Goal: Task Accomplishment & Management: Manage account settings

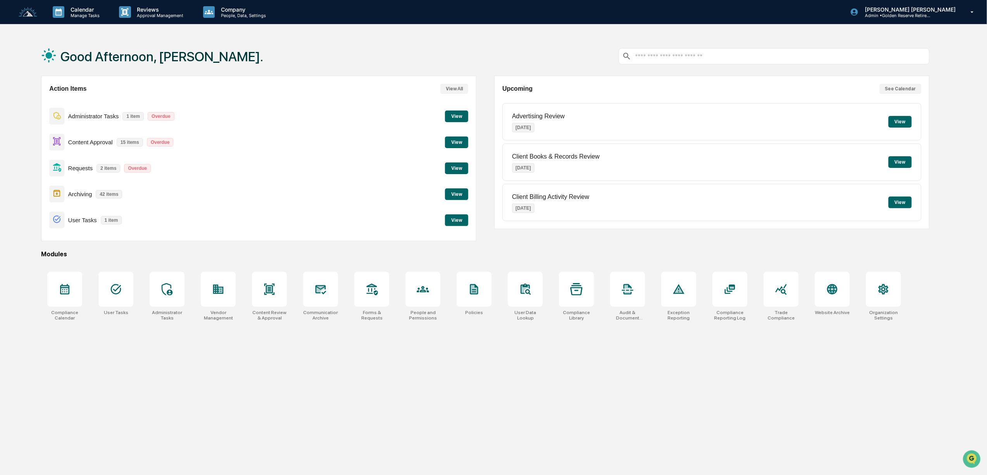
click at [457, 147] on button "View" at bounding box center [456, 142] width 23 height 12
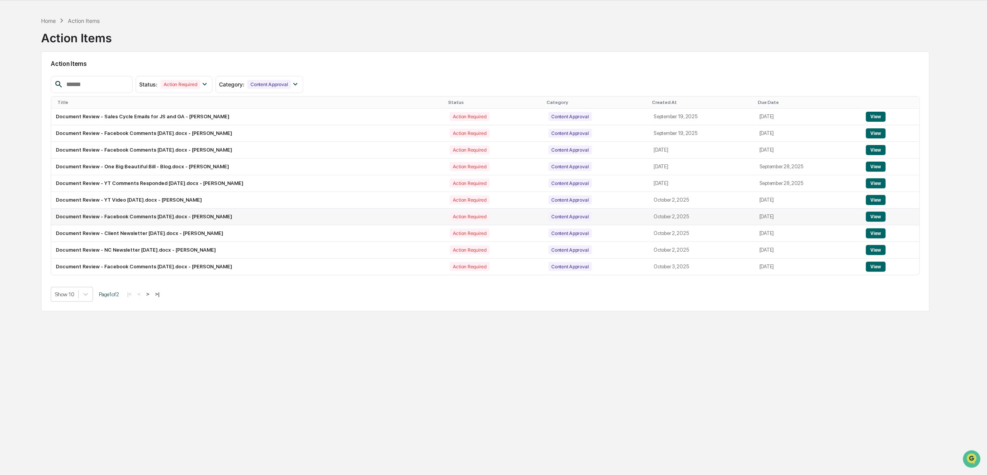
scroll to position [37, 0]
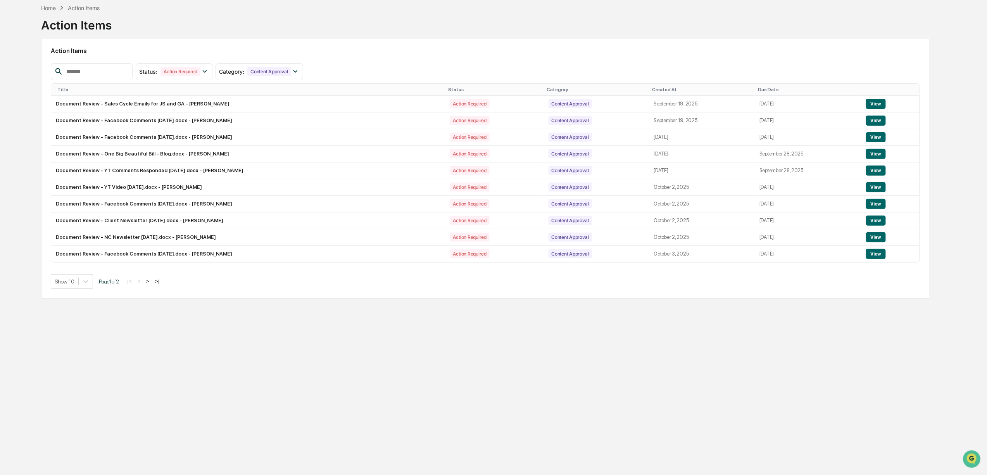
click at [152, 285] on button ">" at bounding box center [148, 281] width 8 height 7
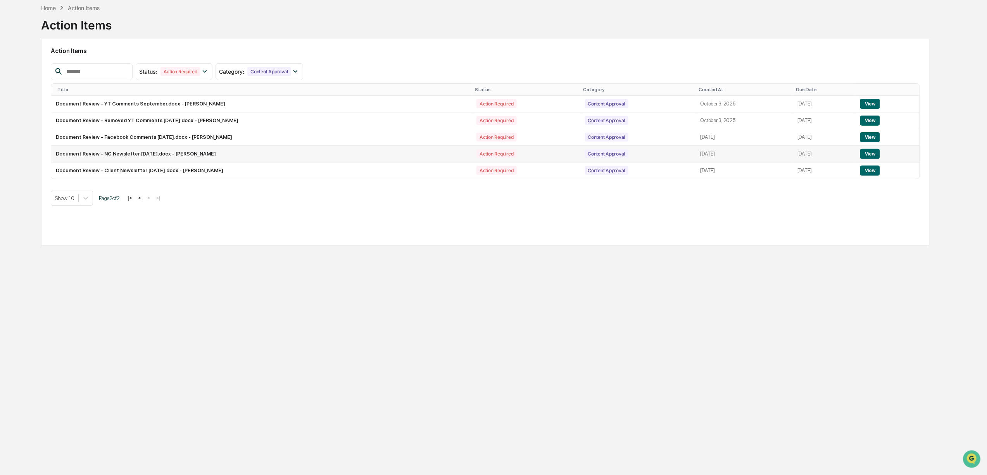
click at [869, 155] on button "View" at bounding box center [870, 154] width 20 height 10
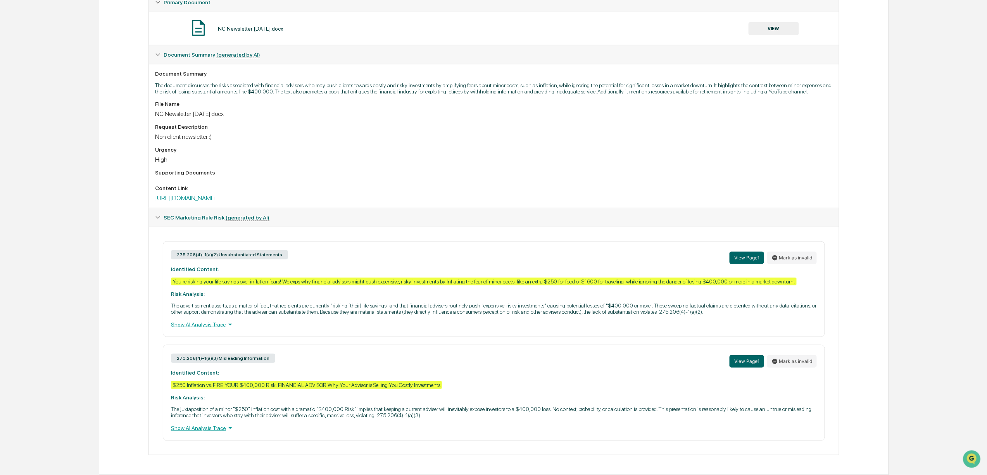
scroll to position [174, 0]
click at [216, 194] on link "https://email.goldenreserve.com/-temporary-slug-4f35e504-1ae3-41f7-8a6e-554be4a…" at bounding box center [185, 197] width 61 height 7
click at [794, 252] on button "Mark as invalid" at bounding box center [792, 258] width 50 height 12
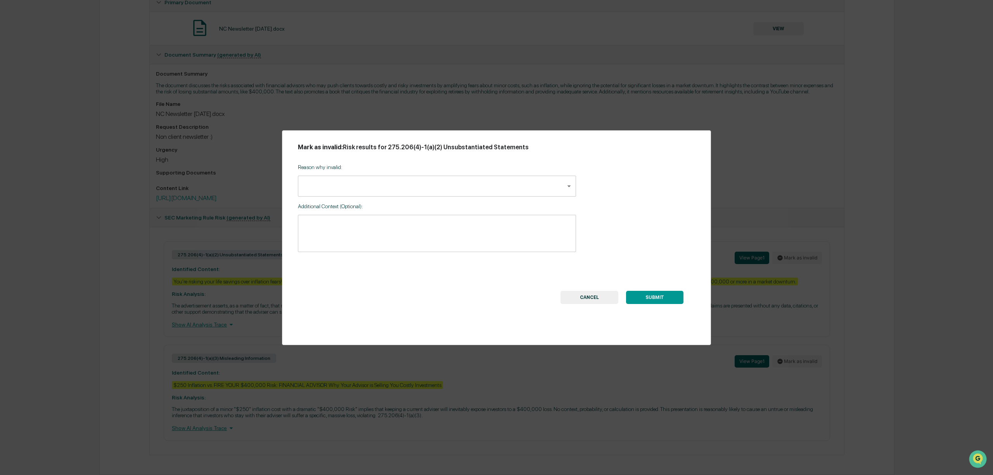
click at [360, 191] on body "Calendar Manage Tasks Reviews Approval Management Company People, Data, Setting…" at bounding box center [496, 156] width 993 height 635
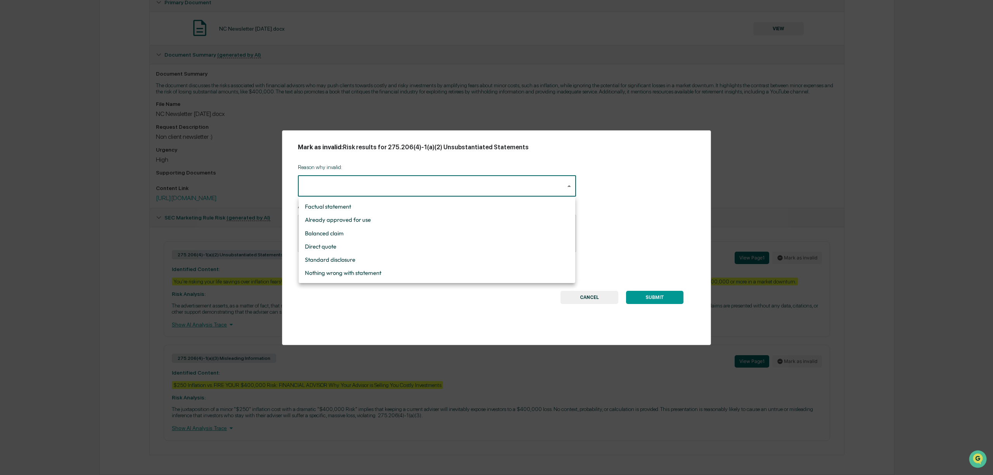
click at [360, 271] on li "Nothing wrong with statement" at bounding box center [437, 272] width 276 height 13
type input "**********"
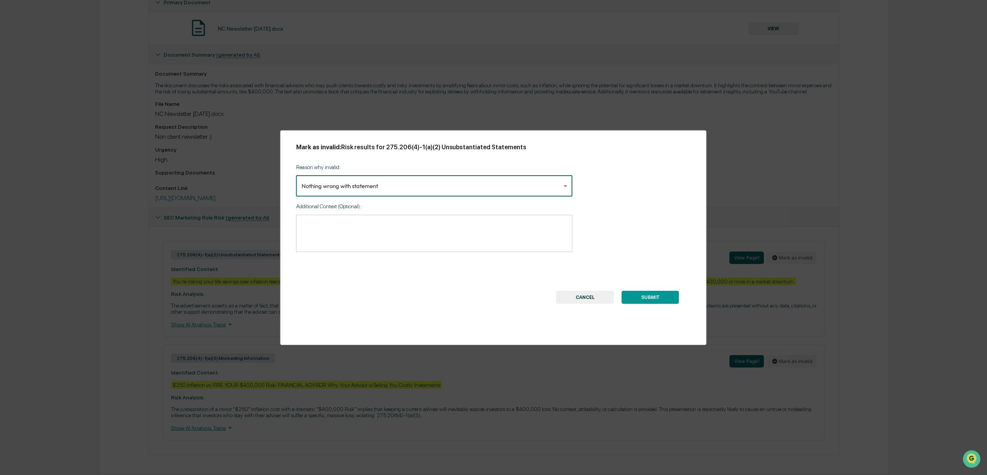
click at [654, 297] on button "SUBMIT" at bounding box center [650, 297] width 57 height 13
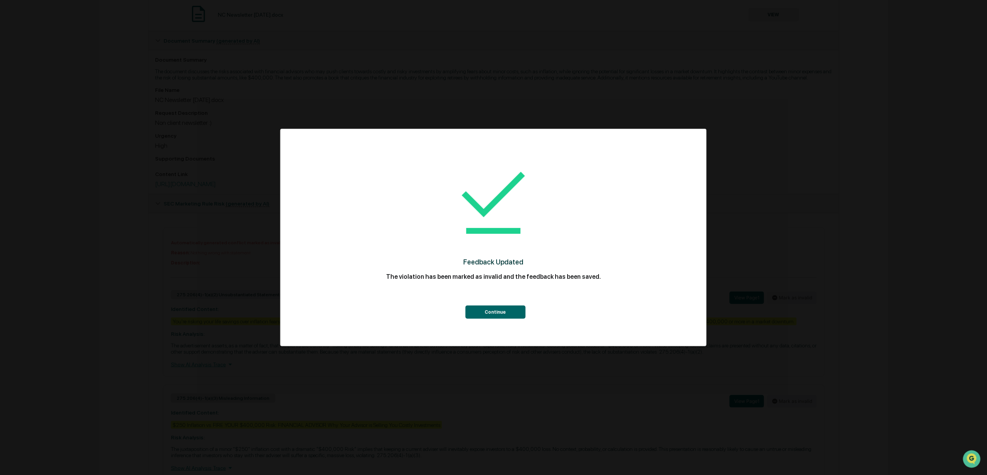
click at [488, 309] on button "Continue" at bounding box center [495, 312] width 60 height 13
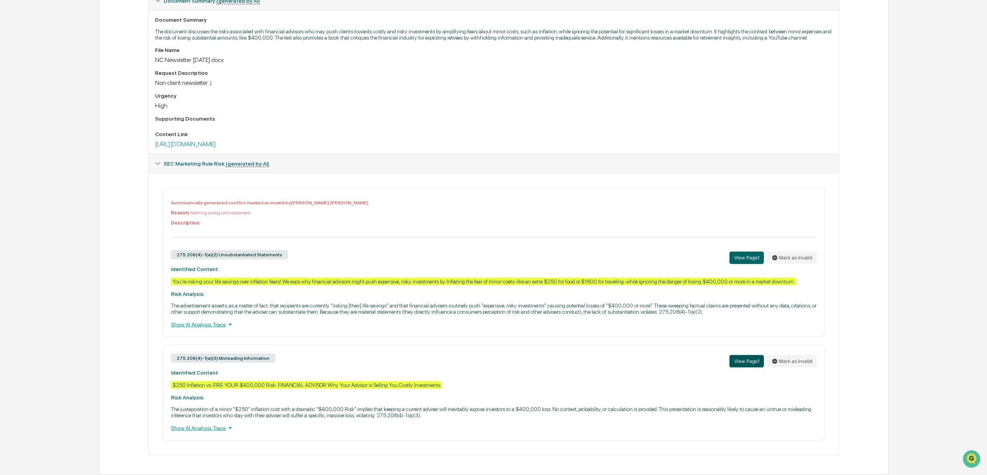
scroll to position [230, 0]
click at [792, 357] on button "Mark as invalid" at bounding box center [792, 361] width 50 height 12
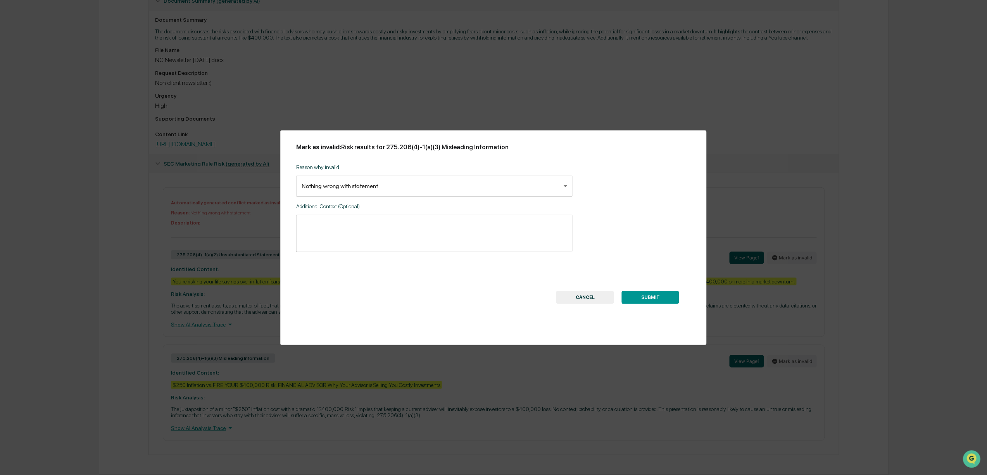
click at [660, 298] on button "SUBMIT" at bounding box center [650, 297] width 57 height 13
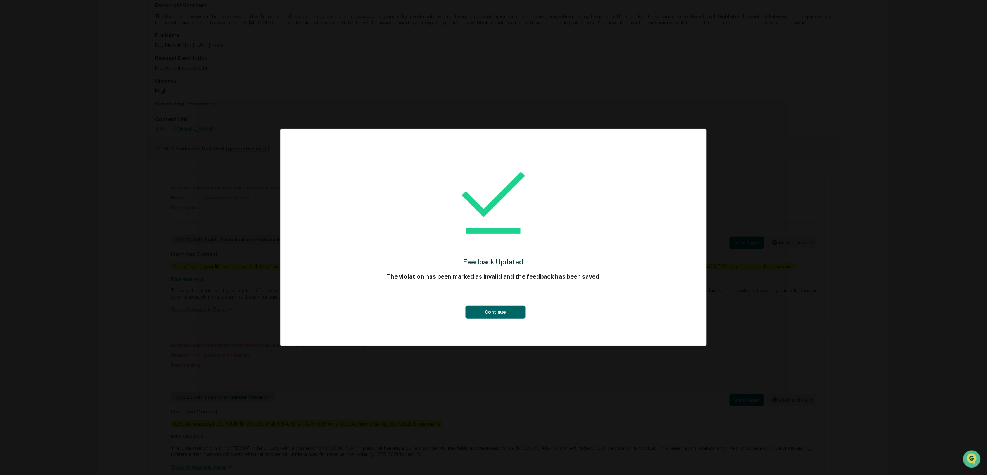
click at [504, 311] on button "Continue" at bounding box center [495, 312] width 60 height 13
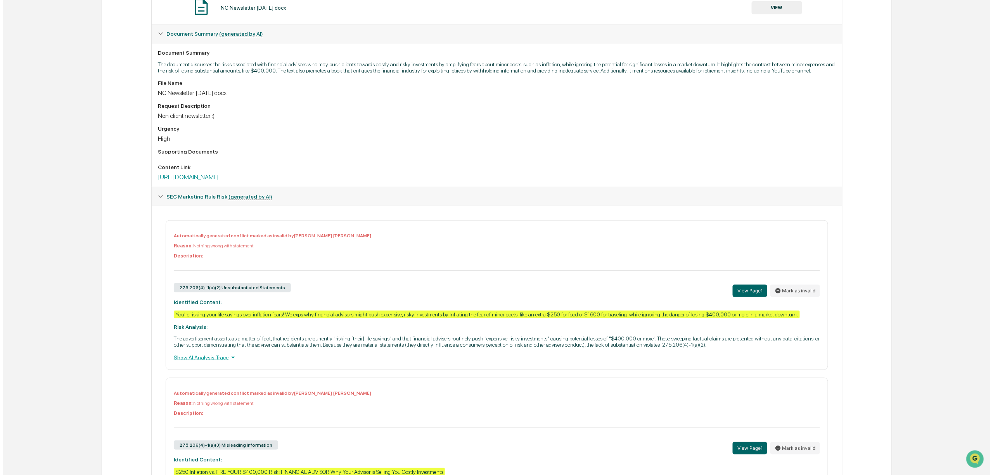
scroll to position [0, 0]
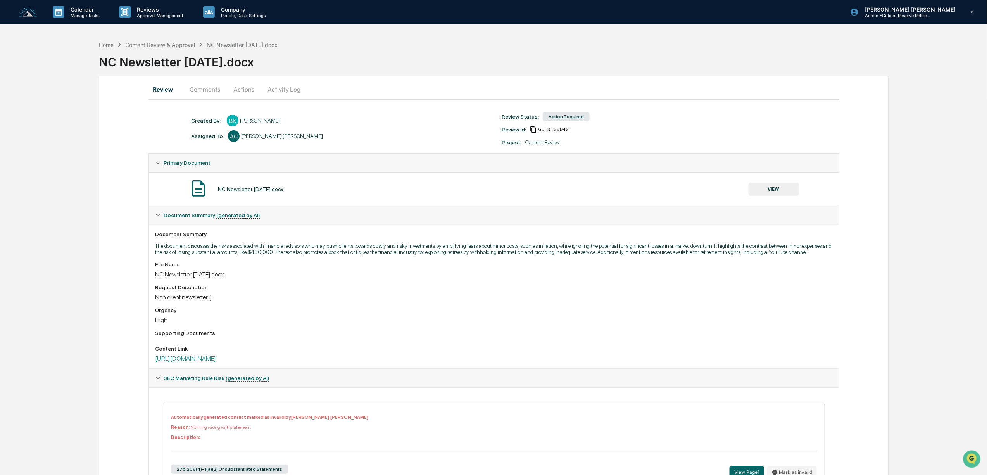
click at [239, 89] on button "Actions" at bounding box center [243, 89] width 35 height 19
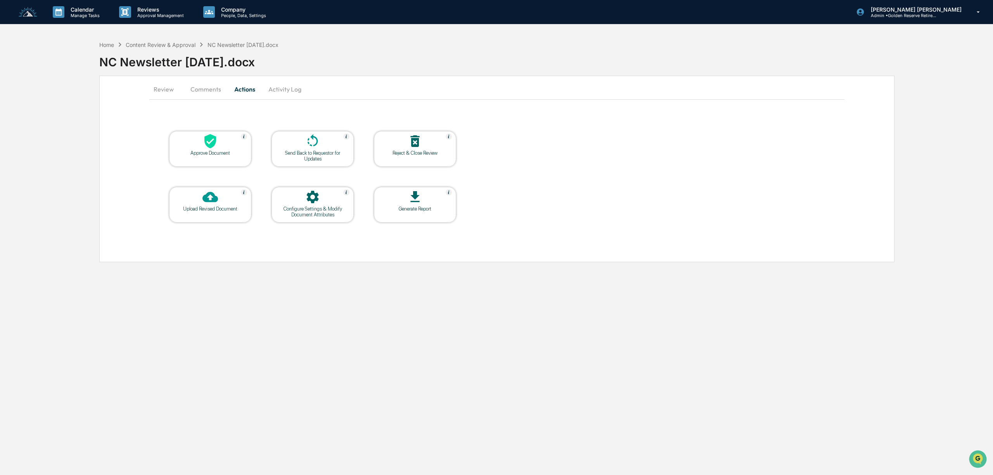
click at [221, 148] on div at bounding box center [210, 141] width 78 height 17
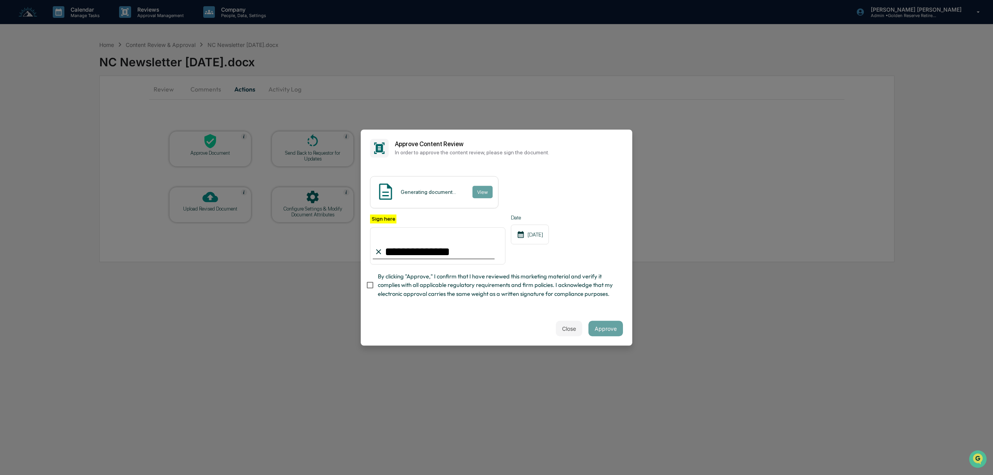
type input "**********"
click at [602, 335] on button "Approve" at bounding box center [605, 329] width 35 height 16
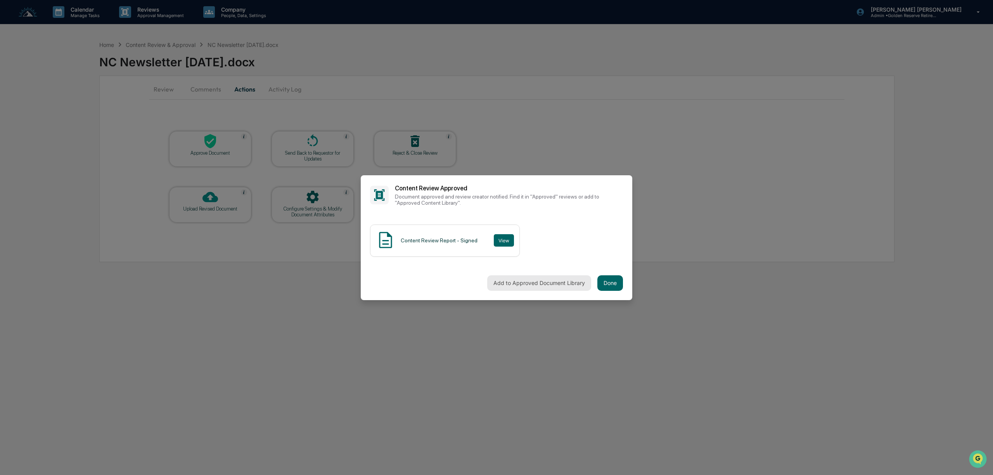
click at [552, 277] on button "Add to Approved Document Library" at bounding box center [539, 283] width 104 height 16
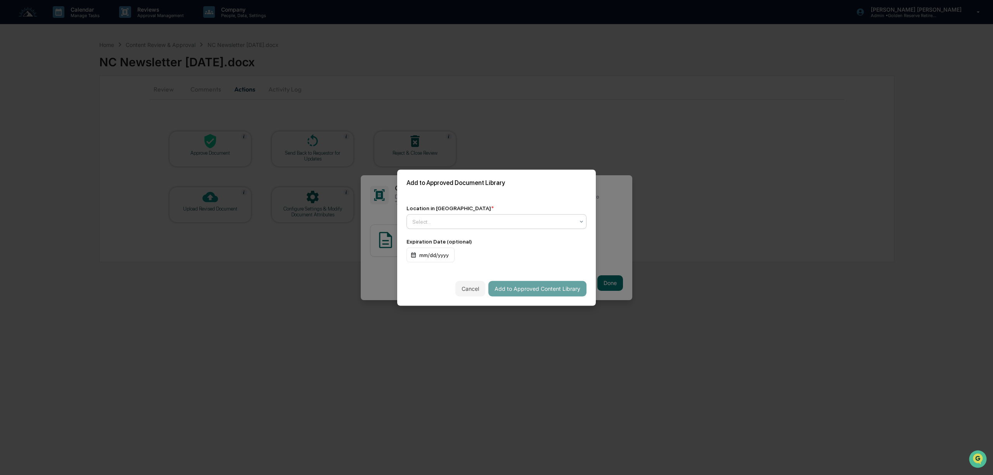
click at [463, 216] on div "Select..." at bounding box center [493, 221] width 170 height 11
click at [461, 257] on div "↳ Marketing Compliance Logs" at bounding box center [494, 253] width 174 height 16
click at [440, 252] on div "mm/dd/yyyy" at bounding box center [430, 254] width 48 height 15
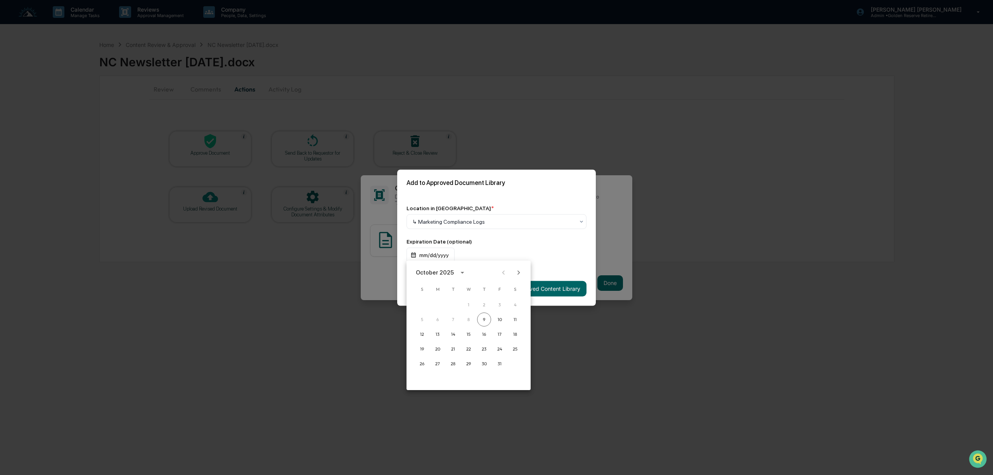
click at [458, 269] on icon "calendar view is open, switch to year view" at bounding box center [462, 272] width 9 height 9
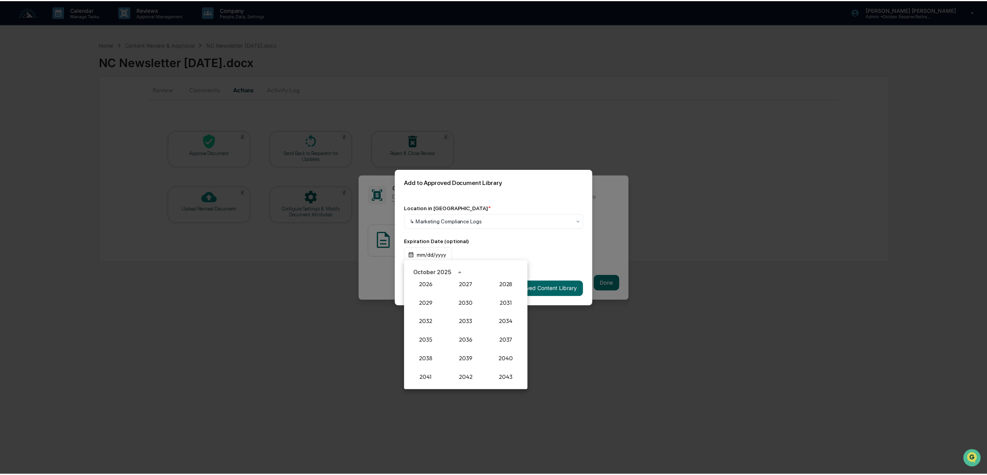
scroll to position [770, 0]
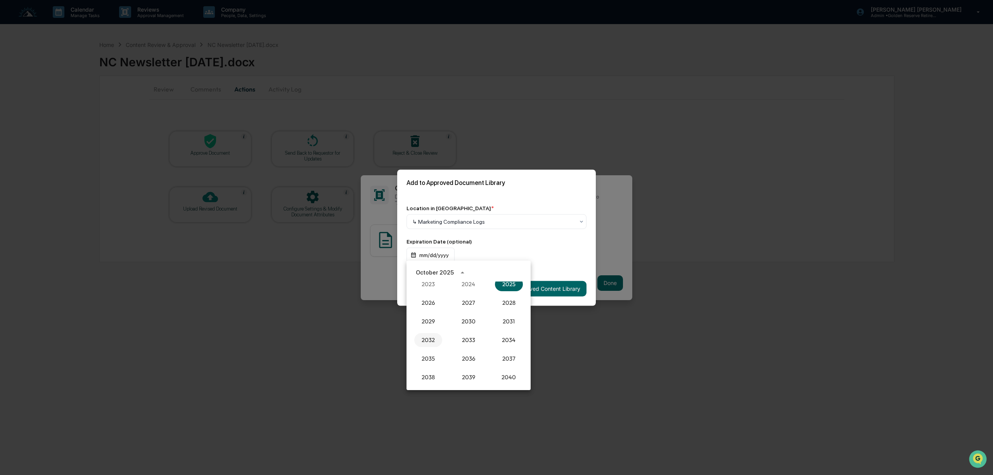
click at [430, 336] on button "2032" at bounding box center [428, 340] width 28 height 14
click at [422, 350] on button "Oct" at bounding box center [428, 352] width 28 height 14
click at [516, 319] on button "9" at bounding box center [515, 319] width 14 height 14
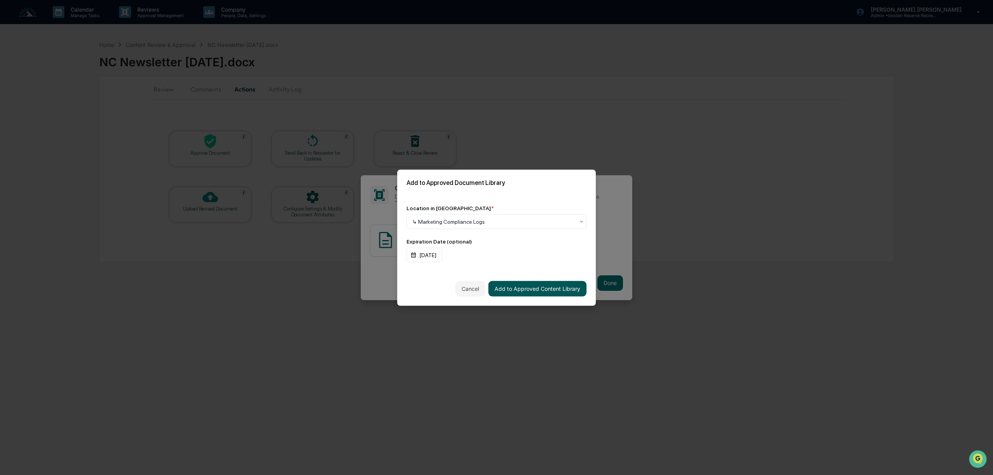
click at [534, 286] on button "Add to Approved Content Library" at bounding box center [537, 289] width 98 height 16
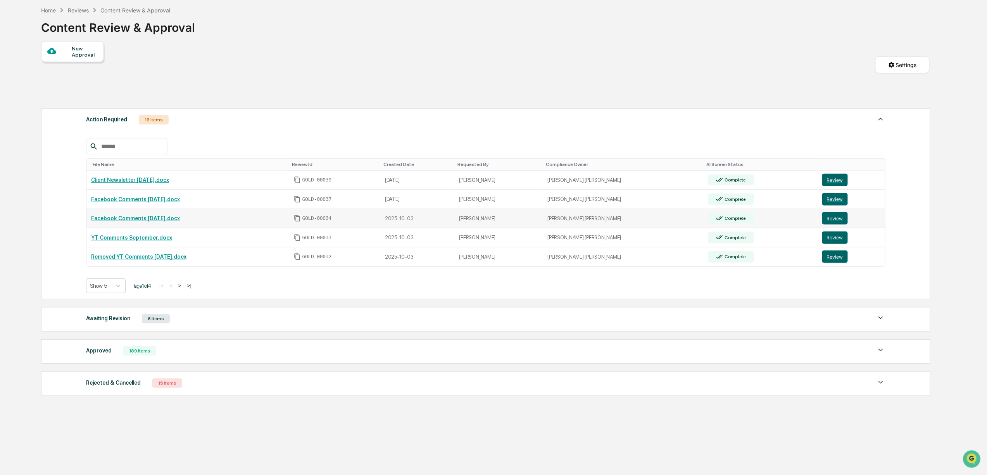
scroll to position [52, 0]
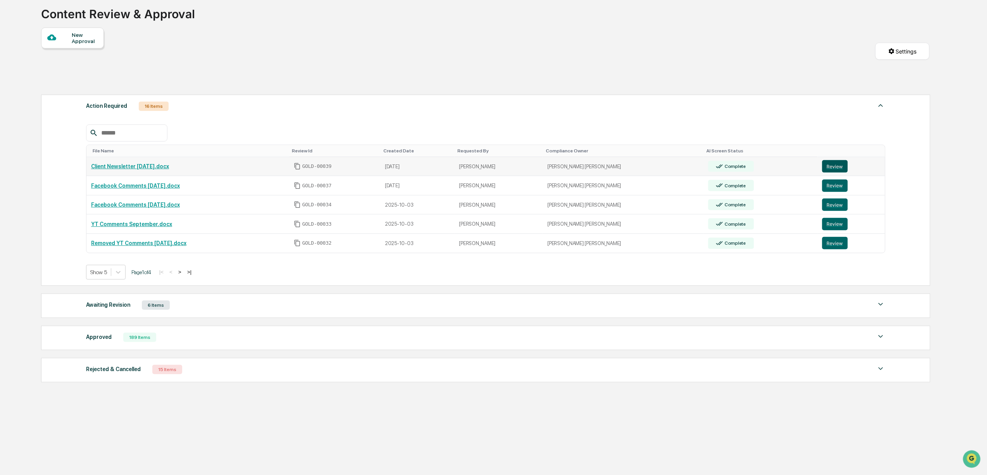
click at [832, 163] on button "Review" at bounding box center [835, 166] width 26 height 12
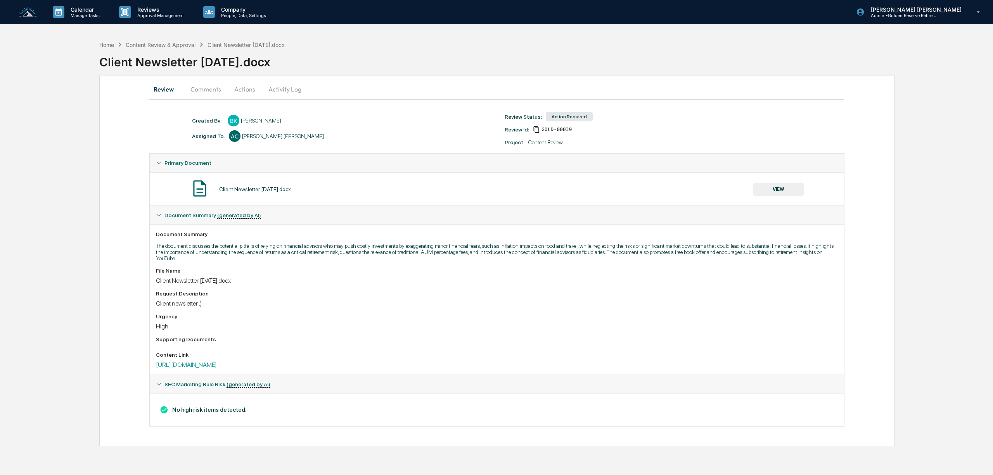
click at [244, 88] on button "Actions" at bounding box center [244, 89] width 35 height 19
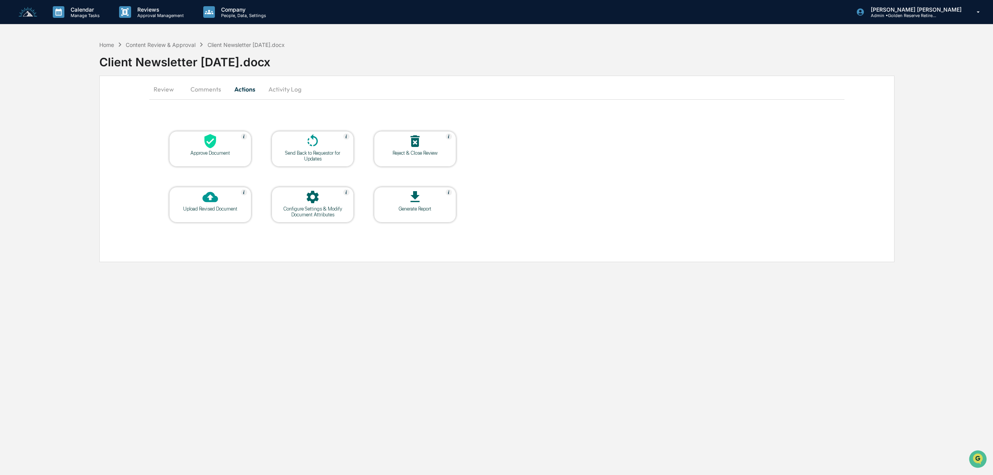
click at [230, 160] on div "Approve Document" at bounding box center [210, 149] width 82 height 36
click at [164, 90] on button "Review" at bounding box center [166, 89] width 35 height 19
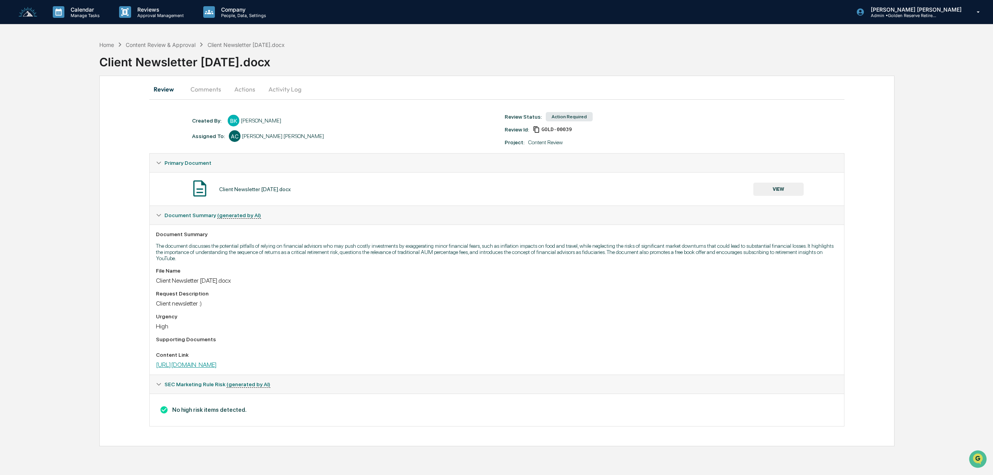
click at [217, 368] on link "https://email.goldenreserve.com/-temporary-slug-91403dd4-a976-4ecc-8609-a62628b…" at bounding box center [186, 364] width 61 height 7
click at [782, 192] on button "VIEW" at bounding box center [778, 189] width 50 height 13
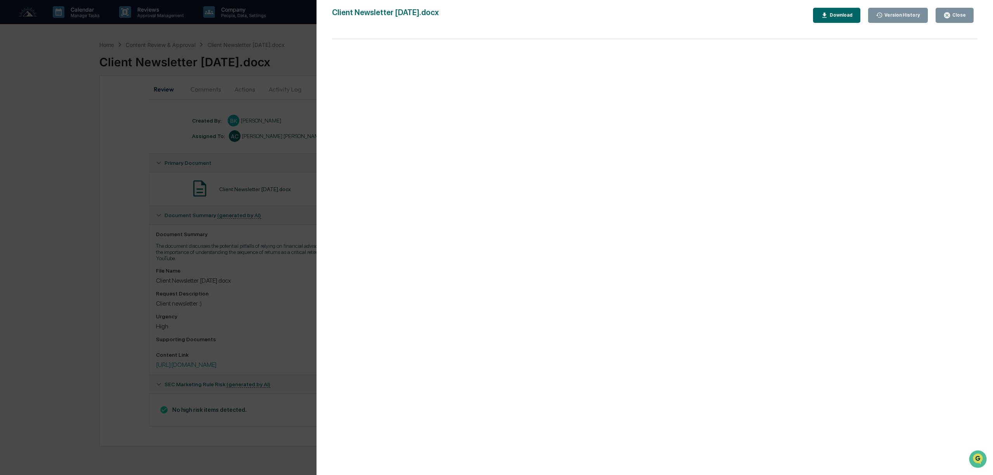
click at [950, 19] on icon "button" at bounding box center [946, 15] width 7 height 7
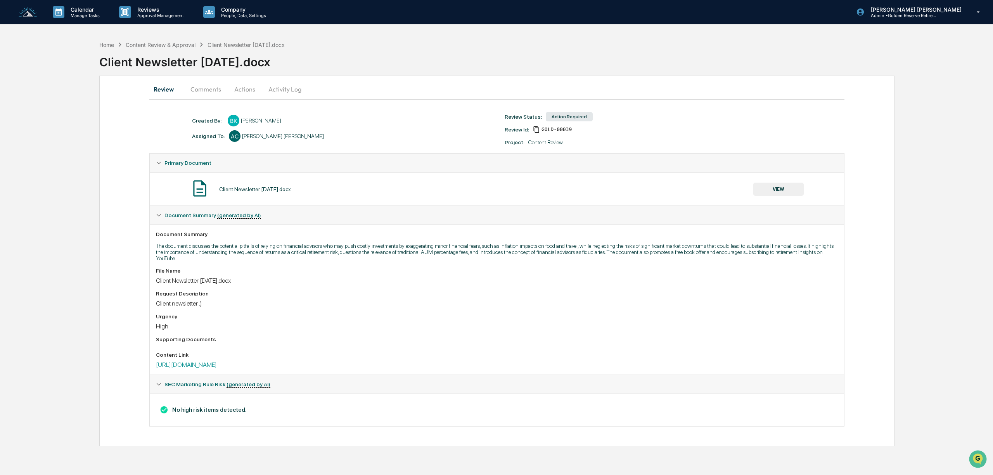
click at [235, 90] on button "Actions" at bounding box center [244, 89] width 35 height 19
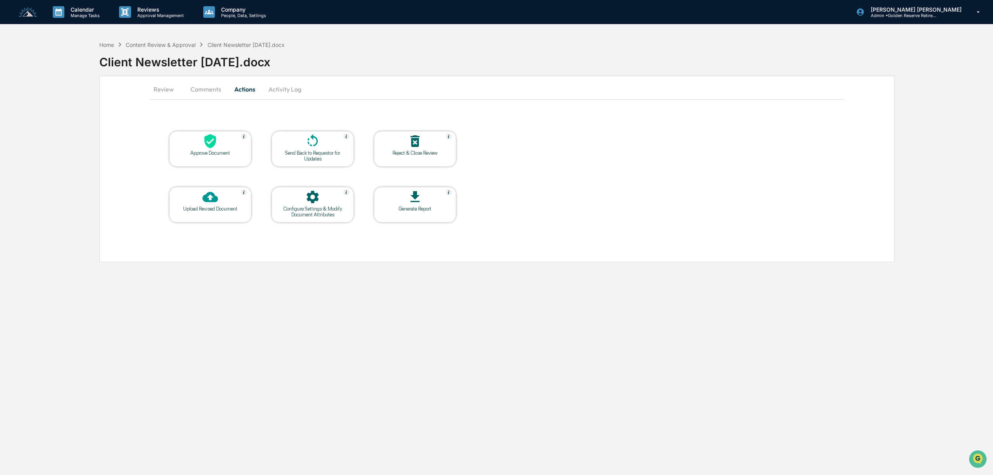
click at [224, 143] on div at bounding box center [210, 141] width 78 height 17
click at [216, 90] on button "Comments" at bounding box center [205, 89] width 43 height 19
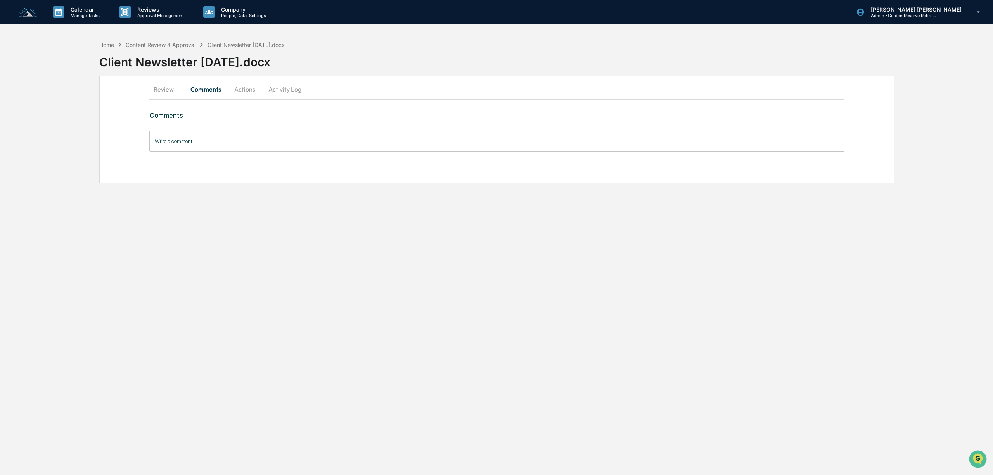
click at [160, 89] on button "Review" at bounding box center [166, 89] width 35 height 19
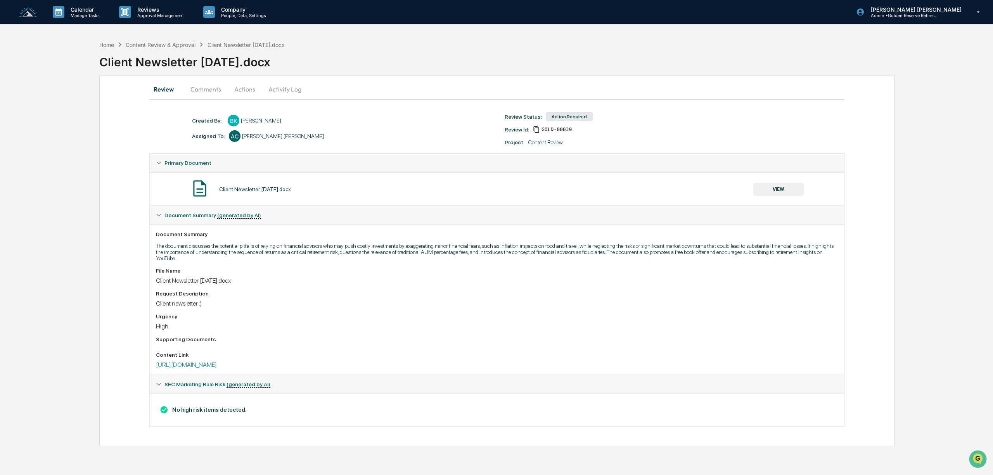
click at [794, 193] on button "VIEW" at bounding box center [778, 189] width 50 height 13
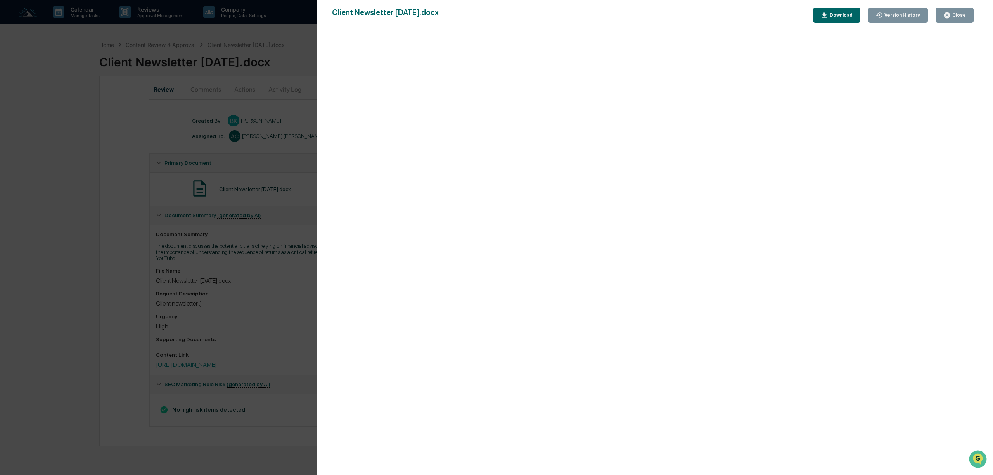
click at [957, 13] on div "Close" at bounding box center [957, 14] width 15 height 5
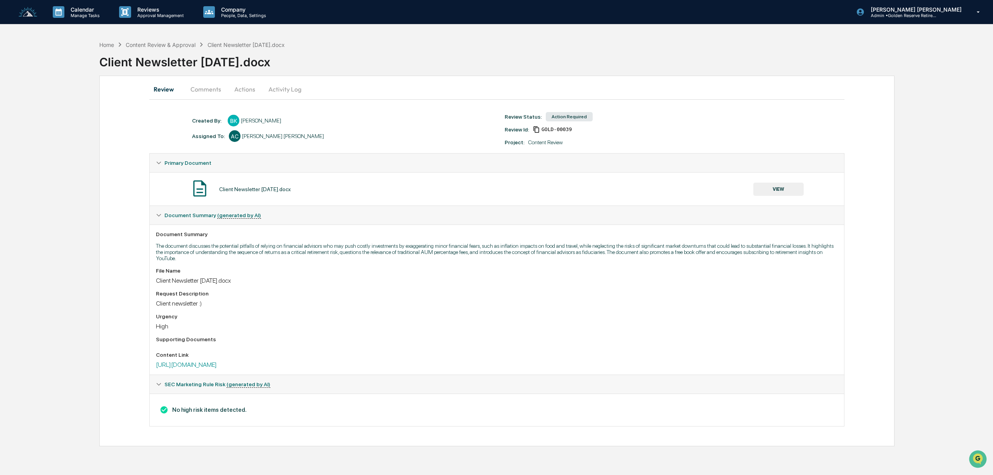
click at [241, 87] on button "Actions" at bounding box center [244, 89] width 35 height 19
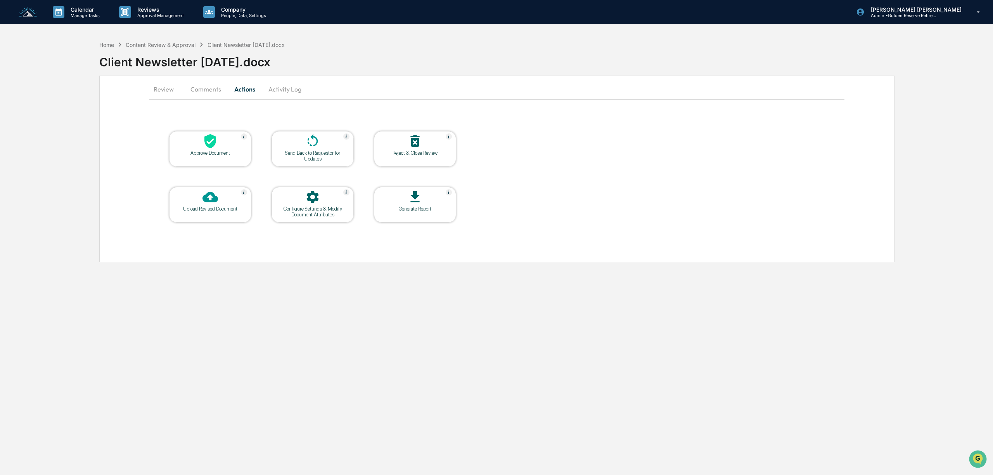
click at [211, 149] on icon at bounding box center [210, 141] width 16 height 16
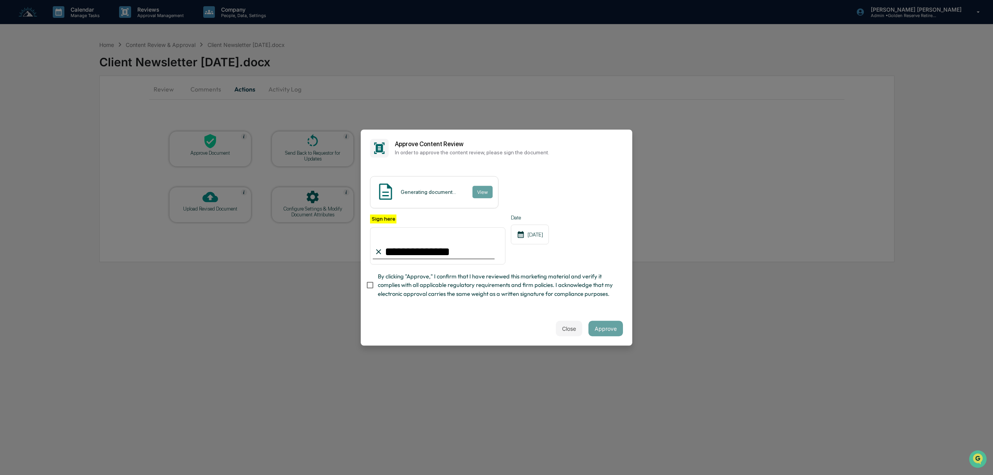
type input "**********"
click at [600, 334] on button "Approve" at bounding box center [605, 329] width 35 height 16
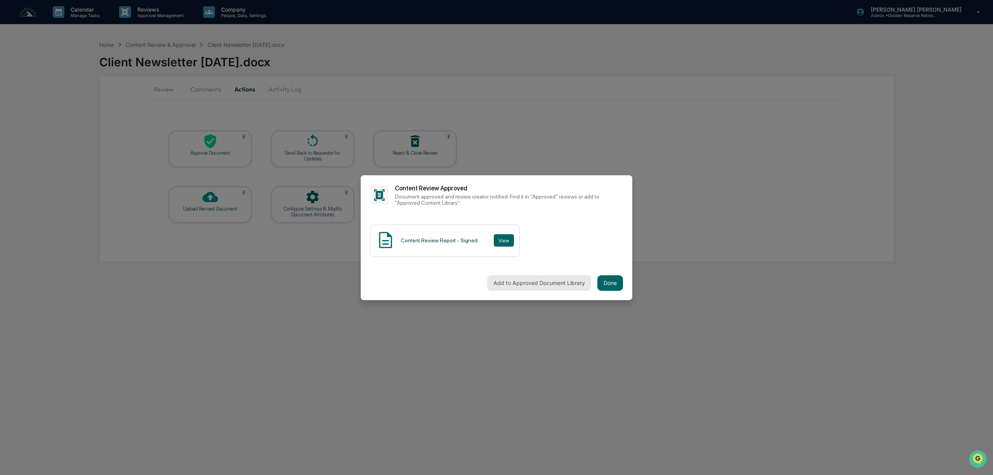
click at [566, 283] on button "Add to Approved Document Library" at bounding box center [539, 283] width 104 height 16
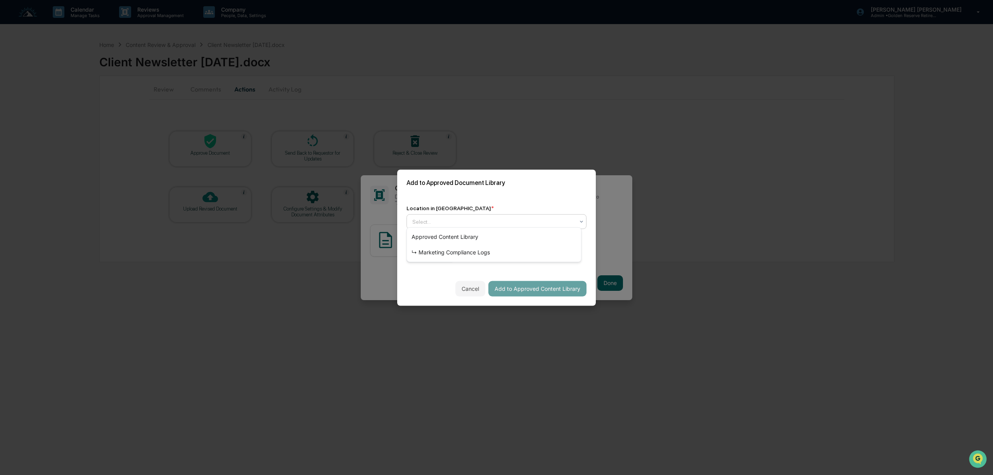
click at [451, 220] on div at bounding box center [493, 221] width 162 height 8
click at [450, 255] on div "↳ Marketing Compliance Logs" at bounding box center [494, 253] width 174 height 16
click at [435, 253] on div "mm/dd/yyyy" at bounding box center [430, 254] width 48 height 15
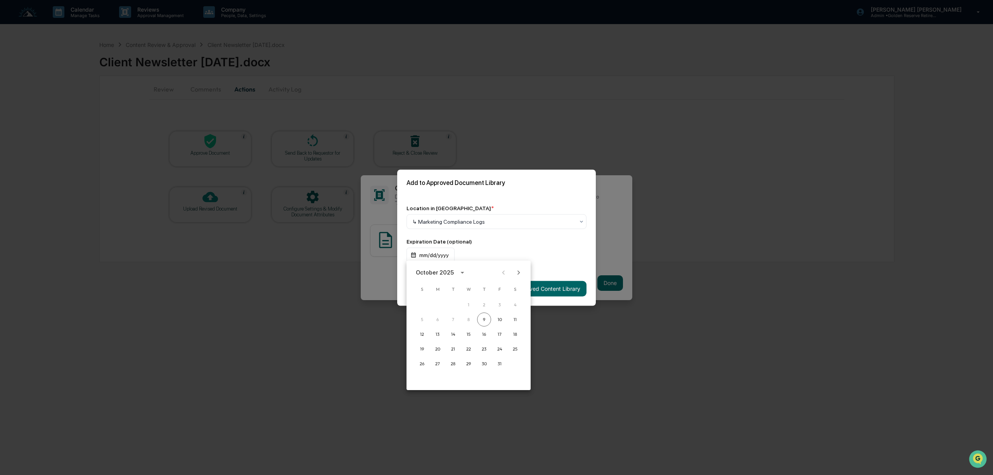
click at [444, 269] on div "October 2025" at bounding box center [435, 272] width 38 height 9
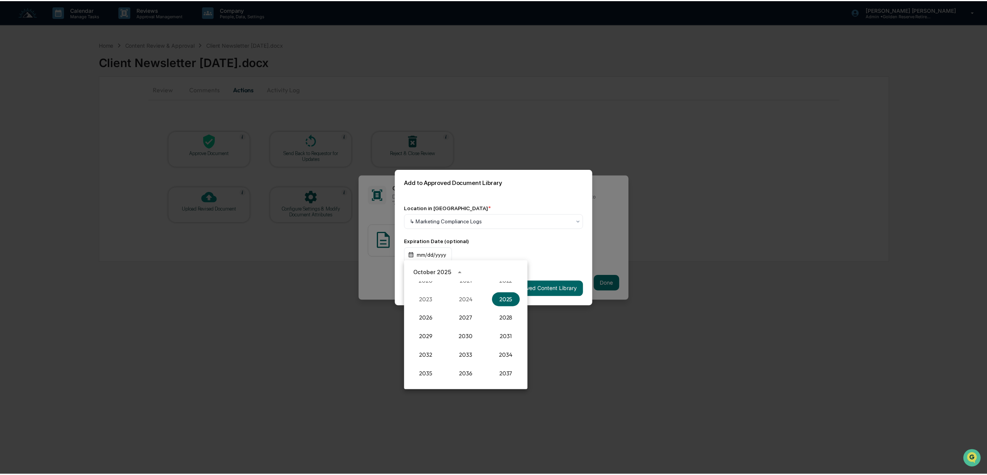
scroll to position [770, 0]
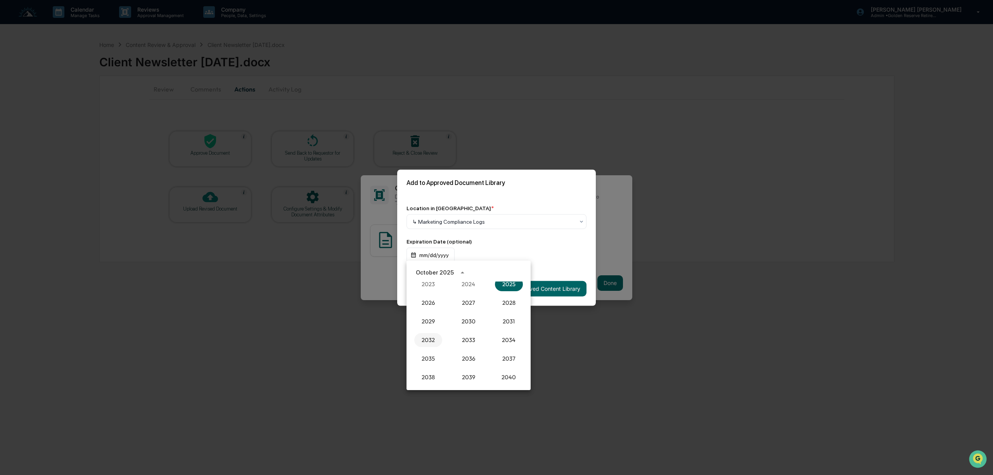
click at [426, 333] on button "2032" at bounding box center [428, 340] width 28 height 14
click at [428, 351] on button "Oct" at bounding box center [428, 352] width 28 height 14
click at [513, 317] on button "9" at bounding box center [515, 319] width 14 height 14
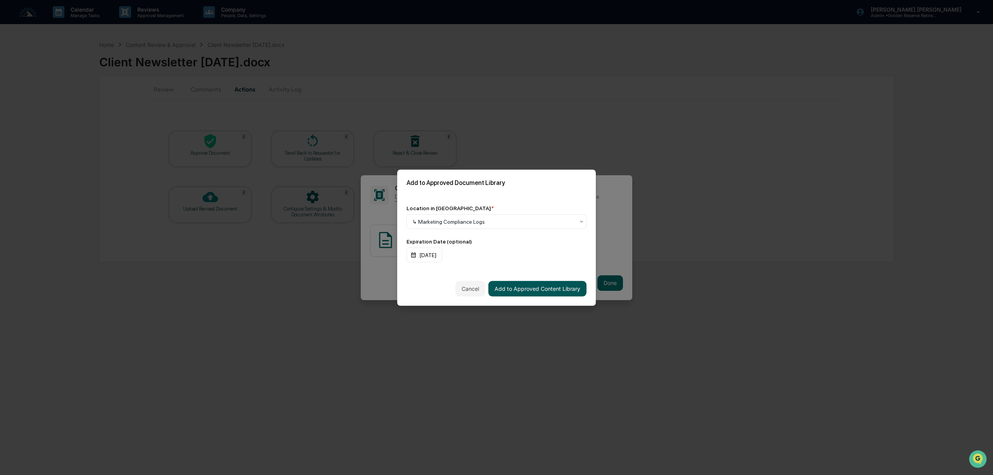
click at [552, 290] on button "Add to Approved Content Library" at bounding box center [537, 289] width 98 height 16
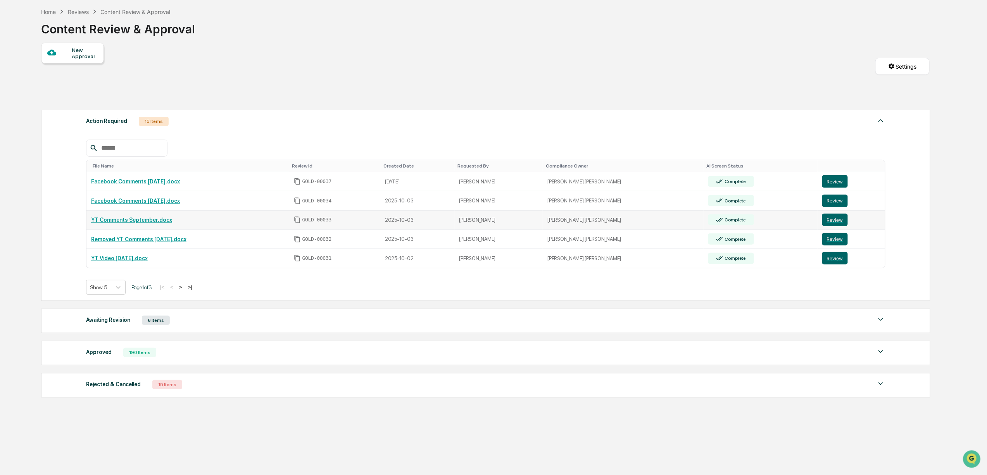
scroll to position [52, 0]
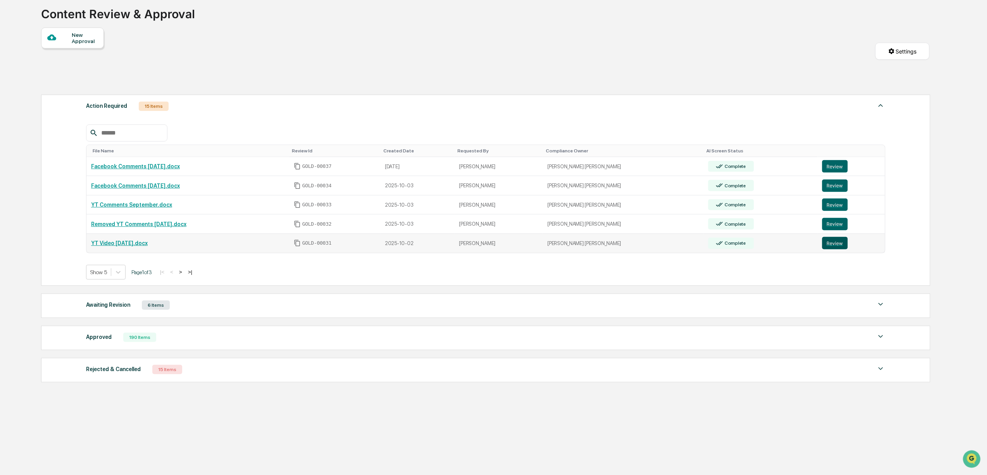
click at [827, 243] on button "Review" at bounding box center [835, 243] width 26 height 12
click at [185, 269] on button ">" at bounding box center [181, 272] width 8 height 7
click at [823, 241] on button "Review" at bounding box center [834, 243] width 26 height 12
click at [825, 160] on button "Review" at bounding box center [834, 166] width 26 height 12
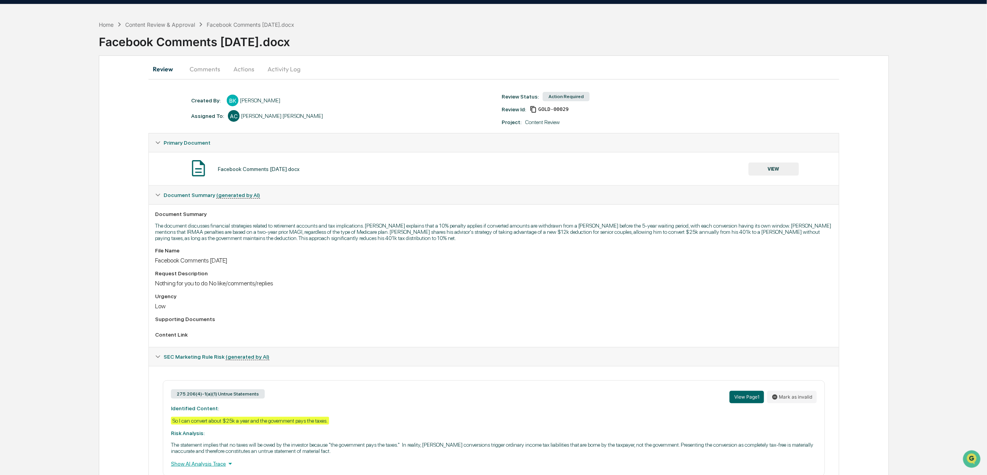
scroll to position [16, 0]
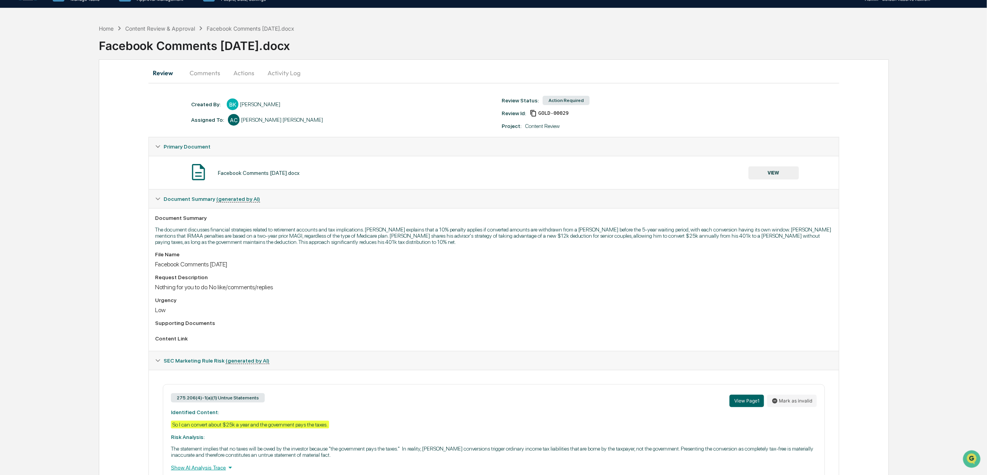
click at [772, 178] on button "VIEW" at bounding box center [774, 172] width 50 height 13
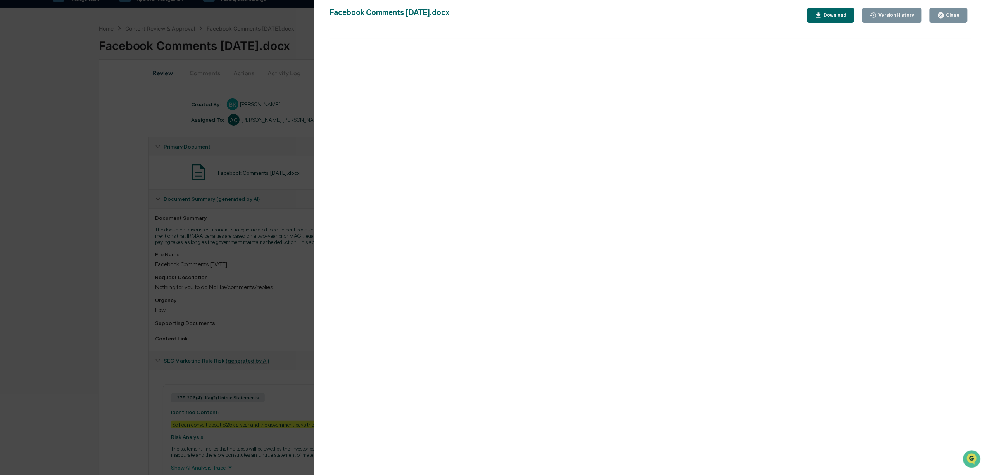
click at [841, 19] on button "Download" at bounding box center [830, 15] width 47 height 15
click at [276, 257] on div "Version History 10/02/2025, 05:44 PM Bree Keeler Facebook Comments 9.30.25.docx…" at bounding box center [493, 237] width 987 height 475
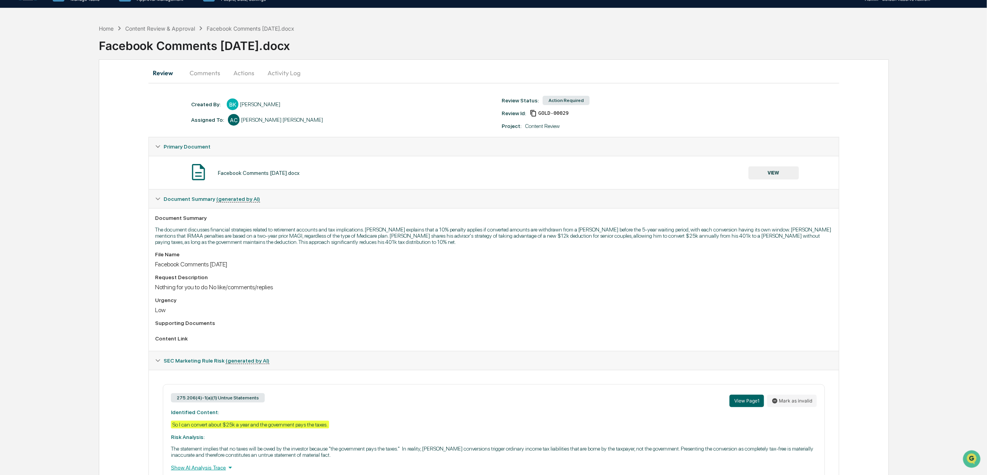
click at [246, 70] on button "Actions" at bounding box center [243, 73] width 35 height 19
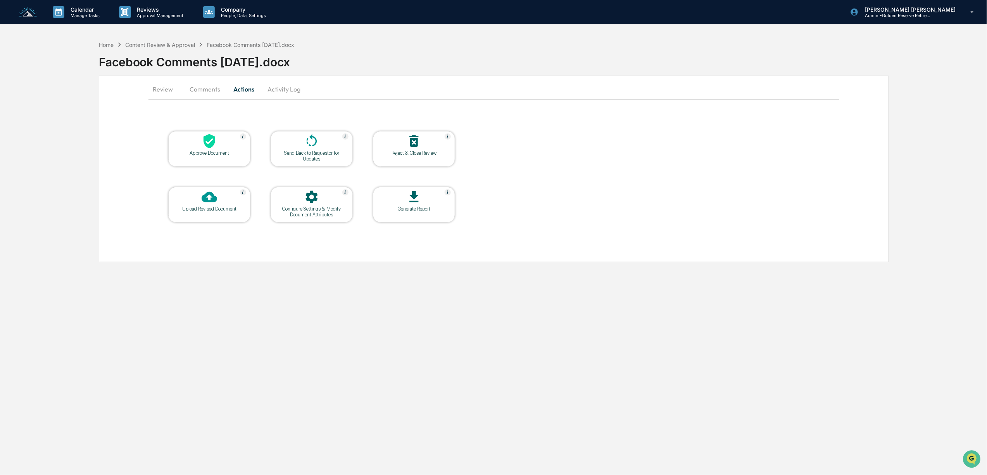
scroll to position [0, 0]
click at [204, 87] on button "Comments" at bounding box center [205, 89] width 43 height 19
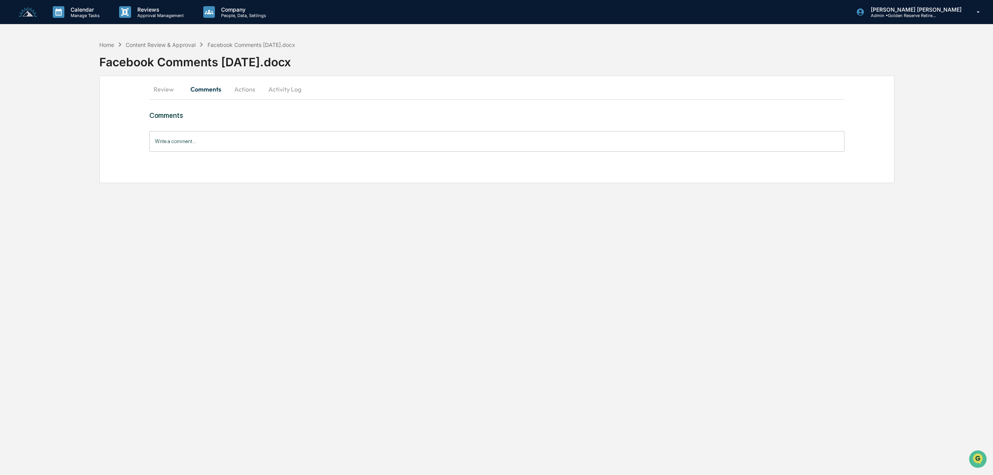
click at [225, 144] on input "Write a comment..." at bounding box center [496, 141] width 695 height 21
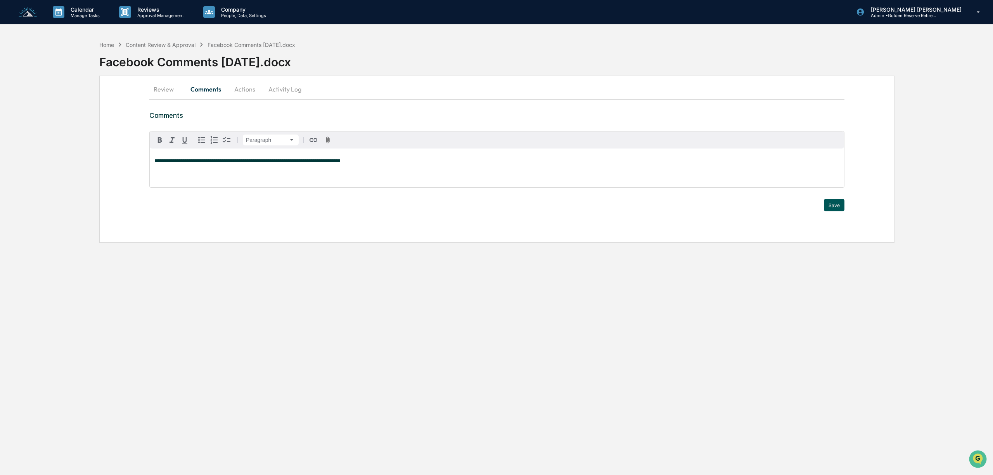
click at [840, 205] on button "Save" at bounding box center [833, 205] width 21 height 12
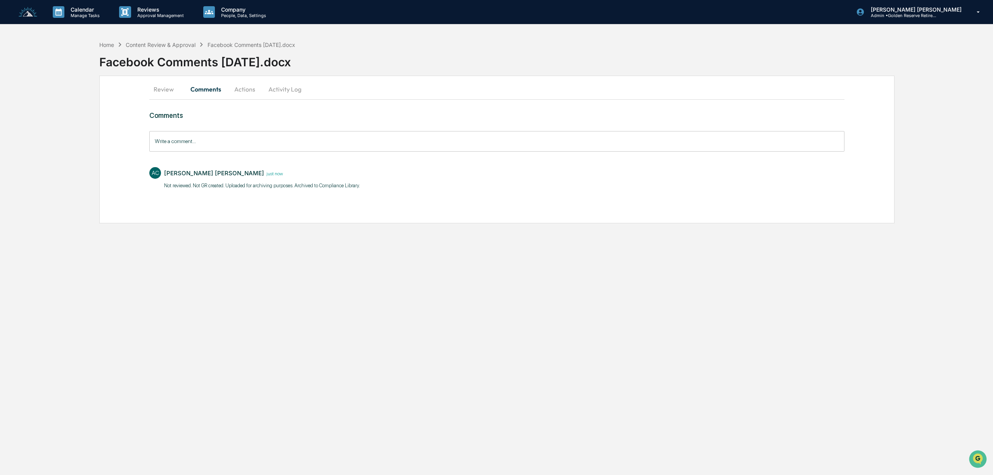
click at [241, 86] on button "Actions" at bounding box center [244, 89] width 35 height 19
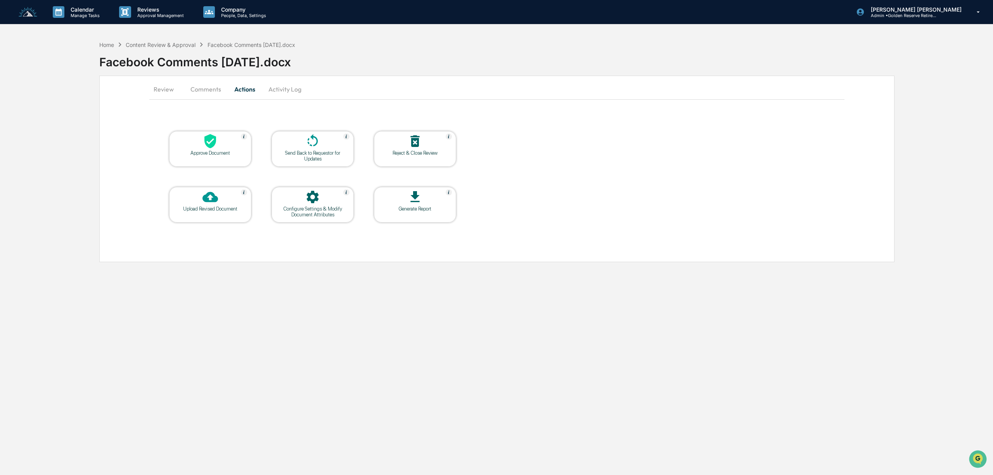
click at [422, 153] on div "Reject & Close Review" at bounding box center [415, 153] width 70 height 6
click at [210, 87] on button "Comments" at bounding box center [205, 89] width 43 height 19
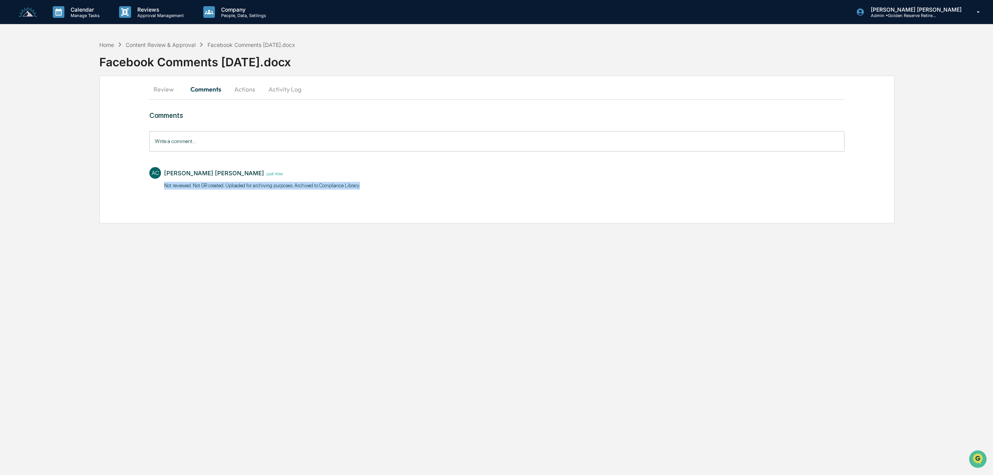
drag, startPoint x: 363, startPoint y: 185, endPoint x: 160, endPoint y: 192, distance: 203.2
click at [160, 192] on div "AC Anna Christine just now Not reviewed. Not GR created. Uploaded for archiving…" at bounding box center [496, 177] width 695 height 29
copy p "Not reviewed. Not GR created. Uploaded for archiving purposes. Archived to Comp…"
click at [286, 89] on button "Activity Log" at bounding box center [284, 89] width 45 height 19
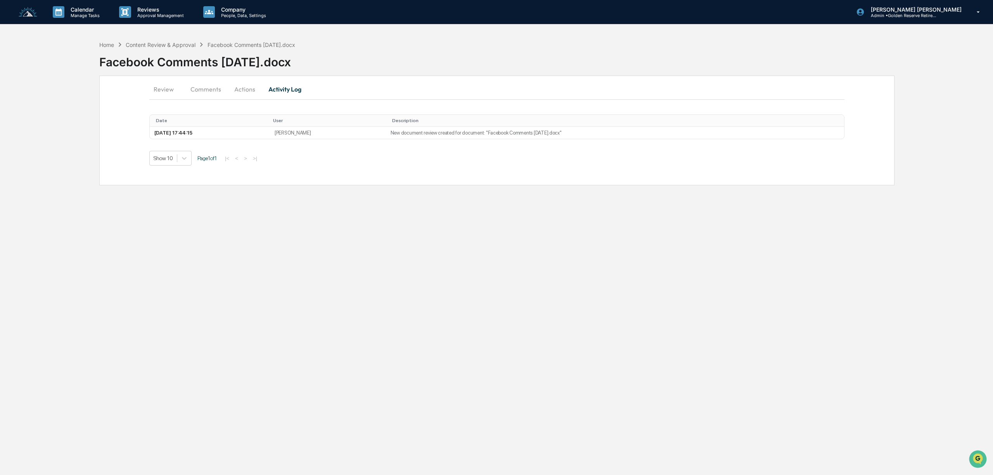
click at [250, 91] on button "Actions" at bounding box center [244, 89] width 35 height 19
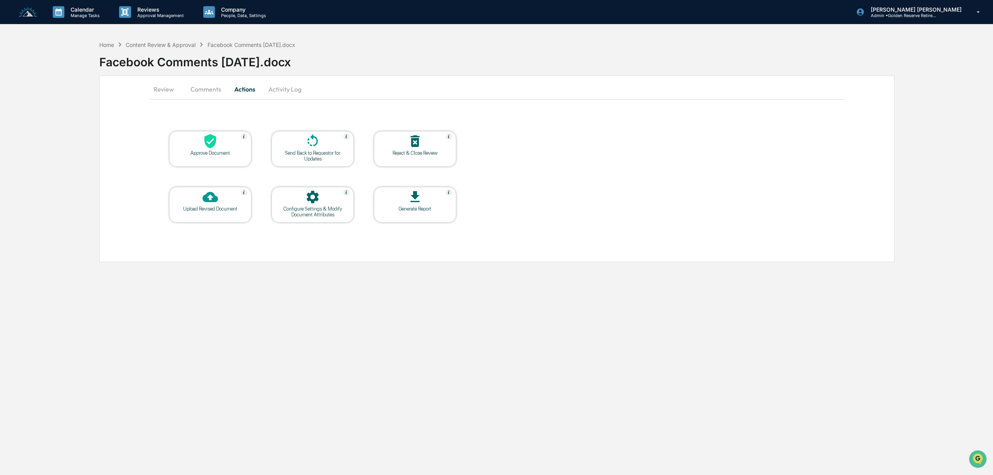
click at [408, 152] on div "Reject & Close Review" at bounding box center [415, 153] width 70 height 6
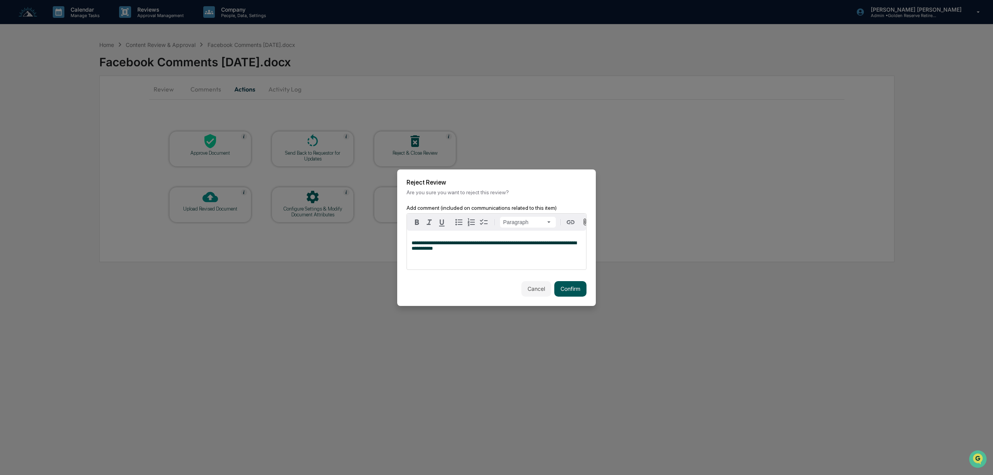
click at [568, 285] on button "Confirm" at bounding box center [570, 289] width 32 height 16
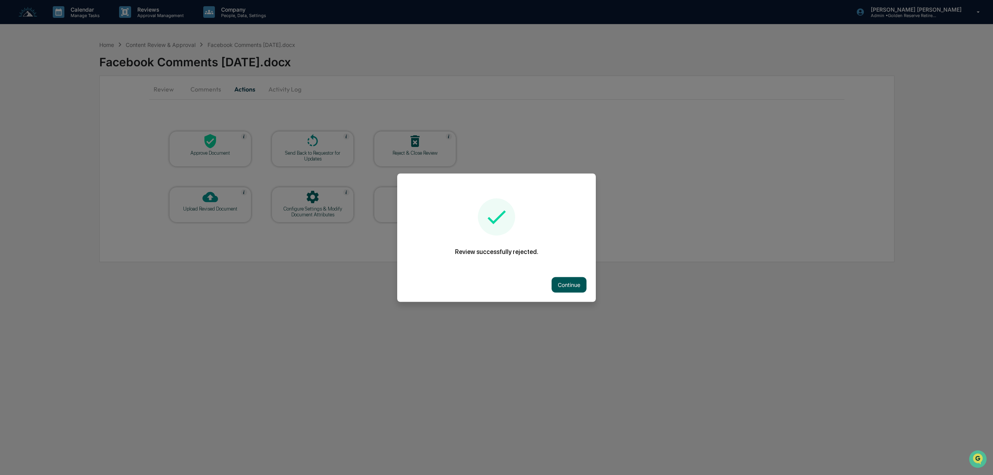
click at [565, 283] on button "Continue" at bounding box center [568, 285] width 35 height 16
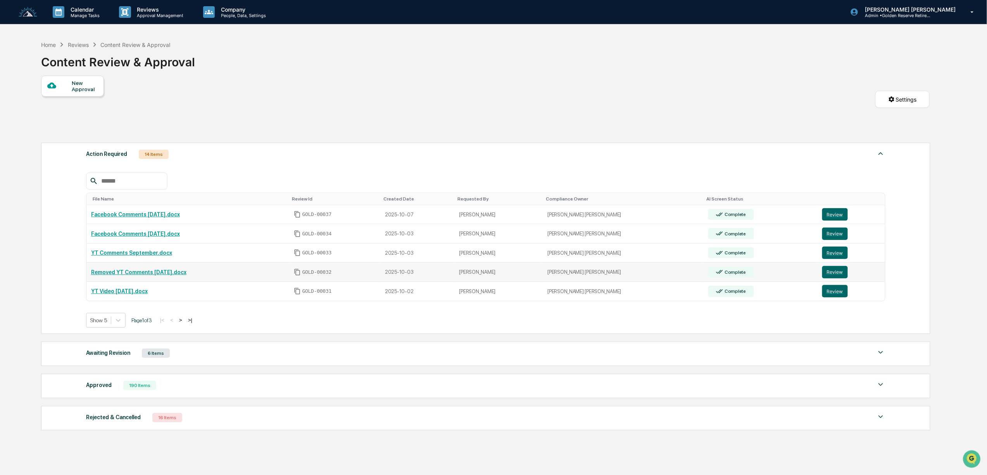
scroll to position [55, 0]
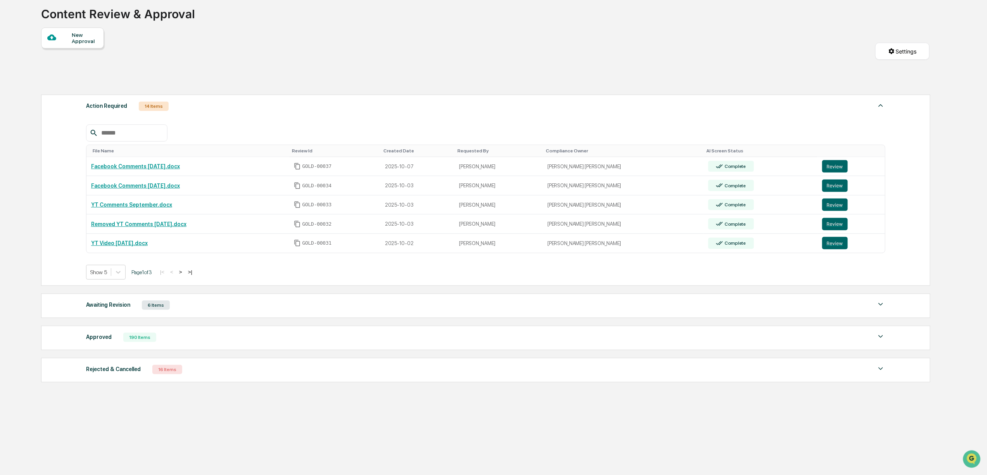
click at [185, 269] on button ">" at bounding box center [181, 272] width 8 height 7
click at [185, 269] on button ">" at bounding box center [182, 272] width 8 height 7
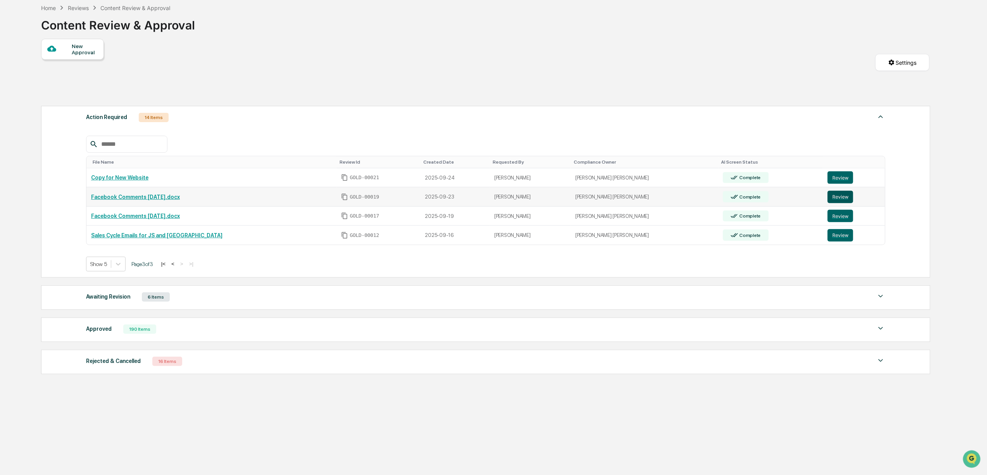
click at [830, 197] on button "Review" at bounding box center [841, 197] width 26 height 12
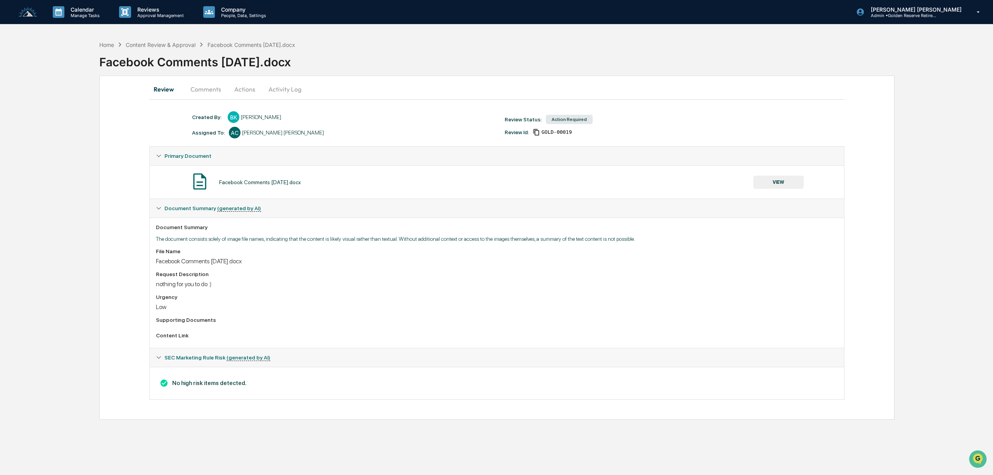
click at [794, 179] on button "VIEW" at bounding box center [778, 182] width 50 height 13
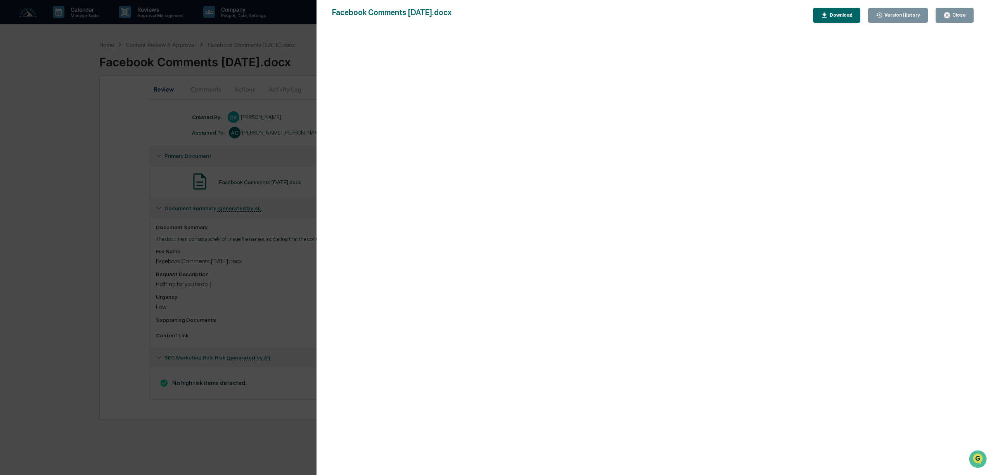
click at [844, 16] on div "Download" at bounding box center [840, 14] width 24 height 5
click at [245, 326] on div "Version History [DATE] 02:34 PM [PERSON_NAME] Facebook Comments [DATE].docx Clo…" at bounding box center [496, 237] width 993 height 475
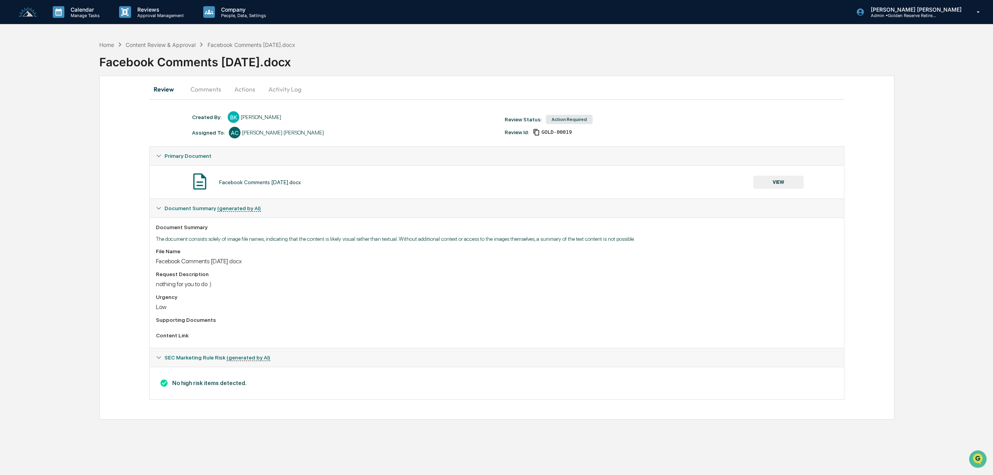
click at [247, 89] on button "Actions" at bounding box center [244, 89] width 35 height 19
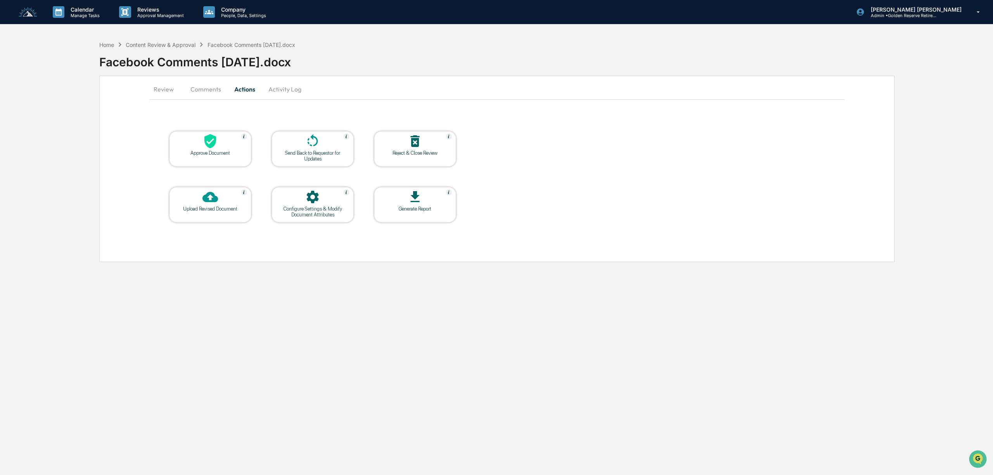
click at [432, 150] on div "Reject & Close Review" at bounding box center [415, 153] width 70 height 6
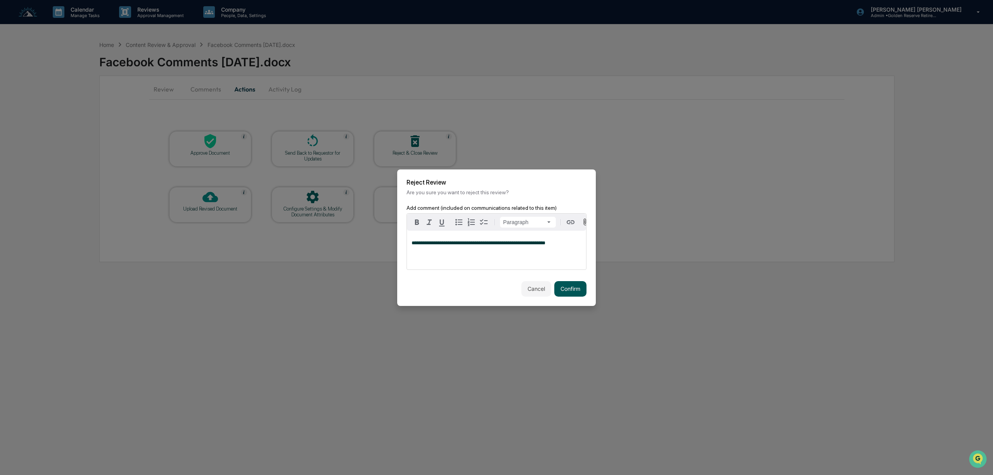
click at [567, 290] on button "Confirm" at bounding box center [570, 289] width 32 height 16
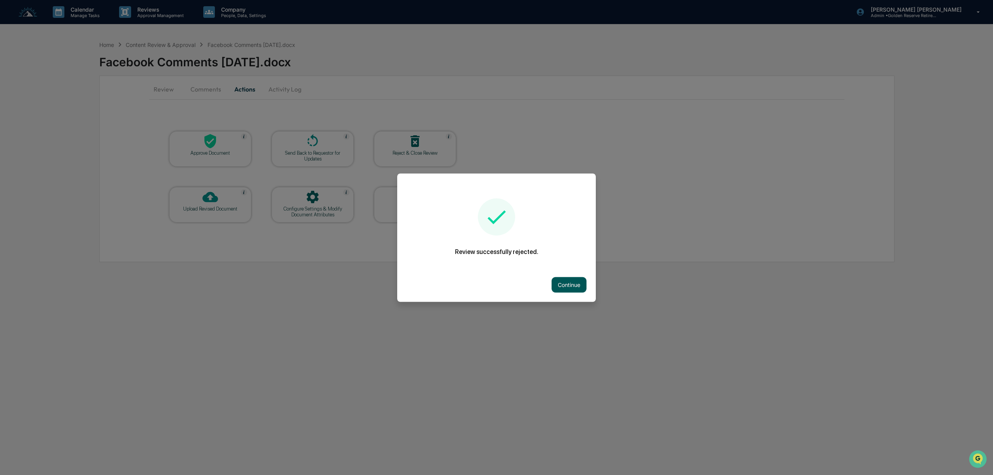
click at [566, 284] on button "Continue" at bounding box center [568, 285] width 35 height 16
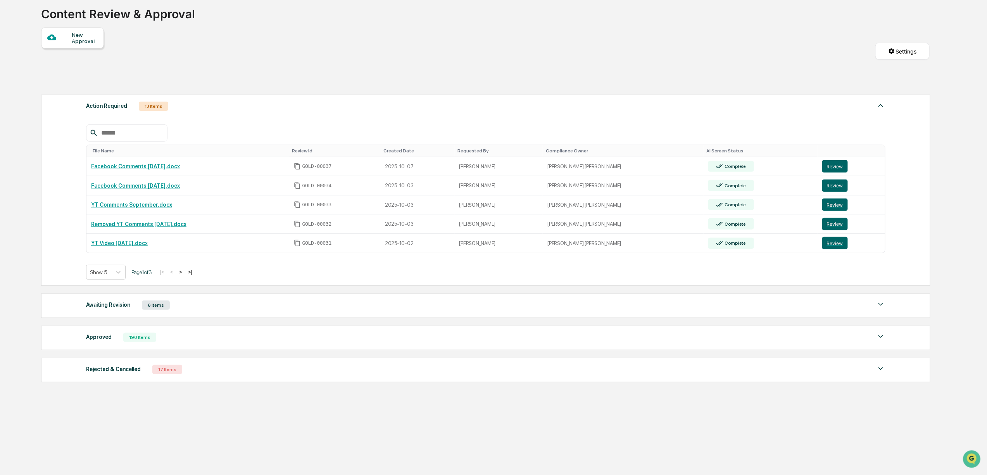
scroll to position [55, 0]
click at [829, 199] on button "Review" at bounding box center [835, 205] width 26 height 12
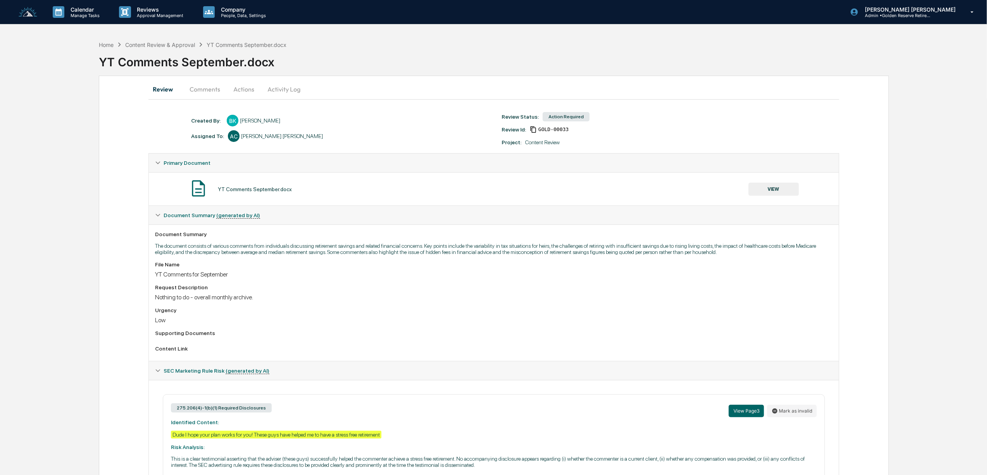
click at [779, 188] on button "VIEW" at bounding box center [774, 189] width 50 height 13
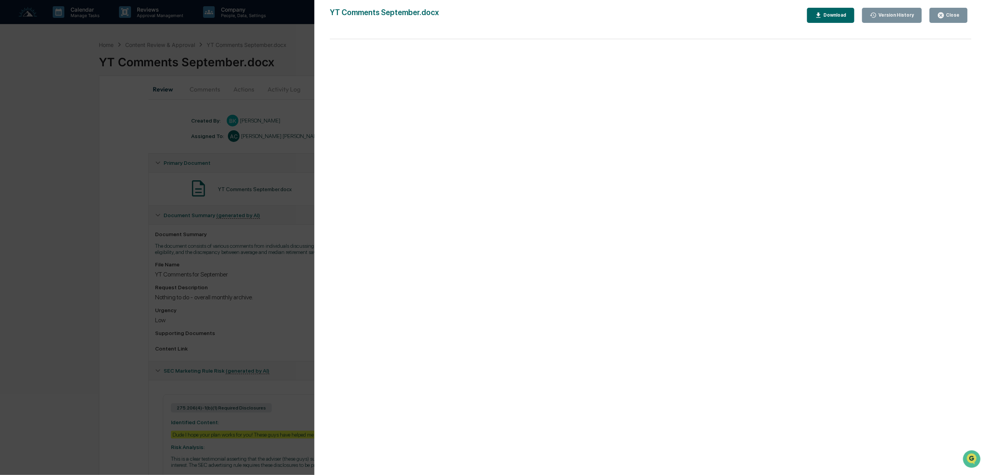
click at [843, 17] on div "Download" at bounding box center [834, 14] width 24 height 5
click at [275, 309] on div "Version History 10/03/2025, 03:27 PM Bree Keeler YT Comments September.docx Clo…" at bounding box center [493, 237] width 987 height 475
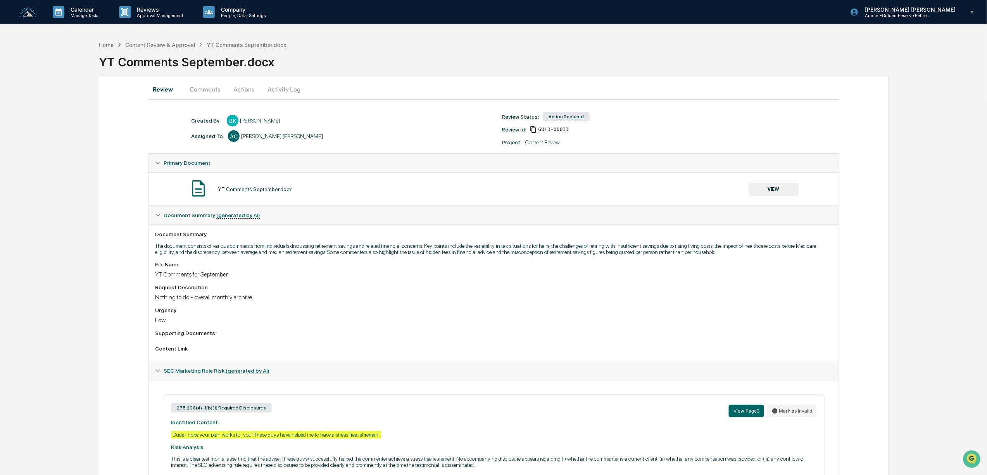
click at [250, 90] on button "Actions" at bounding box center [243, 89] width 35 height 19
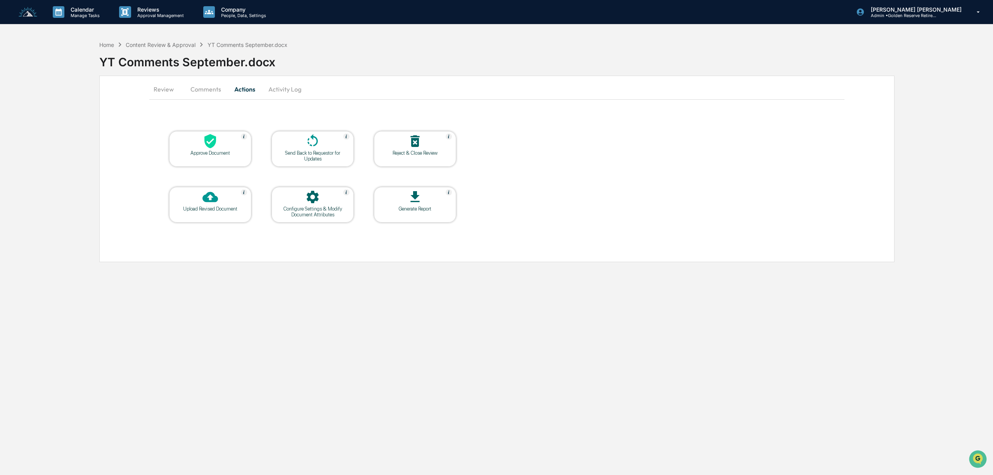
click at [419, 154] on div "Reject & Close Review" at bounding box center [415, 153] width 70 height 6
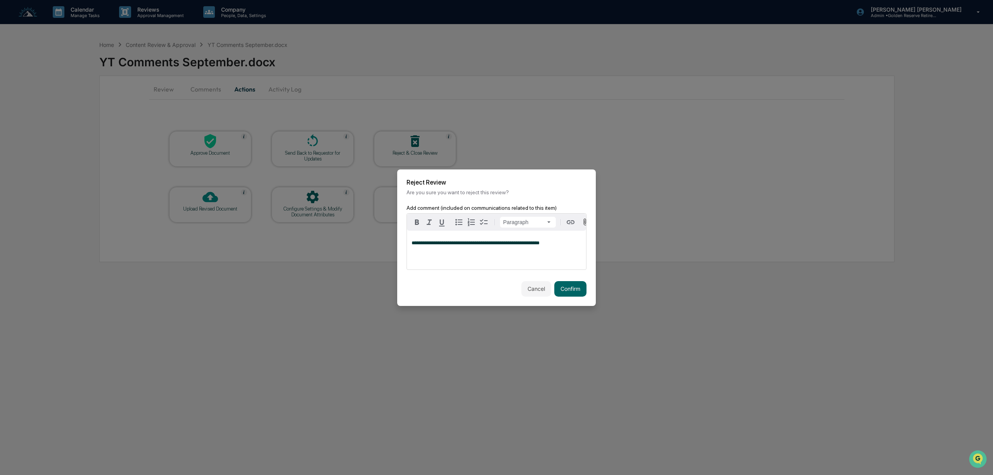
click at [447, 247] on div "**********" at bounding box center [496, 250] width 179 height 39
click at [565, 242] on p "**********" at bounding box center [496, 242] width 170 height 5
click at [569, 289] on button "Confirm" at bounding box center [570, 289] width 32 height 16
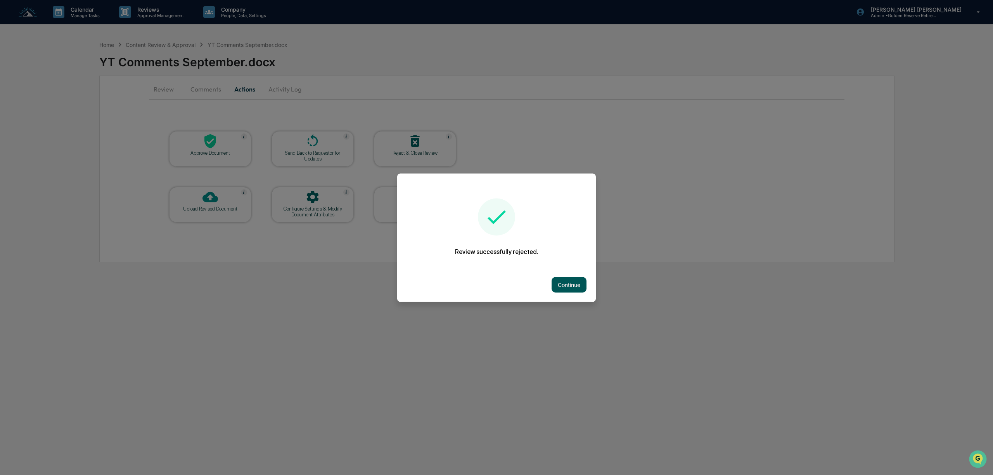
click at [572, 287] on button "Continue" at bounding box center [568, 285] width 35 height 16
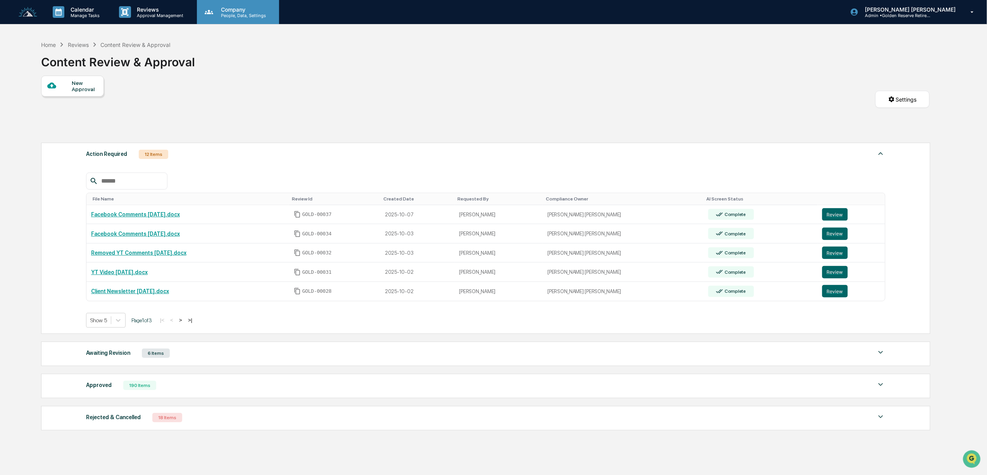
click at [219, 5] on div "Company People, Data, Settings" at bounding box center [238, 12] width 82 height 24
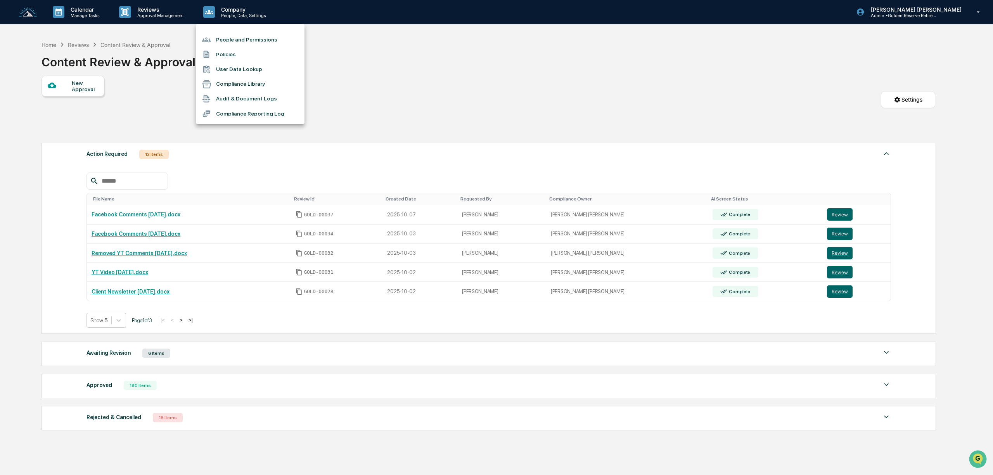
click at [248, 84] on li "Compliance Library" at bounding box center [250, 84] width 109 height 15
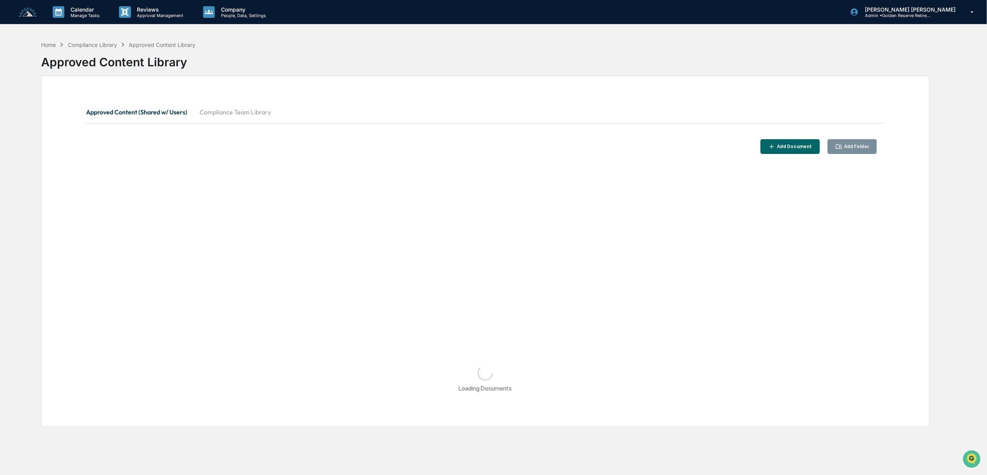
click at [233, 115] on button "Compliance Team Library" at bounding box center [235, 112] width 84 height 19
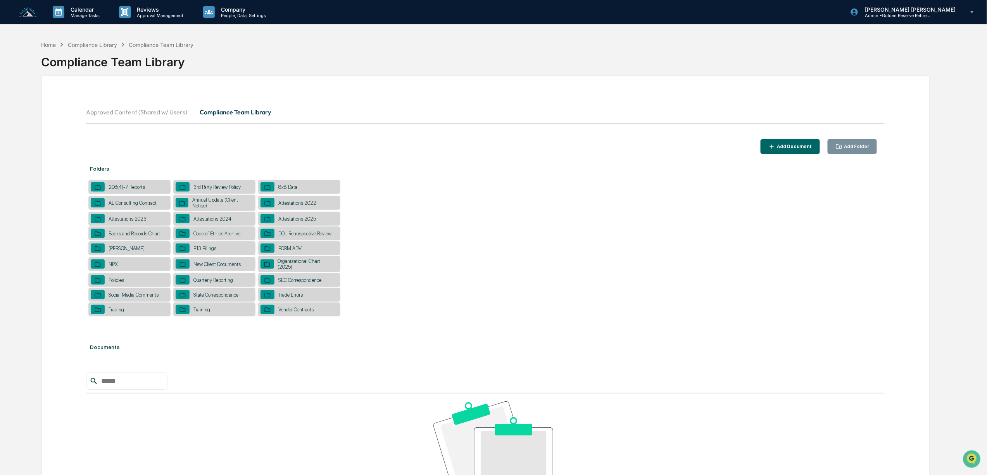
click at [140, 298] on div "Social Media Comments" at bounding box center [134, 295] width 58 height 6
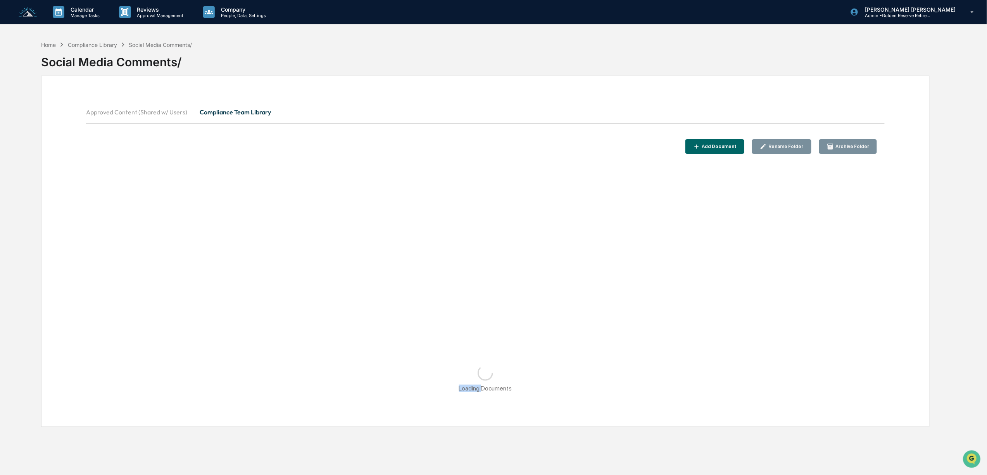
click at [140, 298] on div "Approved Content (Shared w/ Users) Compliance Team Library Add Document Rename …" at bounding box center [485, 251] width 888 height 351
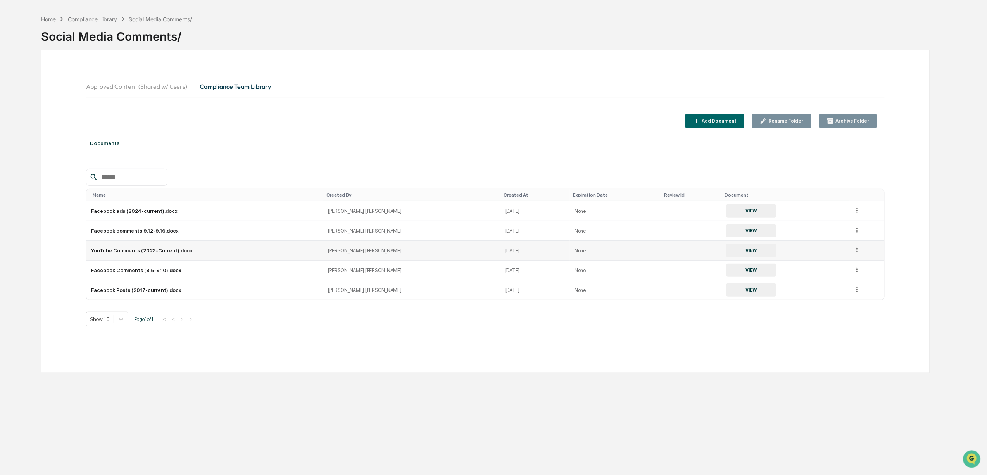
scroll to position [37, 0]
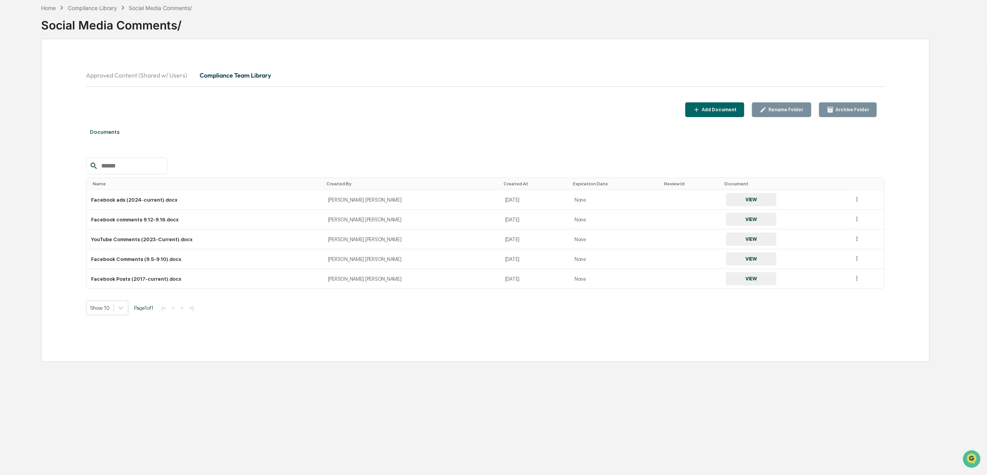
click at [730, 112] on div "Add Document" at bounding box center [718, 109] width 36 height 5
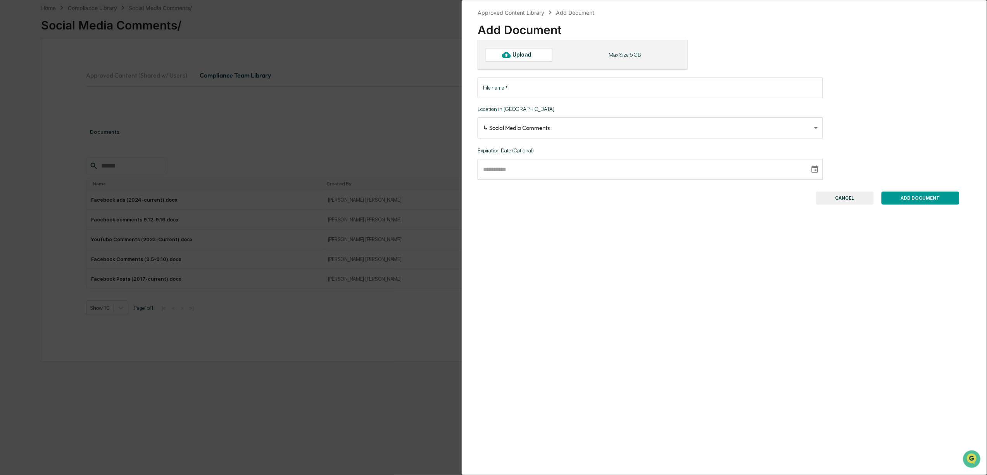
click at [537, 57] on div "Upload" at bounding box center [525, 55] width 25 height 6
type input "**********"
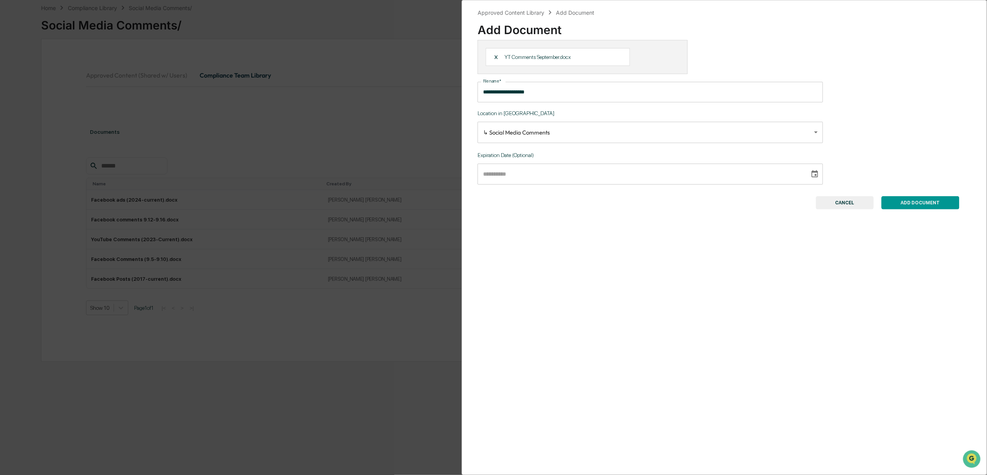
click at [812, 176] on icon "Choose date" at bounding box center [815, 173] width 7 height 7
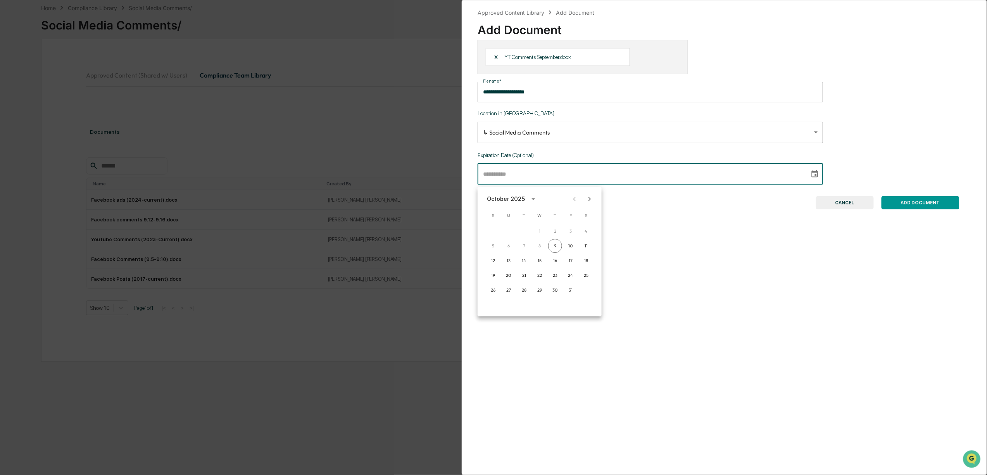
click at [515, 196] on div "October 2025" at bounding box center [506, 199] width 38 height 9
click at [495, 299] on button "2032" at bounding box center [494, 299] width 28 height 14
type input "**********"
click at [504, 277] on button "Oct" at bounding box center [499, 278] width 28 height 14
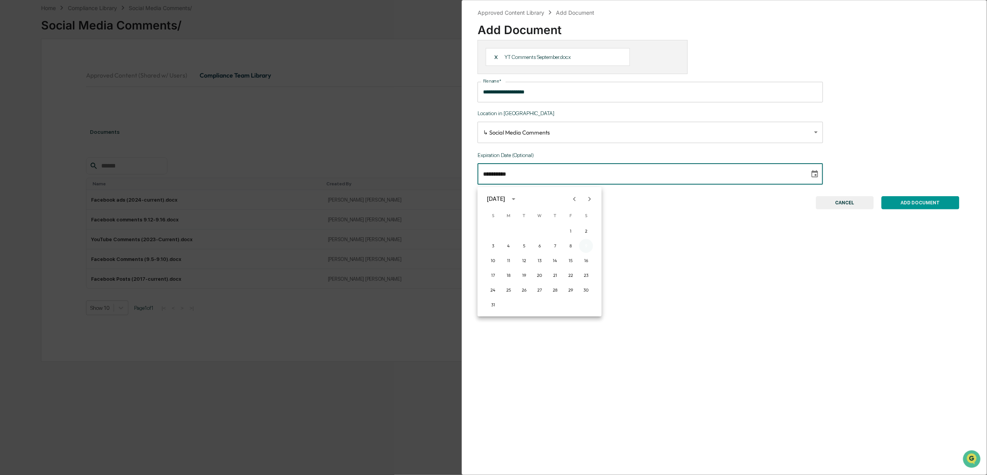
click at [582, 245] on button "9" at bounding box center [586, 246] width 14 height 14
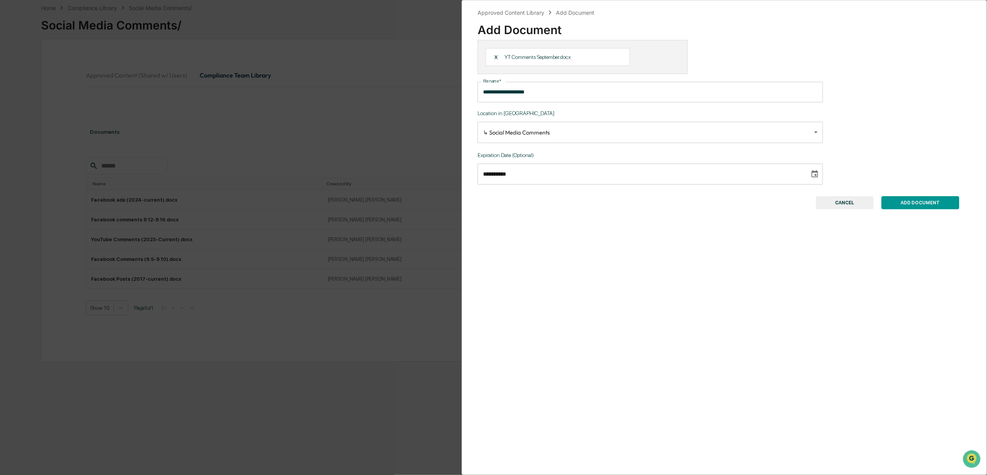
click at [911, 205] on button "ADD DOCUMENT" at bounding box center [921, 202] width 78 height 13
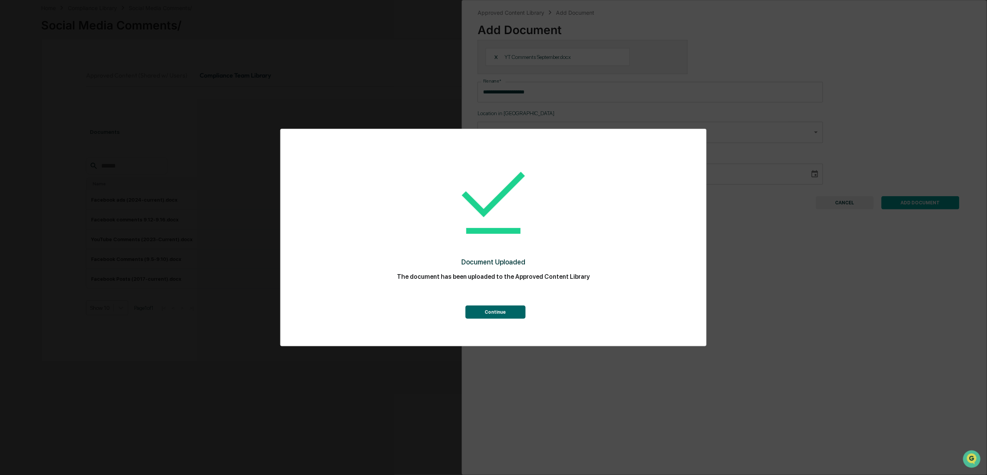
click at [491, 306] on button "Continue" at bounding box center [495, 312] width 60 height 13
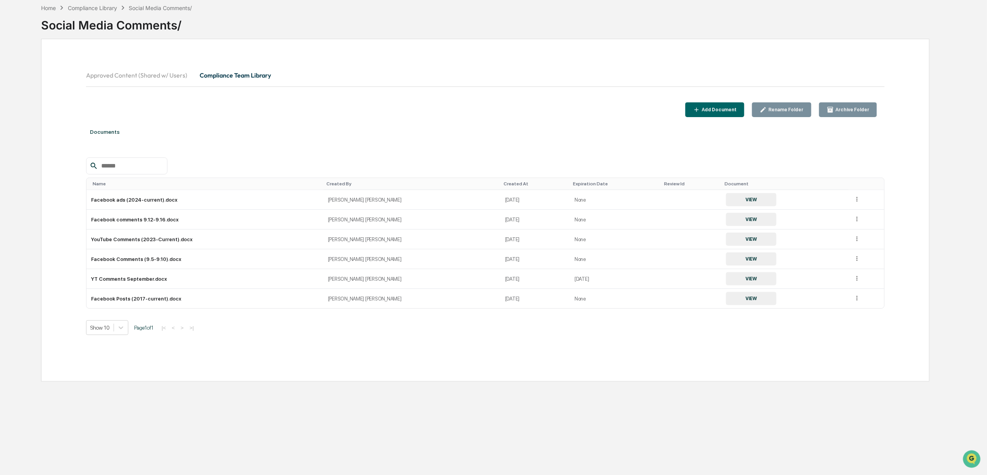
click at [727, 107] on div "Add Document" at bounding box center [718, 109] width 36 height 5
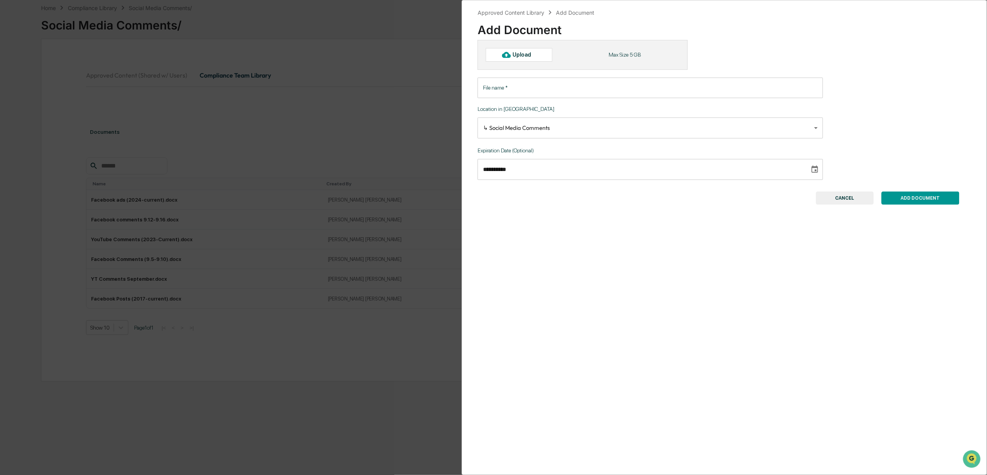
click at [512, 54] on div at bounding box center [506, 54] width 12 height 12
type input "**********"
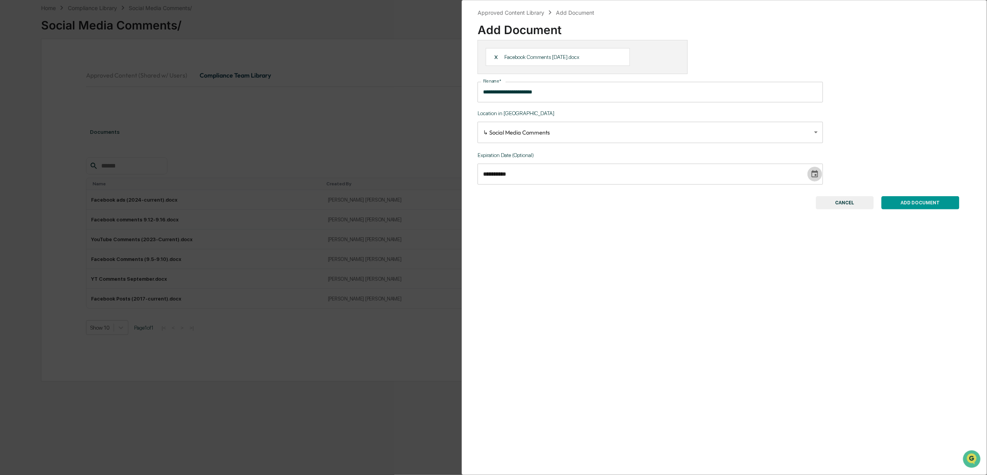
click at [808, 181] on button "Choose date, selected date is Oct 9, 2032" at bounding box center [815, 174] width 15 height 15
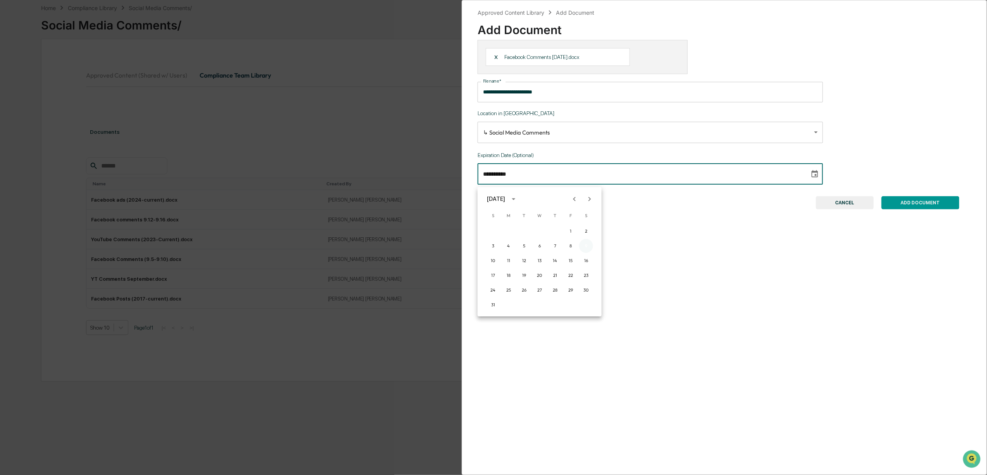
click at [585, 245] on button "9" at bounding box center [586, 246] width 14 height 14
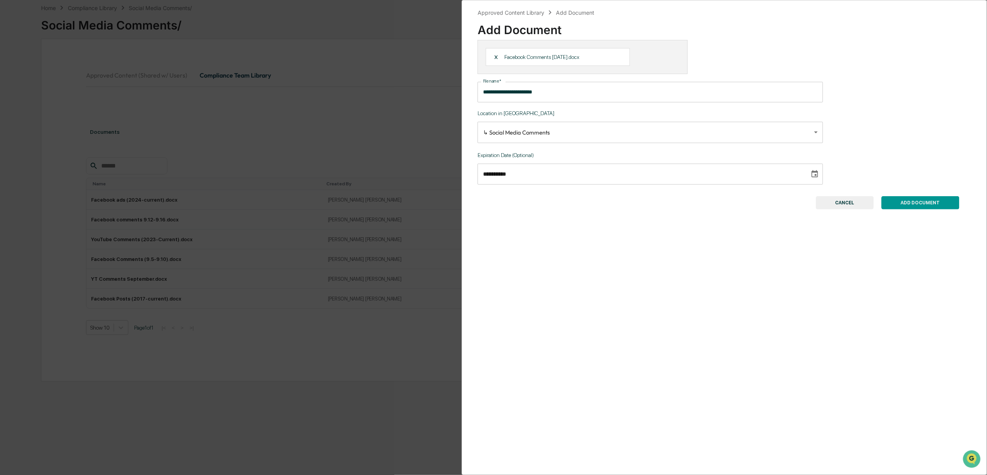
click at [927, 203] on button "ADD DOCUMENT" at bounding box center [921, 202] width 78 height 13
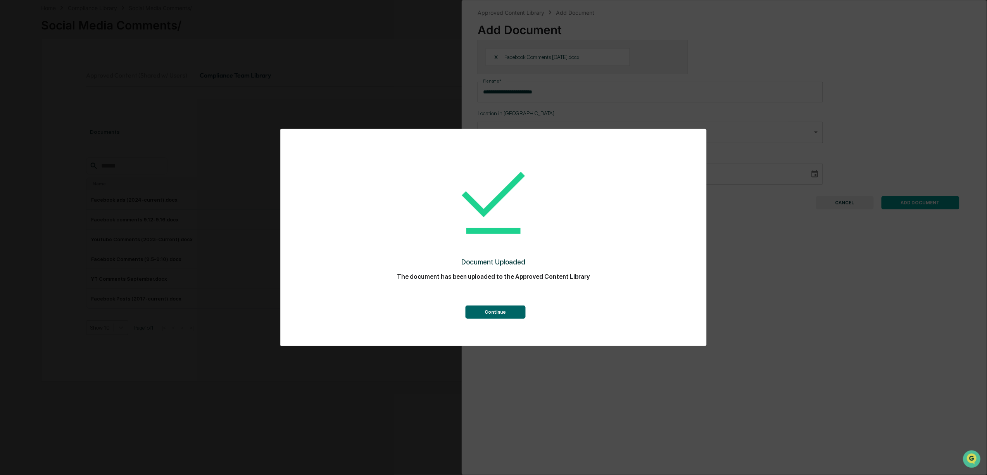
click at [487, 312] on button "Continue" at bounding box center [495, 312] width 60 height 13
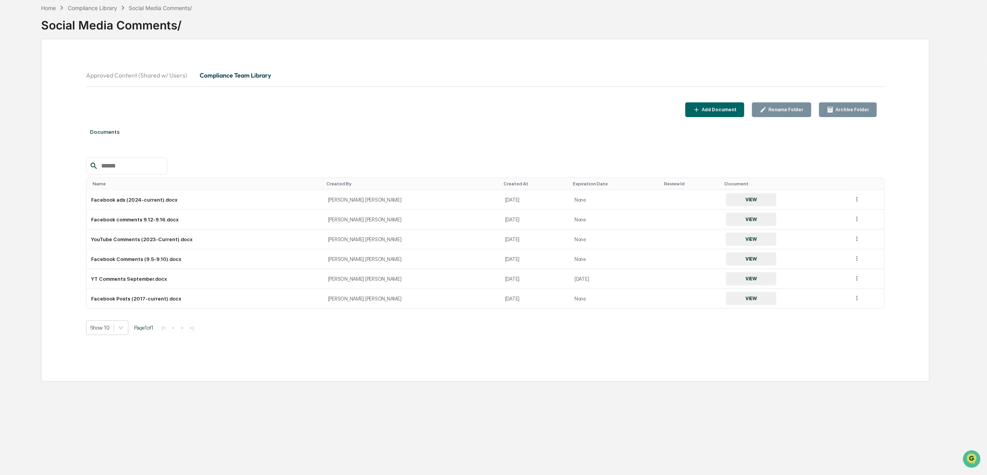
click at [721, 106] on div "Add Document" at bounding box center [715, 109] width 44 height 7
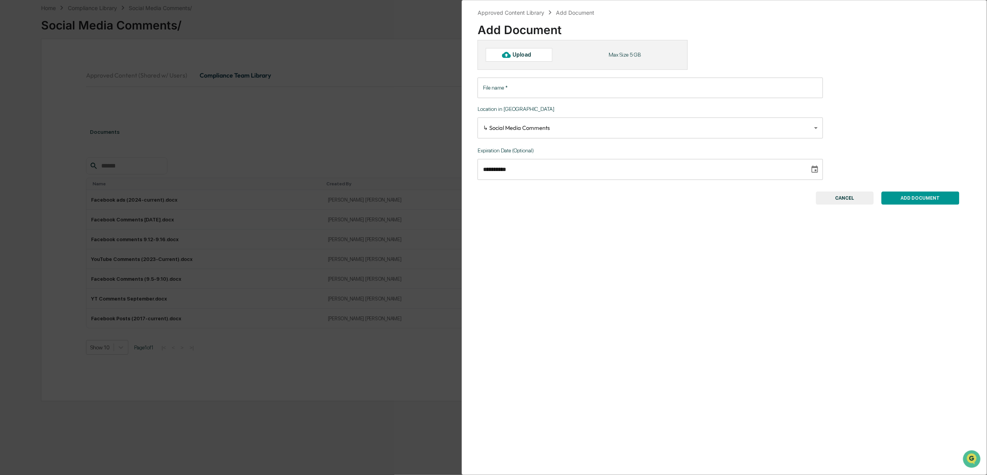
click at [517, 58] on div "Upload" at bounding box center [525, 55] width 25 height 6
type input "**********"
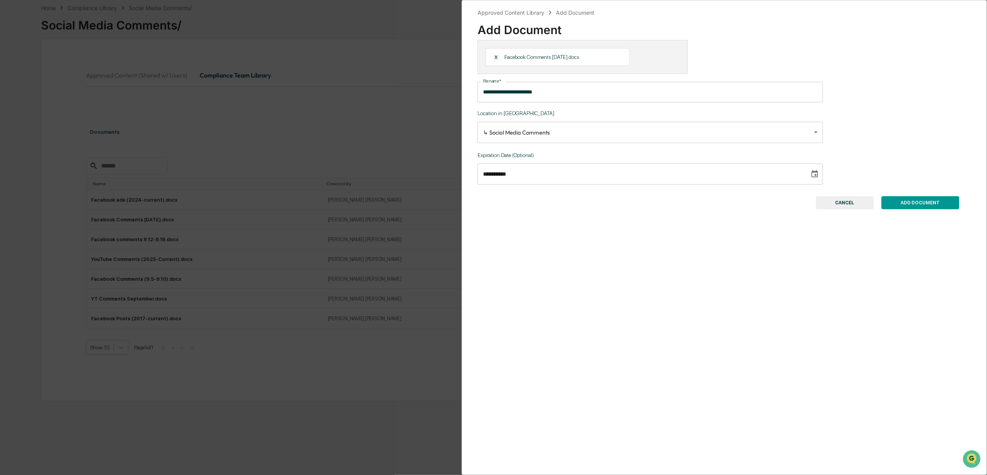
click at [918, 208] on button "ADD DOCUMENT" at bounding box center [921, 202] width 78 height 13
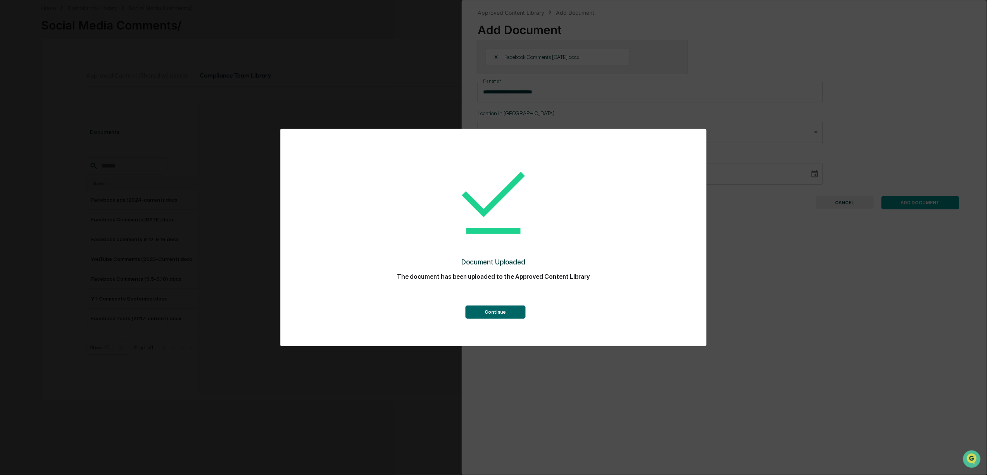
click at [481, 311] on button "Continue" at bounding box center [495, 312] width 60 height 13
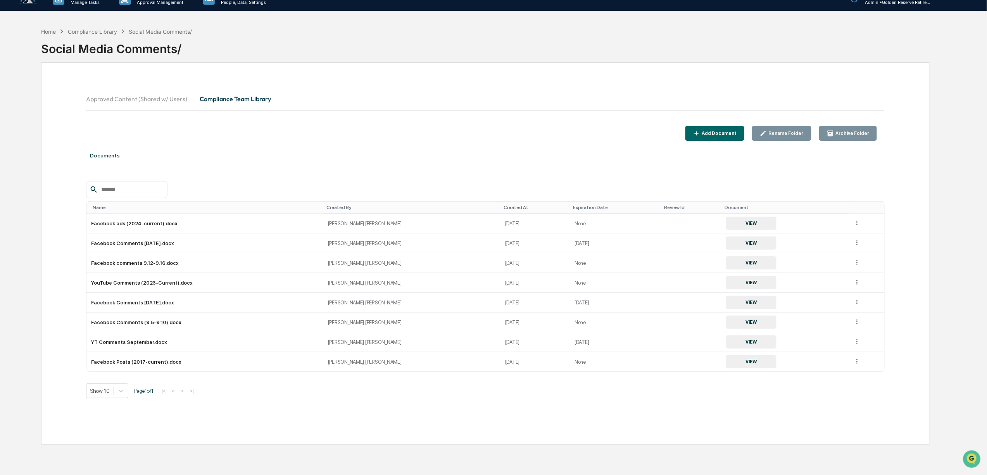
scroll to position [0, 0]
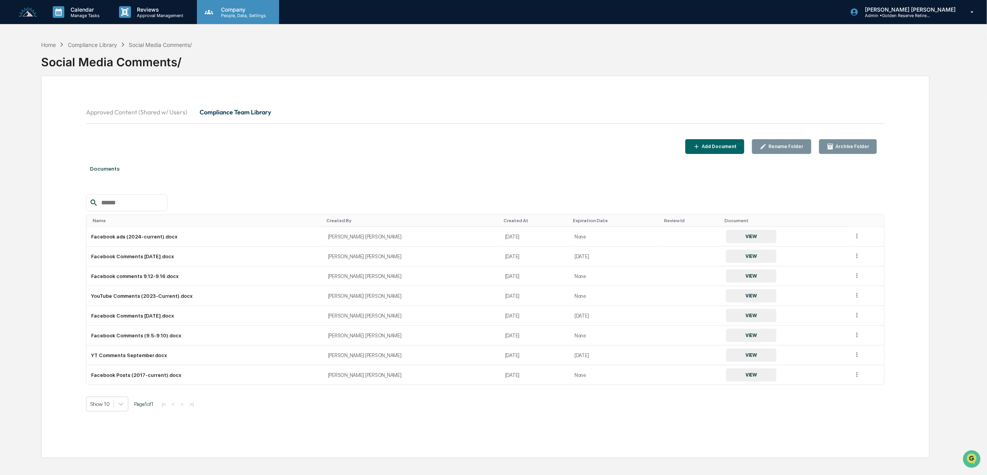
click at [237, 19] on div "Company People, Data, Settings" at bounding box center [238, 12] width 82 height 24
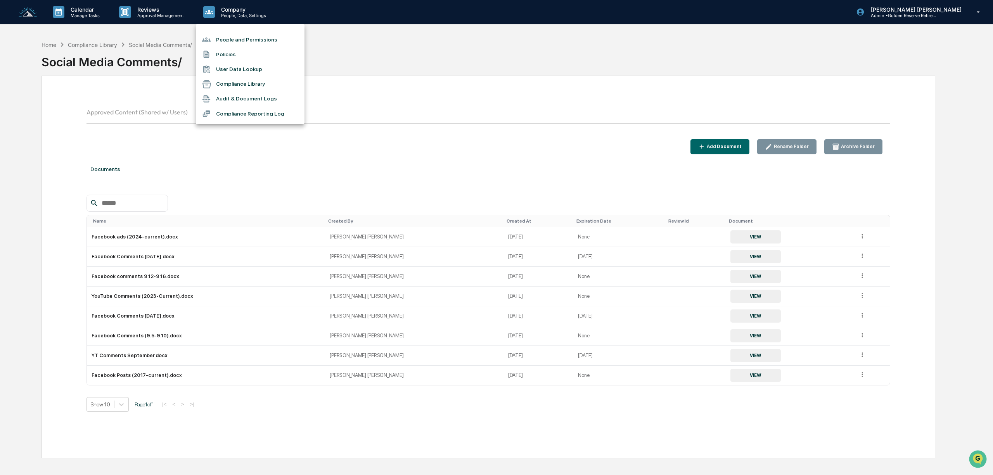
click at [164, 18] on div at bounding box center [496, 237] width 993 height 475
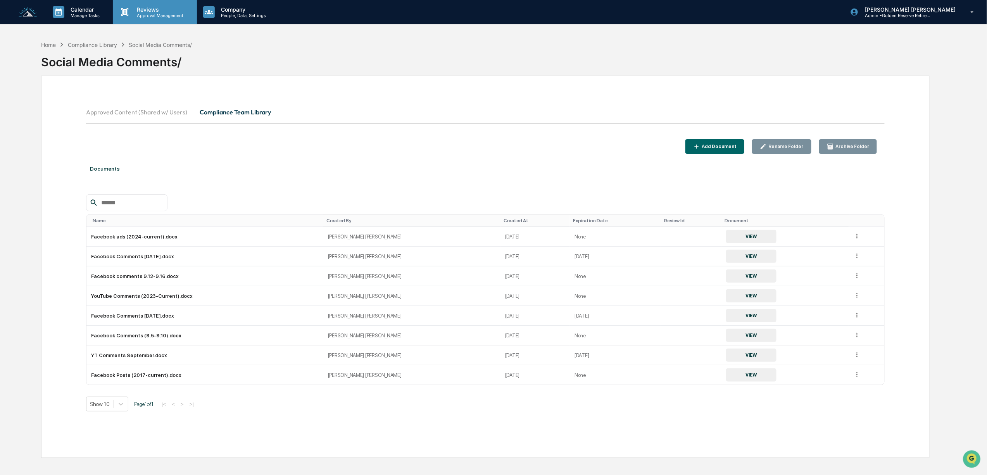
click at [165, 20] on div "Reviews Approval Management" at bounding box center [155, 12] width 84 height 24
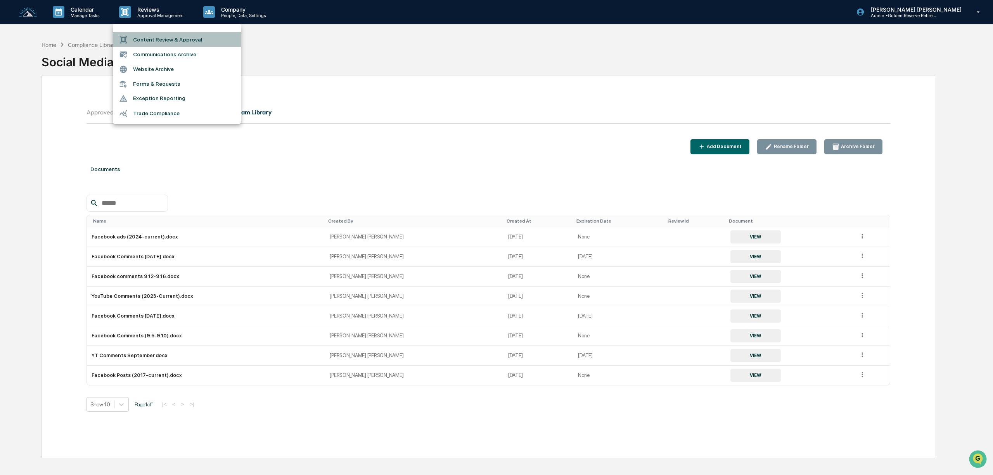
click at [146, 36] on li "Content Review & Approval" at bounding box center [177, 39] width 128 height 15
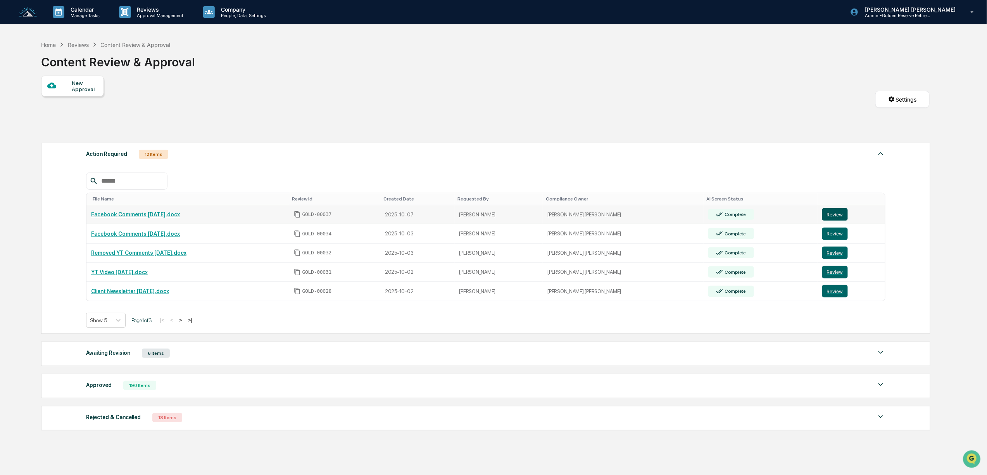
click at [823, 217] on button "Review" at bounding box center [835, 214] width 26 height 12
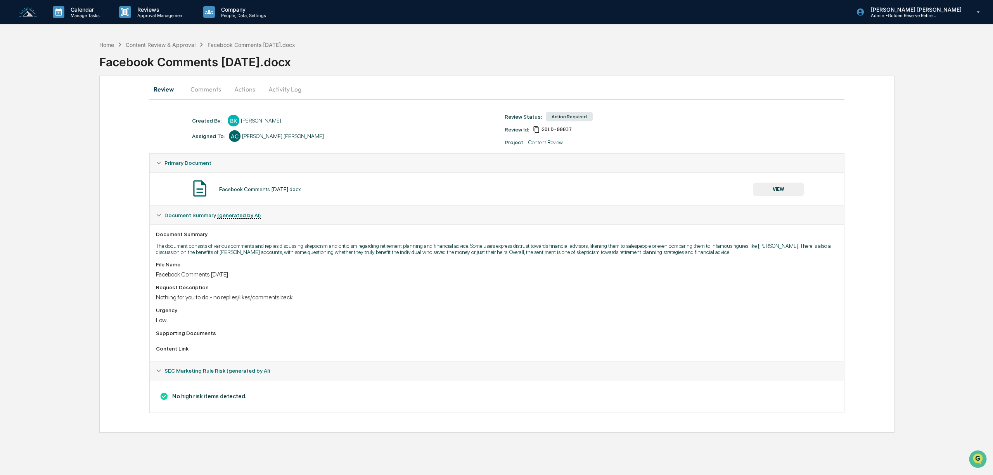
click at [246, 91] on button "Actions" at bounding box center [244, 89] width 35 height 19
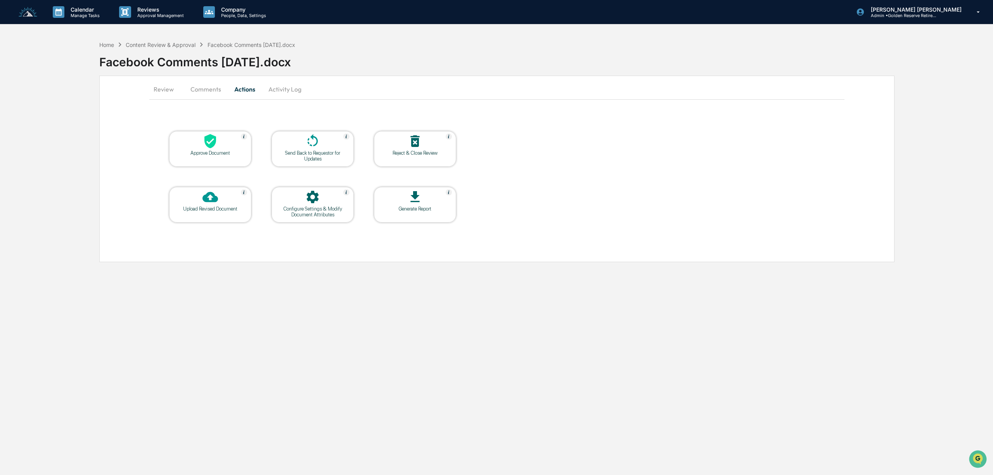
click at [421, 151] on div "Reject & Close Review" at bounding box center [415, 153] width 70 height 6
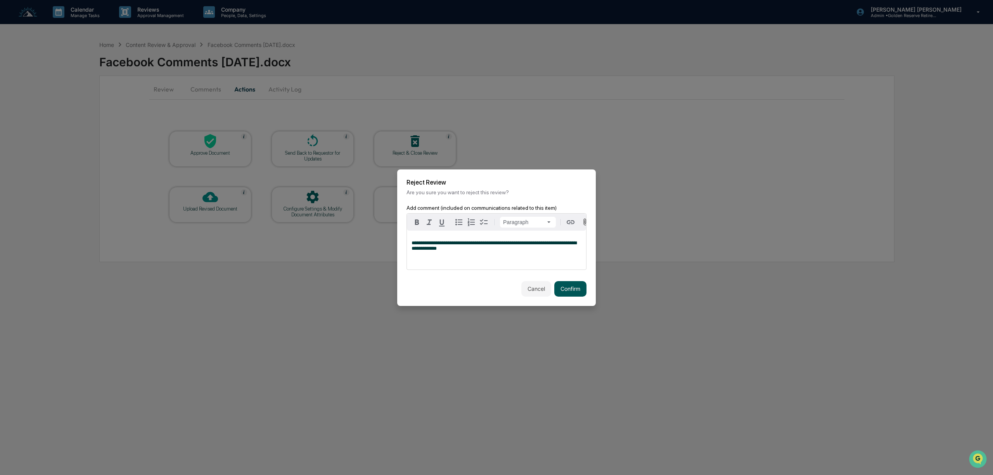
click at [574, 292] on button "Confirm" at bounding box center [570, 289] width 32 height 16
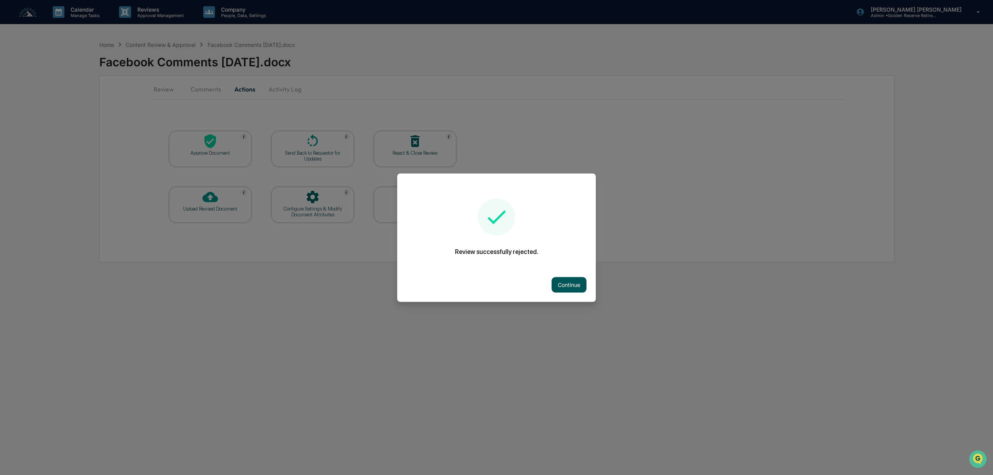
click at [565, 282] on button "Continue" at bounding box center [568, 285] width 35 height 16
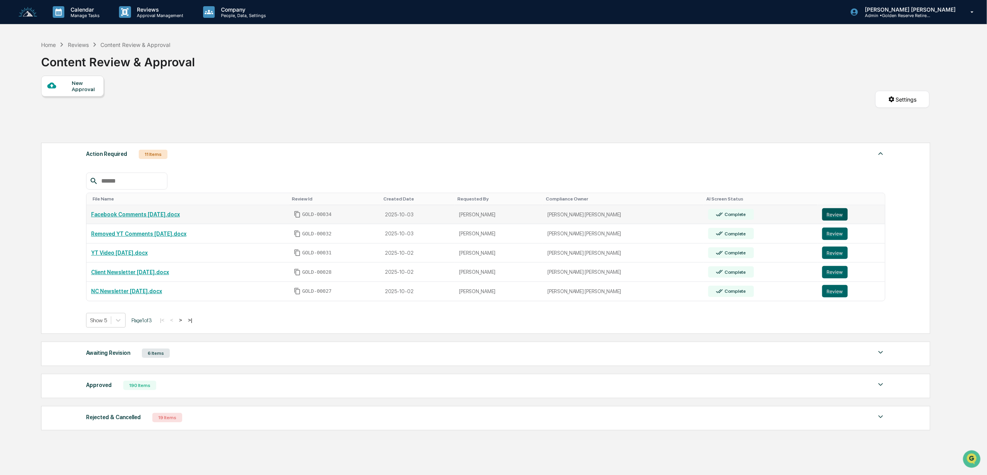
click at [824, 218] on button "Review" at bounding box center [835, 214] width 26 height 12
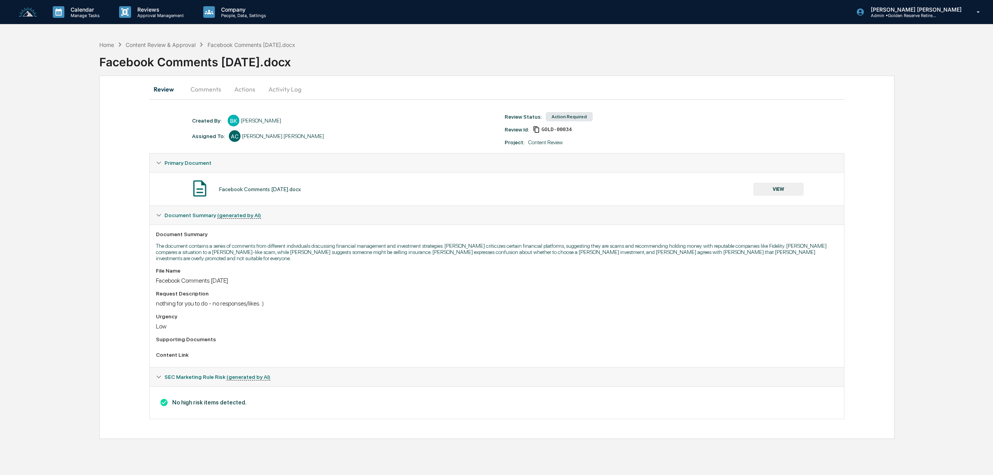
click at [788, 191] on button "VIEW" at bounding box center [778, 189] width 50 height 13
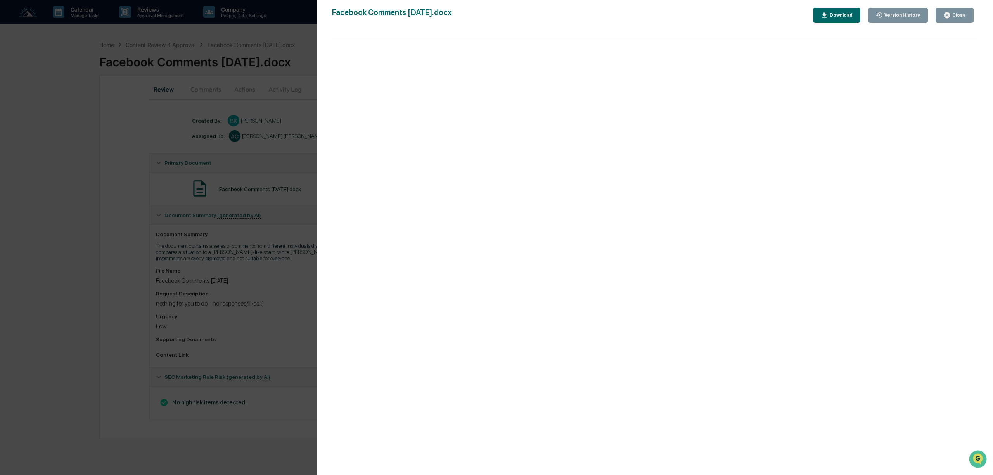
click at [851, 13] on div "Download" at bounding box center [840, 14] width 24 height 5
click at [239, 352] on div "Version History [DATE] 03:34 PM [PERSON_NAME] Facebook Comments [DATE].docx Clo…" at bounding box center [496, 237] width 993 height 475
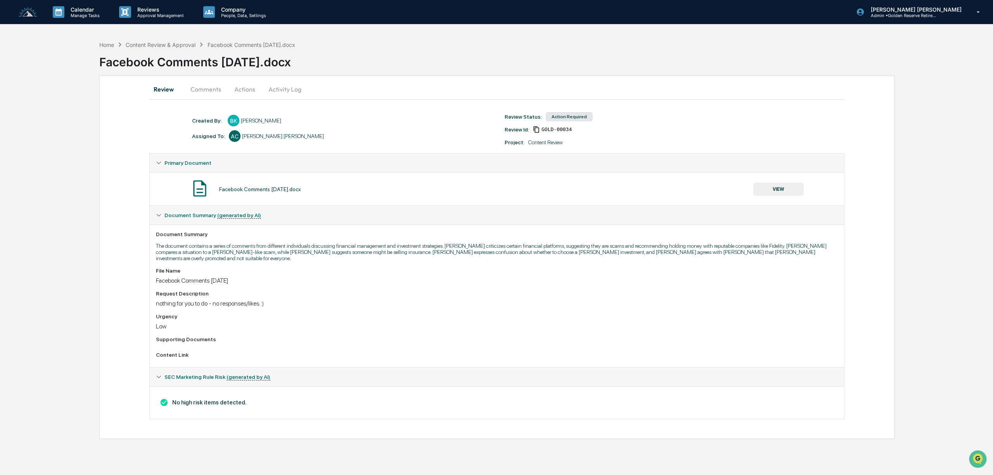
click at [247, 90] on button "Actions" at bounding box center [244, 89] width 35 height 19
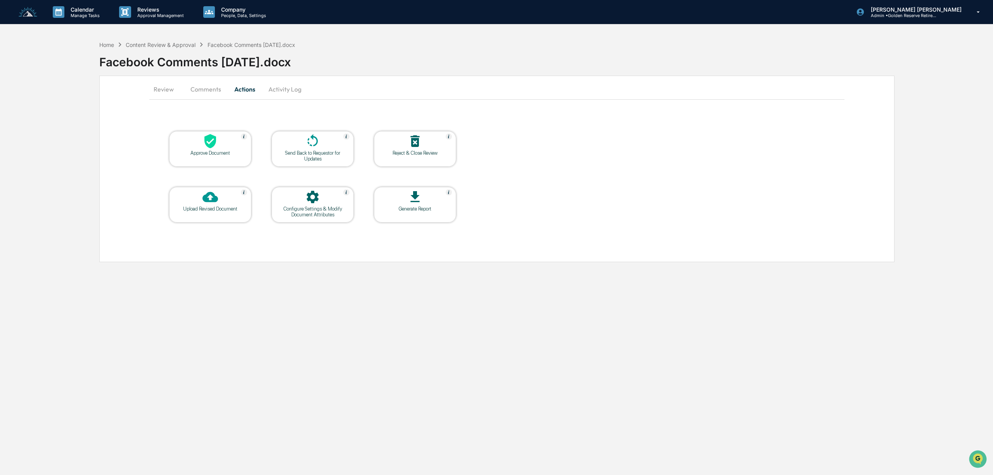
click at [425, 157] on div "Reject & Close Review" at bounding box center [415, 149] width 82 height 36
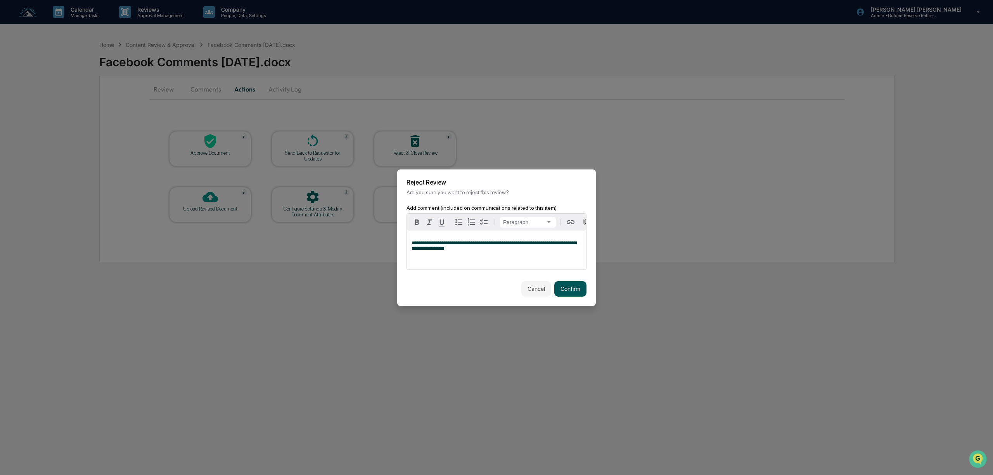
click at [567, 292] on button "Confirm" at bounding box center [570, 289] width 32 height 16
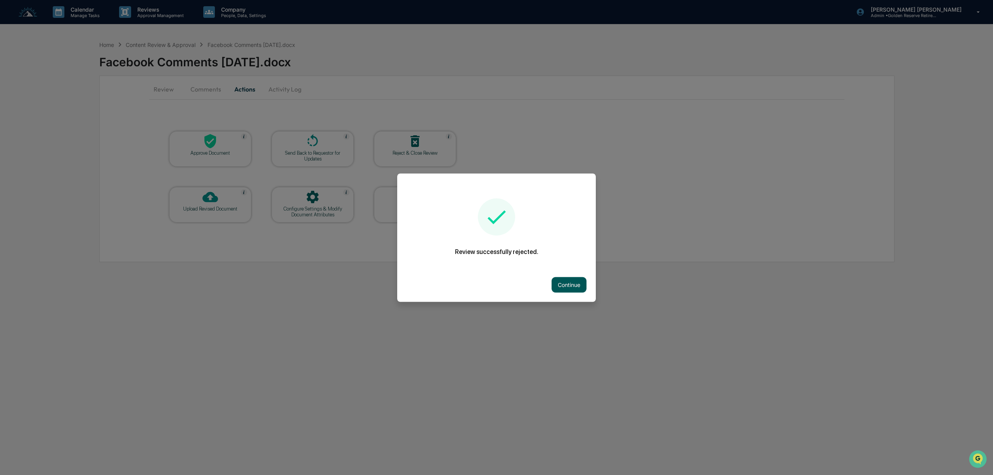
click at [574, 281] on button "Continue" at bounding box center [568, 285] width 35 height 16
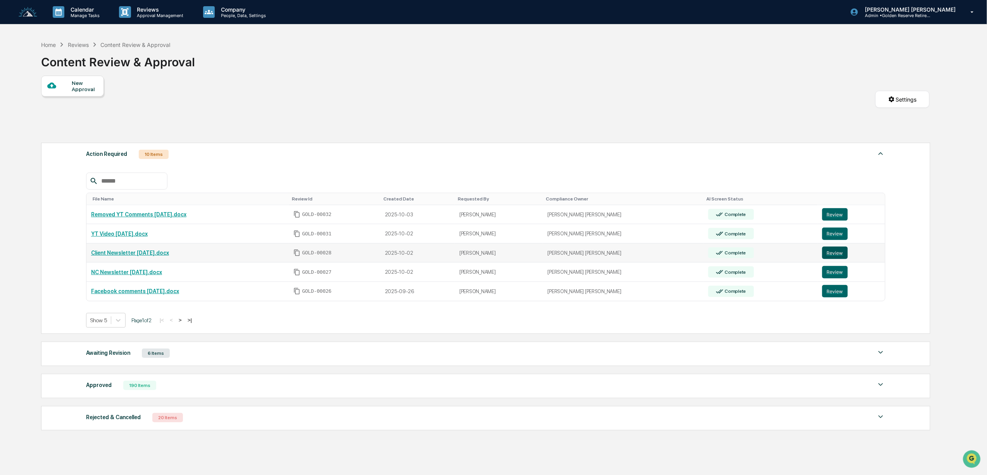
click at [834, 255] on button "Review" at bounding box center [835, 253] width 26 height 12
click at [822, 255] on button "Review" at bounding box center [835, 253] width 26 height 12
click at [118, 256] on link "Client Newsletter [DATE].docx" at bounding box center [130, 253] width 78 height 6
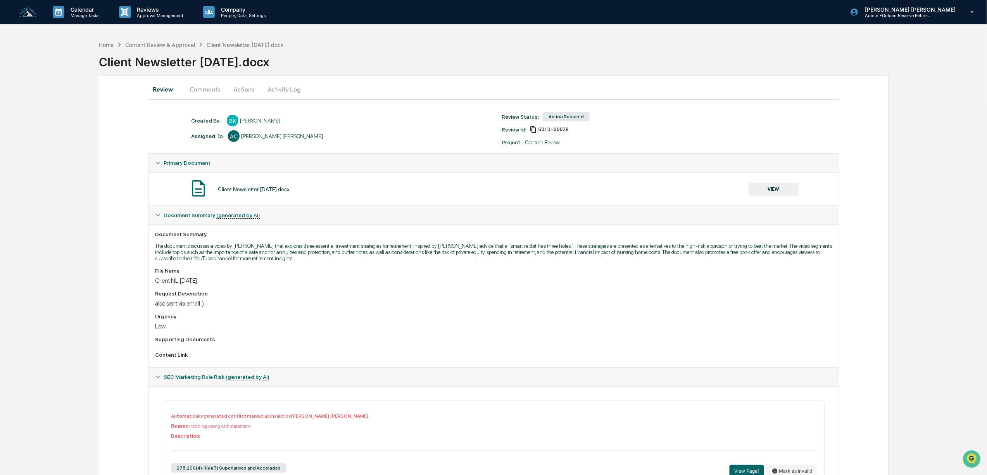
click at [197, 89] on button "Comments" at bounding box center [204, 89] width 43 height 19
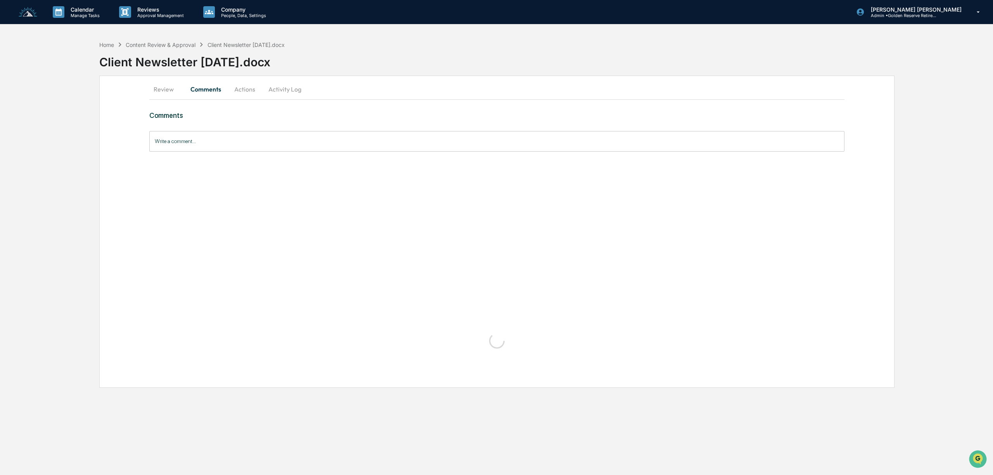
click at [197, 141] on input "Write a comment..." at bounding box center [496, 141] width 695 height 21
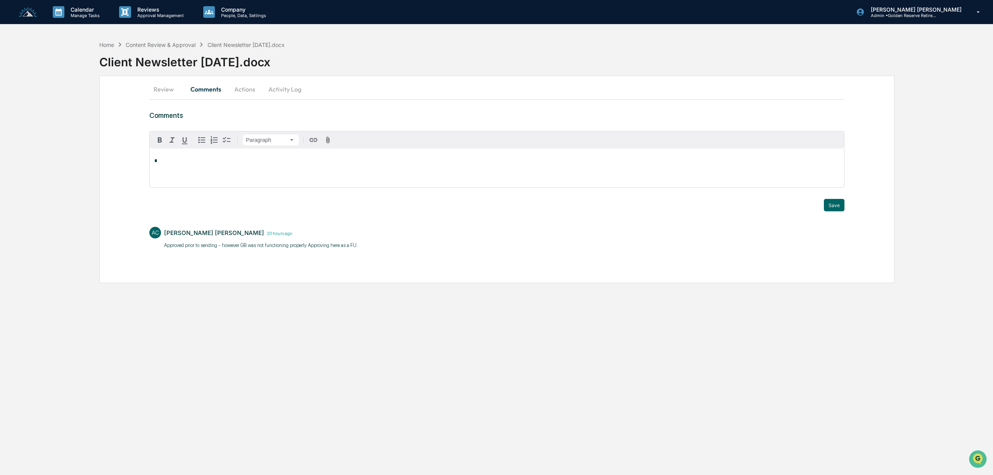
click at [247, 91] on button "Actions" at bounding box center [244, 89] width 35 height 19
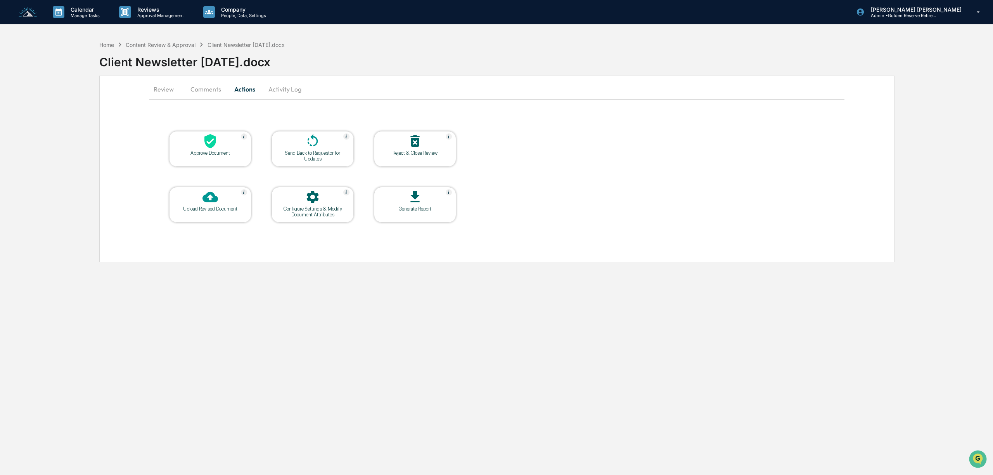
click at [190, 152] on div "Approve Document" at bounding box center [210, 153] width 70 height 6
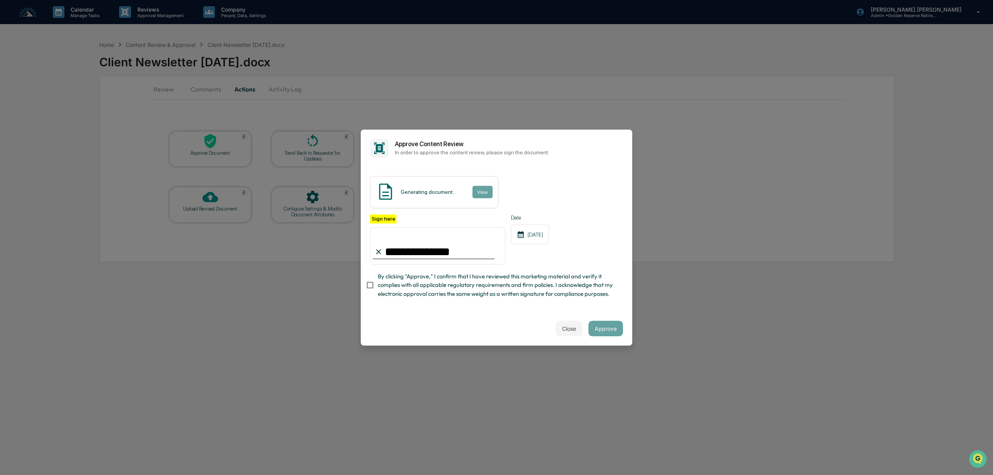
type input "**********"
drag, startPoint x: 609, startPoint y: 331, endPoint x: 605, endPoint y: 332, distance: 4.0
click at [608, 332] on button "Approve" at bounding box center [605, 329] width 35 height 16
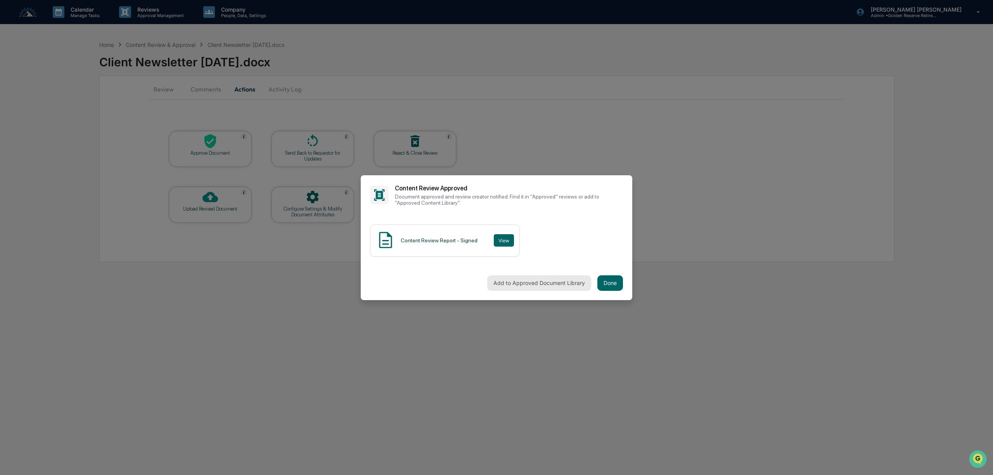
click at [536, 280] on button "Add to Approved Document Library" at bounding box center [539, 283] width 104 height 16
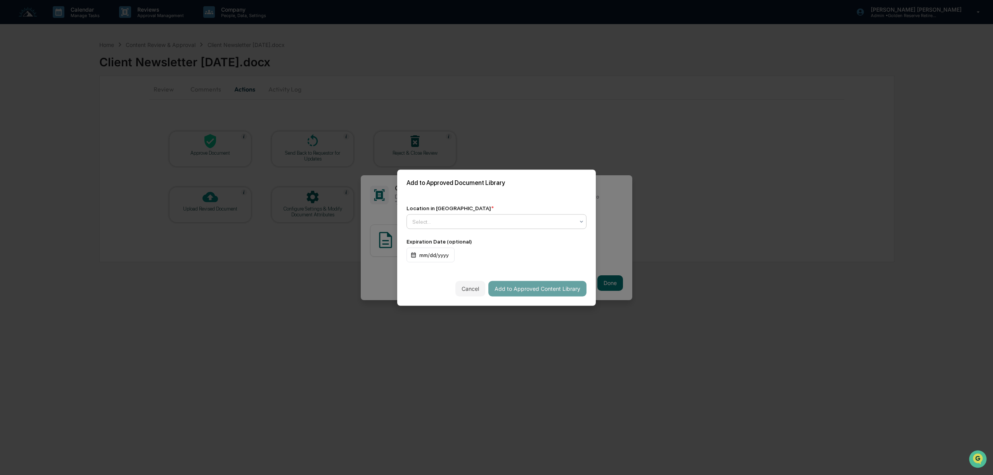
click at [459, 221] on div at bounding box center [493, 221] width 162 height 8
click at [508, 221] on div at bounding box center [493, 221] width 162 height 8
click at [482, 250] on div "↳ Marketing Compliance Logs" at bounding box center [494, 253] width 174 height 16
click at [420, 254] on div "mm/dd/yyyy" at bounding box center [430, 254] width 48 height 15
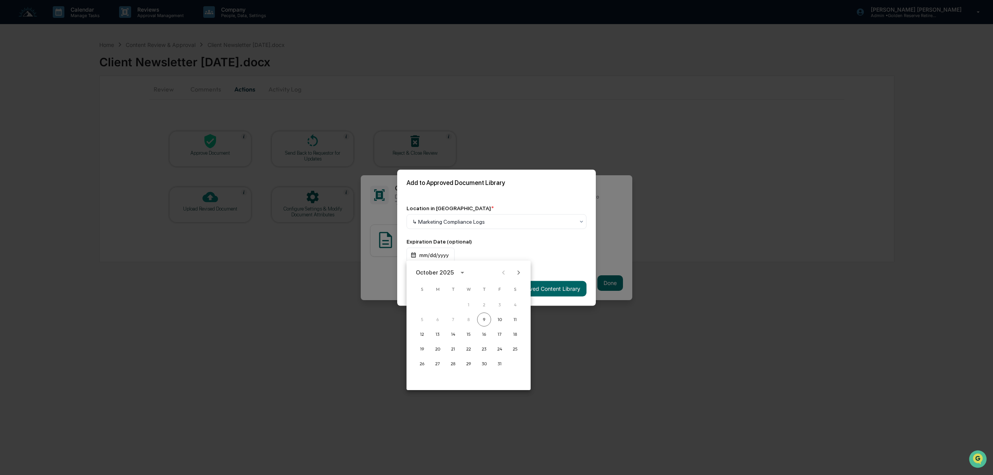
click at [440, 268] on div "October 2025" at bounding box center [435, 272] width 38 height 9
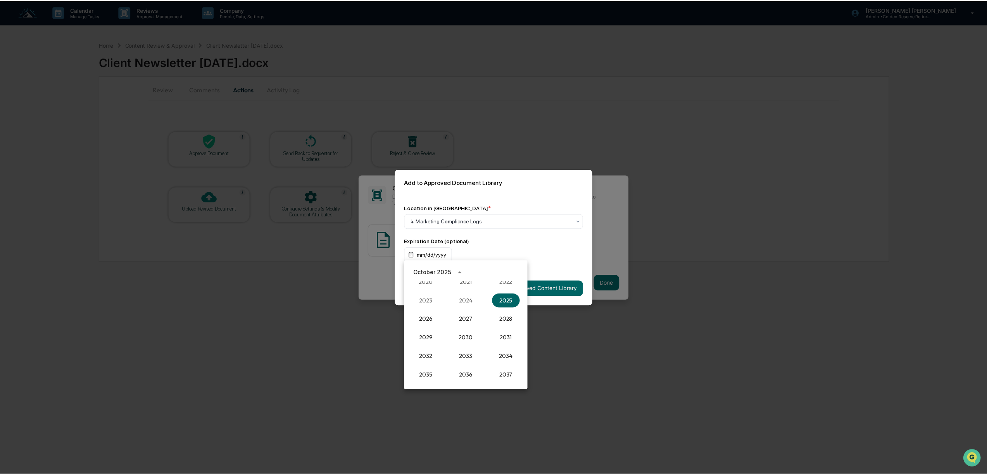
scroll to position [770, 0]
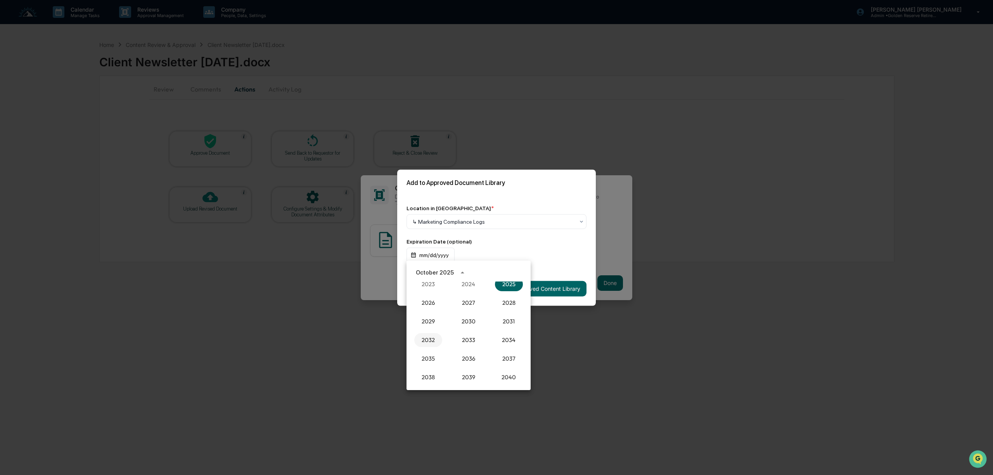
click at [431, 338] on button "2032" at bounding box center [428, 340] width 28 height 14
click at [430, 349] on button "Oct" at bounding box center [428, 352] width 28 height 14
click at [515, 316] on button "9" at bounding box center [515, 319] width 14 height 14
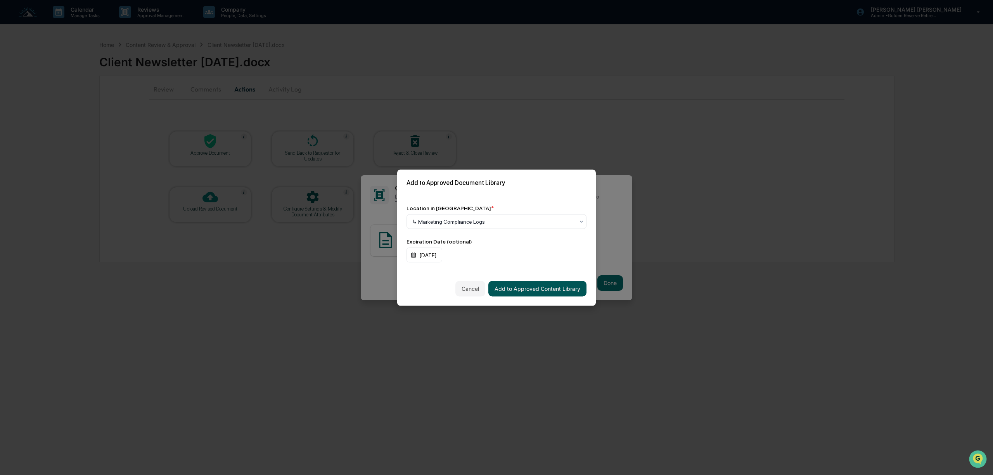
click at [554, 286] on button "Add to Approved Content Library" at bounding box center [537, 289] width 98 height 16
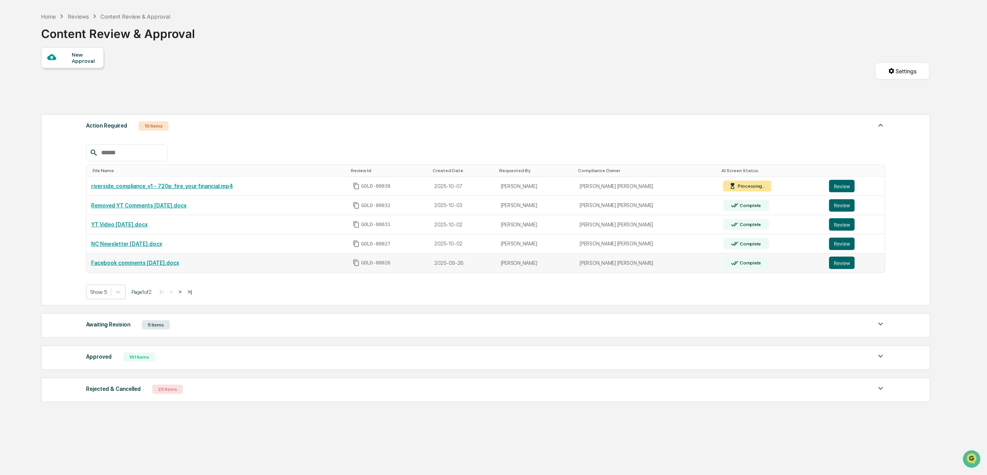
scroll to position [55, 0]
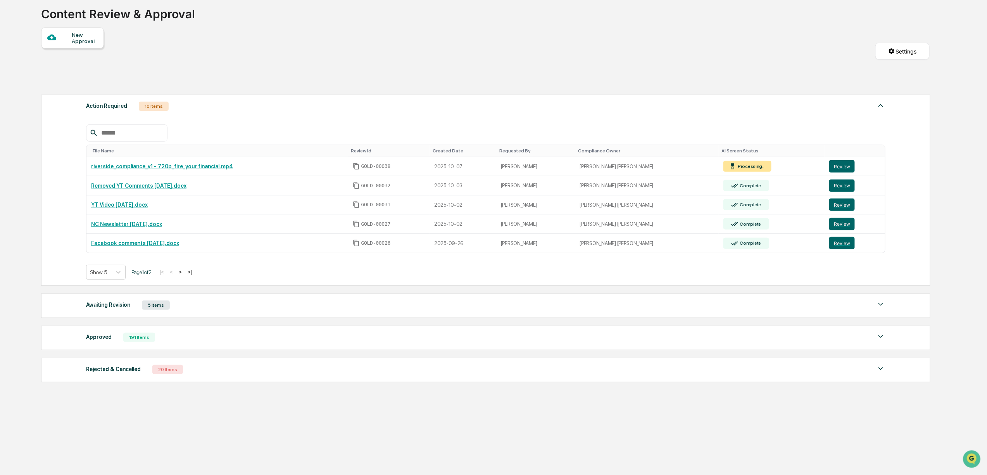
click at [184, 270] on button ">" at bounding box center [180, 272] width 8 height 7
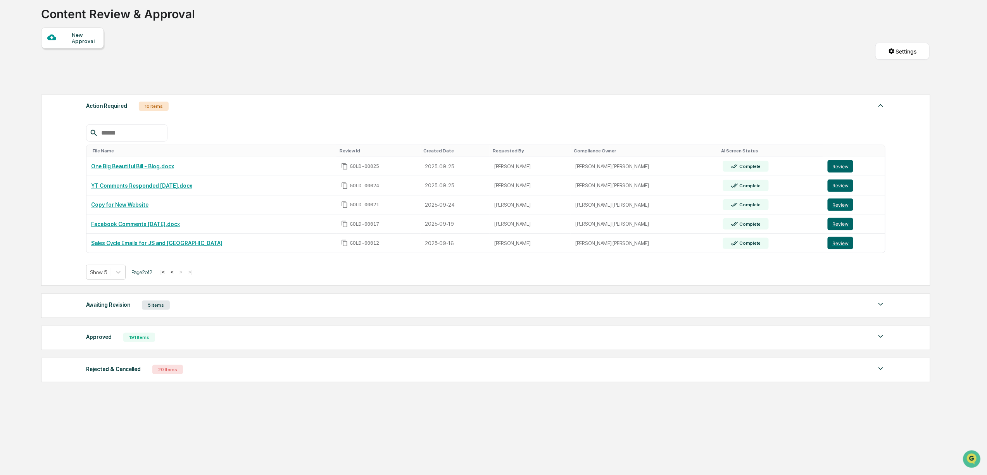
click at [174, 269] on button "<" at bounding box center [172, 272] width 8 height 7
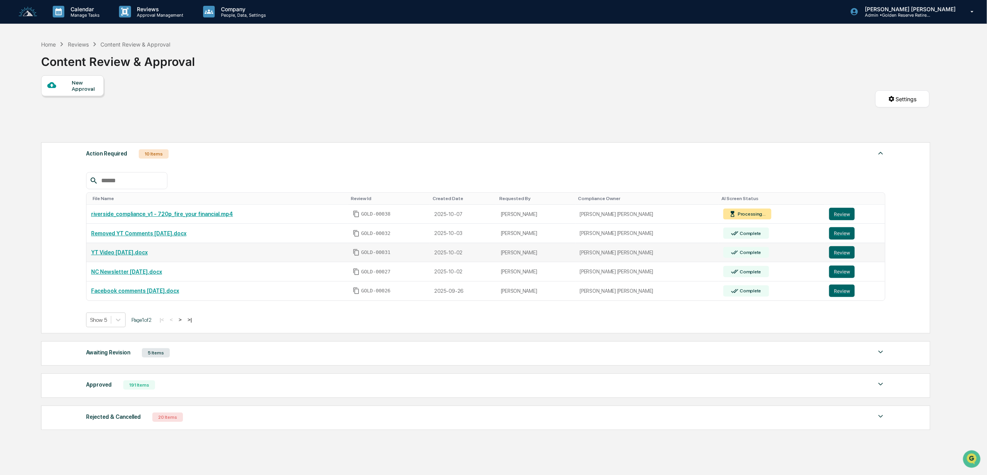
scroll to position [0, 0]
click at [240, 391] on div "Approved 191 Items" at bounding box center [485, 385] width 799 height 11
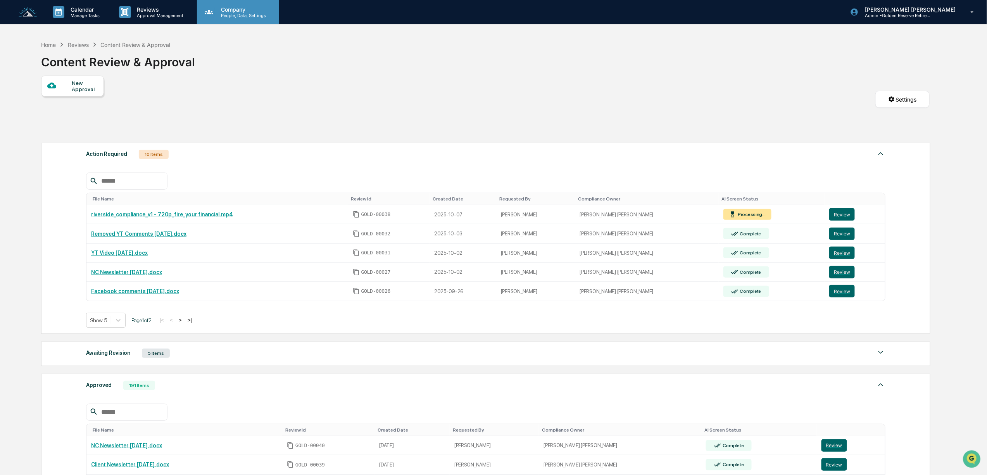
click at [249, 14] on p "People, Data, Settings" at bounding box center [242, 15] width 55 height 5
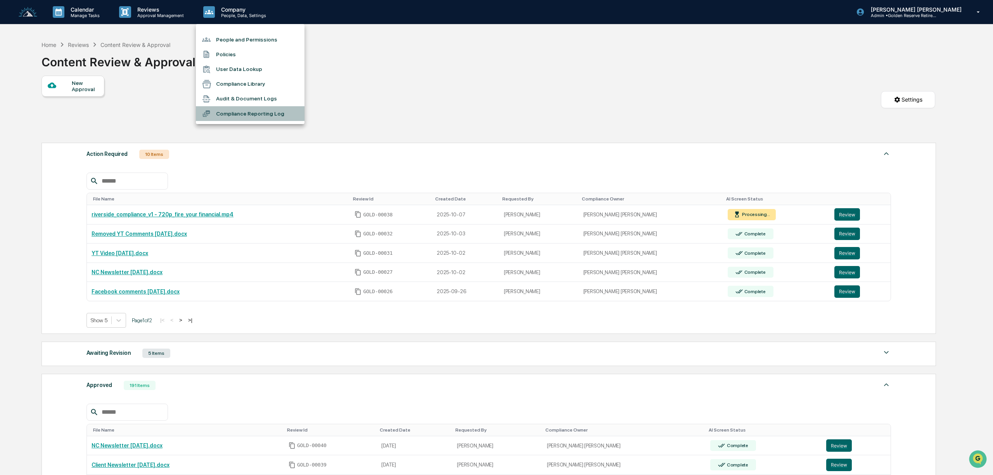
click at [255, 113] on li "Compliance Reporting Log" at bounding box center [250, 113] width 109 height 15
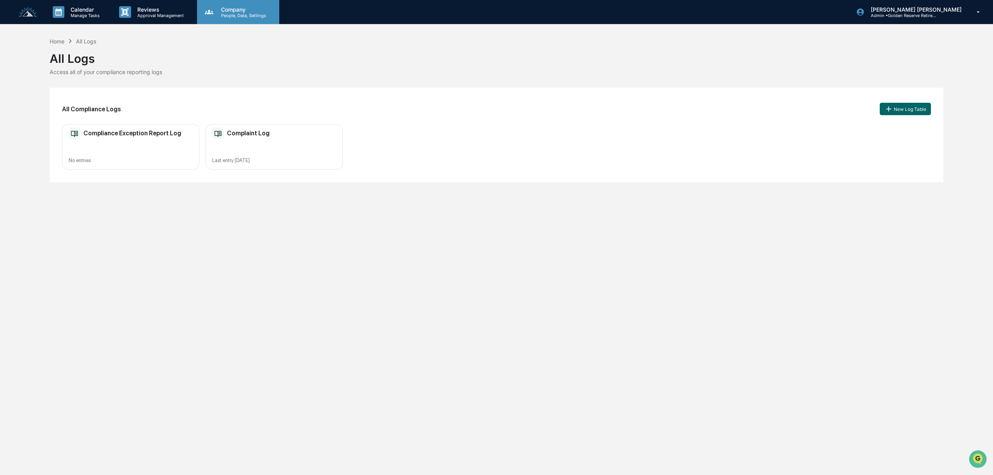
click at [228, 11] on p "Company" at bounding box center [242, 9] width 55 height 7
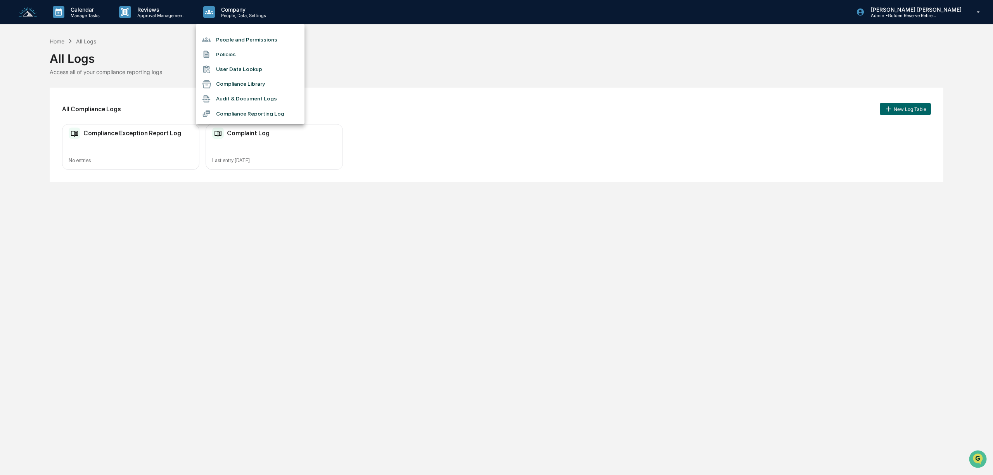
click at [249, 81] on li "Compliance Library" at bounding box center [250, 84] width 109 height 15
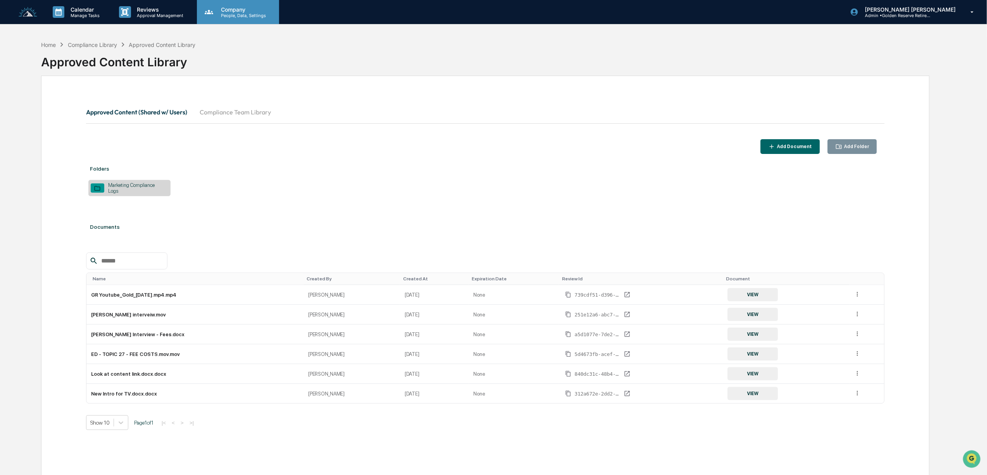
click at [243, 13] on p "People, Data, Settings" at bounding box center [242, 15] width 55 height 5
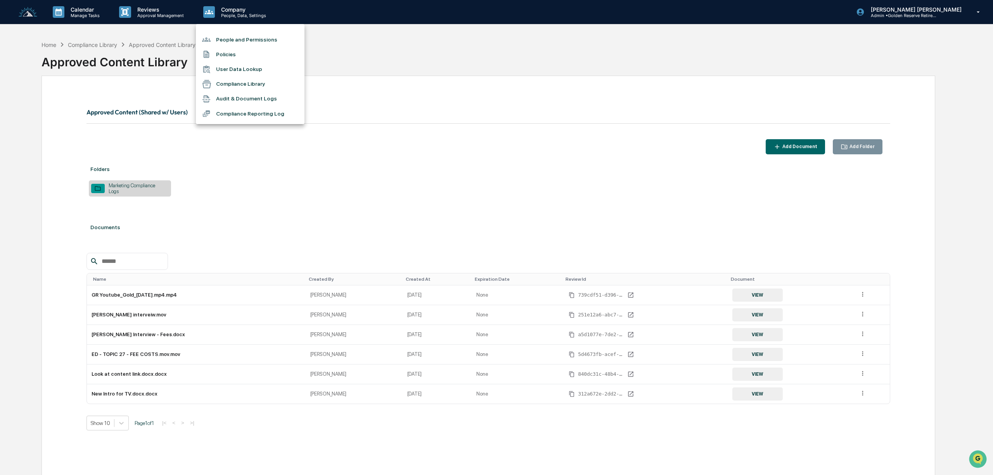
click at [235, 207] on div at bounding box center [496, 237] width 993 height 475
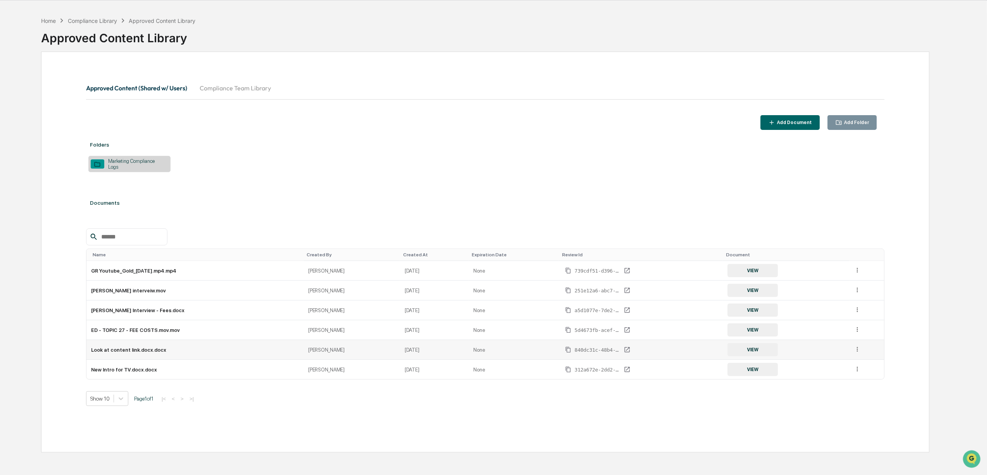
scroll to position [37, 0]
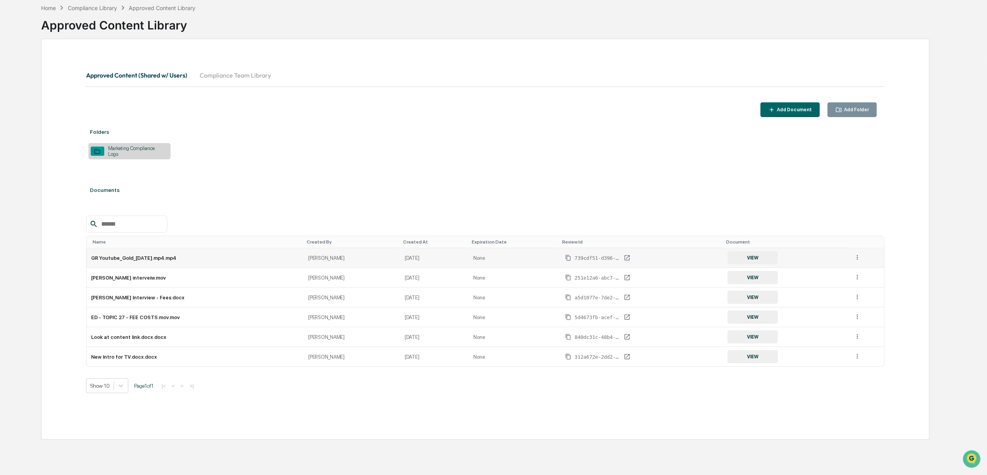
click at [854, 261] on icon at bounding box center [857, 257] width 7 height 7
click at [553, 160] on div "Folders Marketing Compliance Logs Documents Name Created By Created At Expirati…" at bounding box center [485, 267] width 799 height 292
click at [123, 390] on icon at bounding box center [121, 386] width 8 height 8
click at [117, 458] on div "Show 100" at bounding box center [107, 458] width 42 height 12
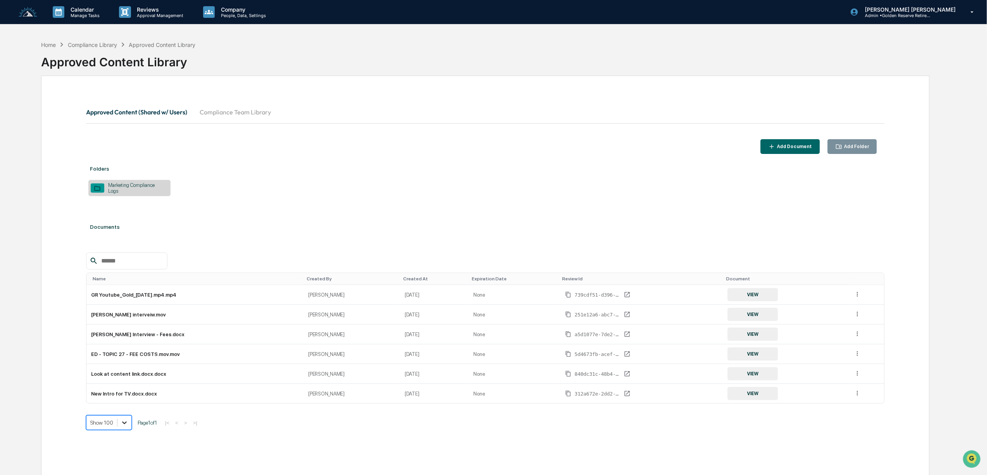
scroll to position [33, 0]
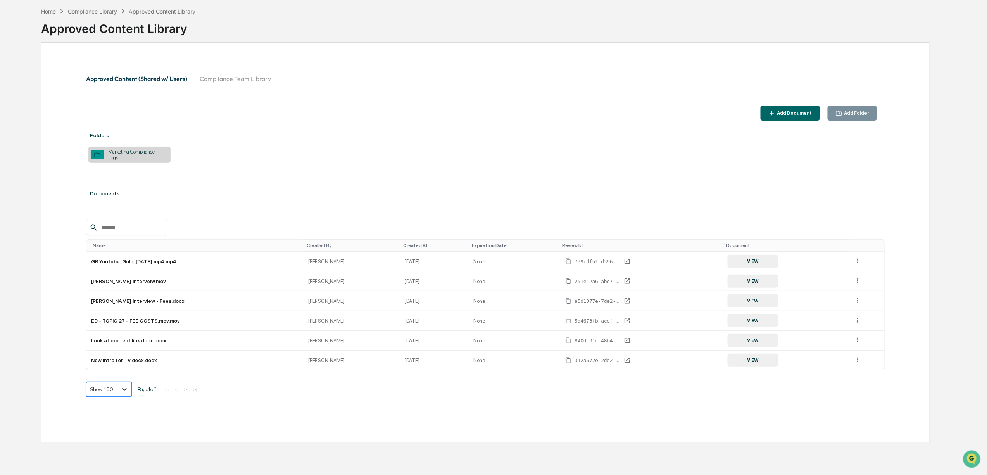
click at [126, 429] on body "Calendar Manage Tasks Reviews Approval Management Company People, Data, Setting…" at bounding box center [493, 223] width 987 height 512
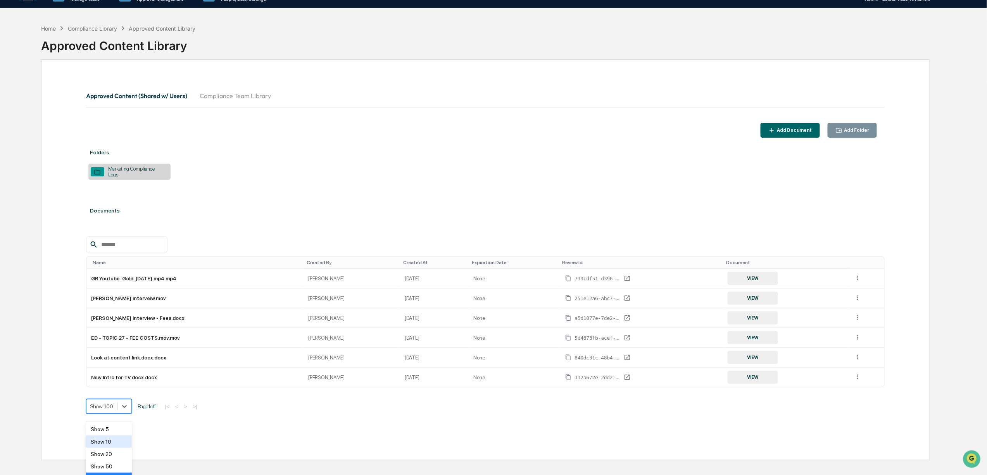
scroll to position [0, 0]
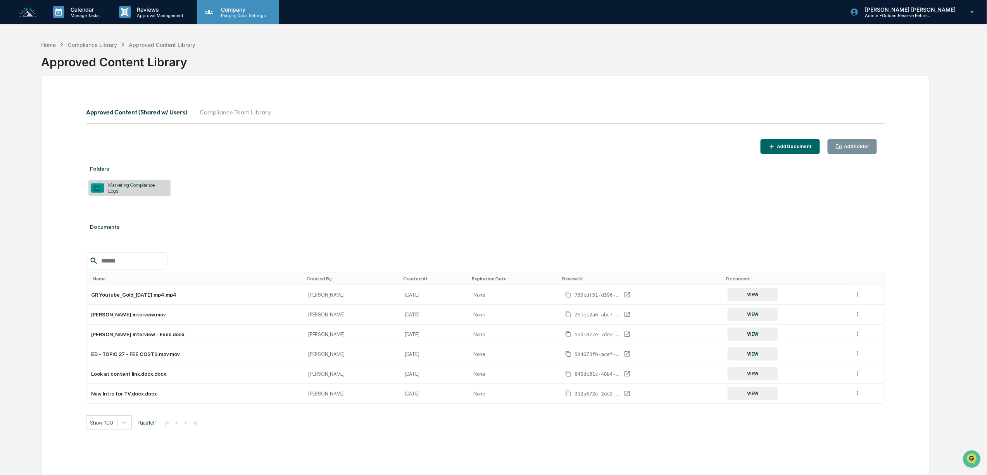
click at [238, 15] on p "People, Data, Settings" at bounding box center [242, 15] width 55 height 5
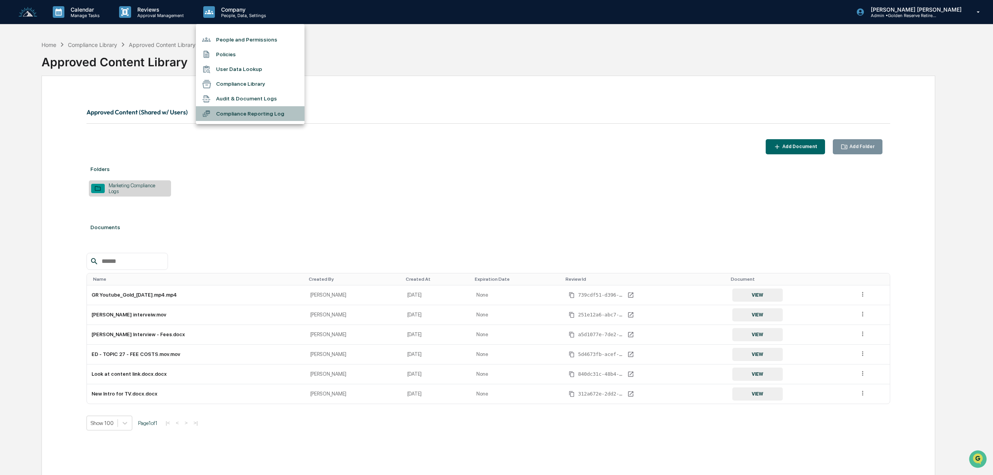
click at [264, 114] on li "Compliance Reporting Log" at bounding box center [250, 113] width 109 height 15
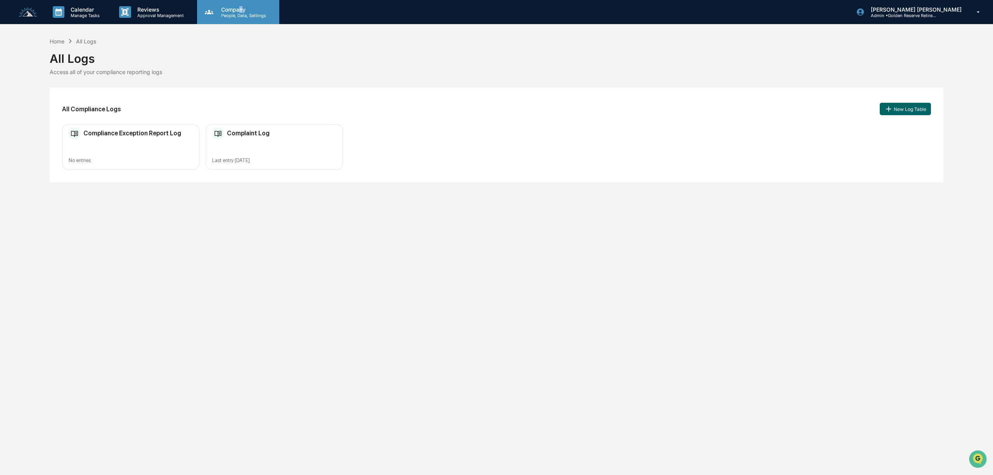
click at [240, 9] on p "Company" at bounding box center [242, 9] width 55 height 7
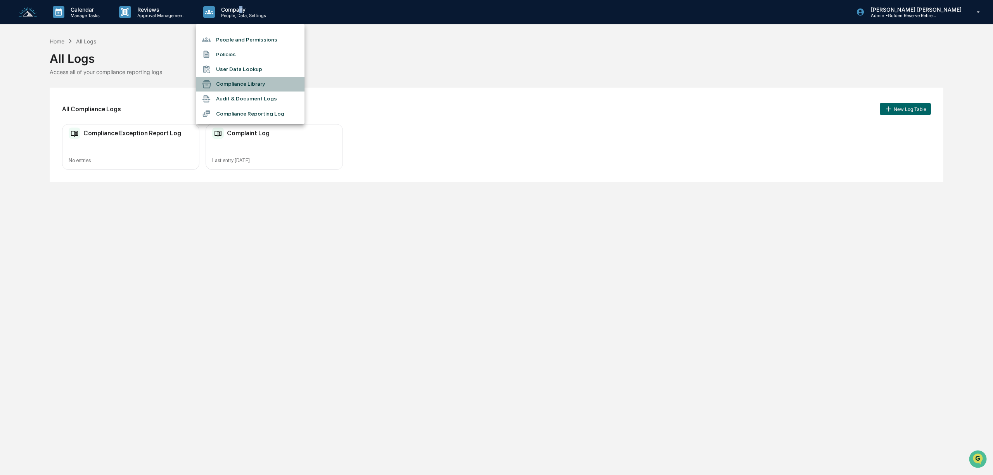
click at [257, 85] on li "Compliance Library" at bounding box center [250, 84] width 109 height 15
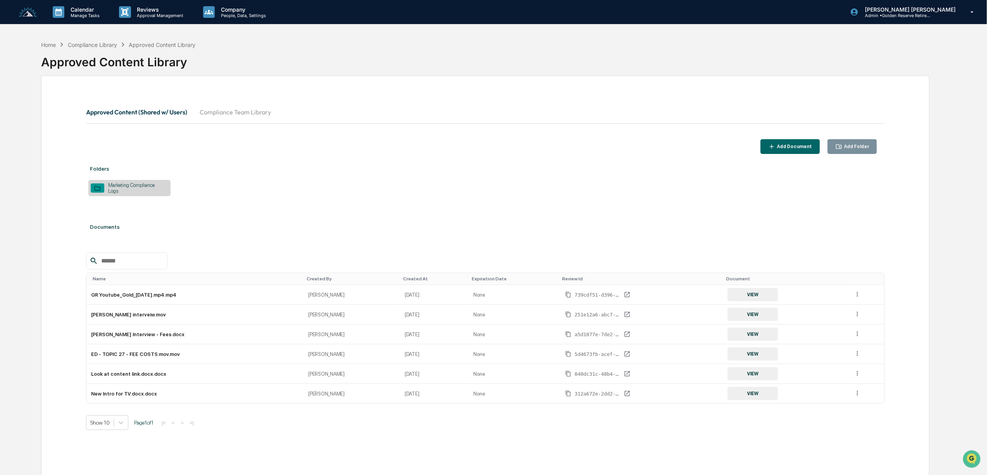
click at [244, 114] on button "Compliance Team Library" at bounding box center [235, 112] width 84 height 19
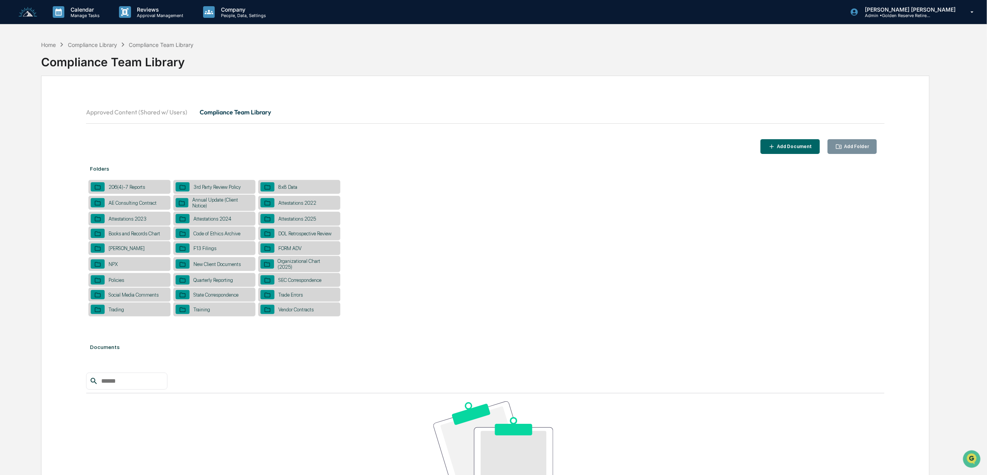
click at [130, 297] on div "Social Media Comments" at bounding box center [134, 295] width 58 height 6
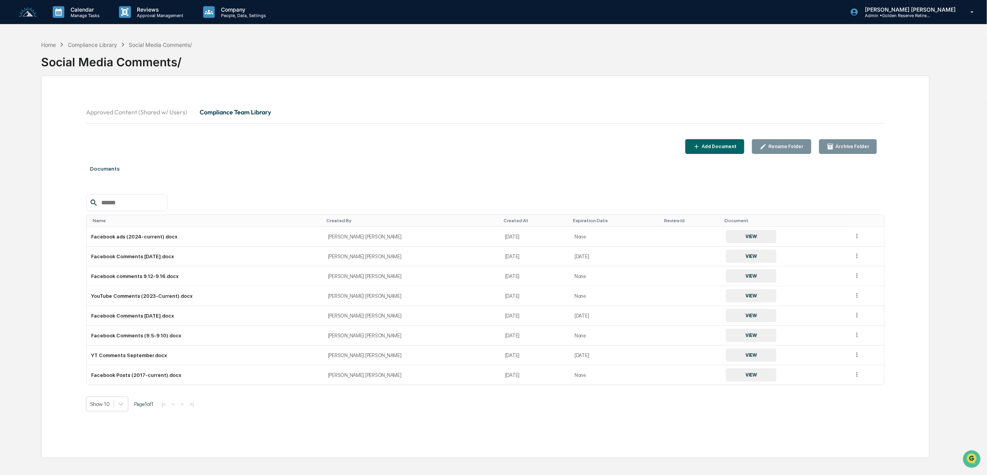
click at [137, 112] on button "Approved Content (Shared w/ Users)" at bounding box center [139, 112] width 107 height 19
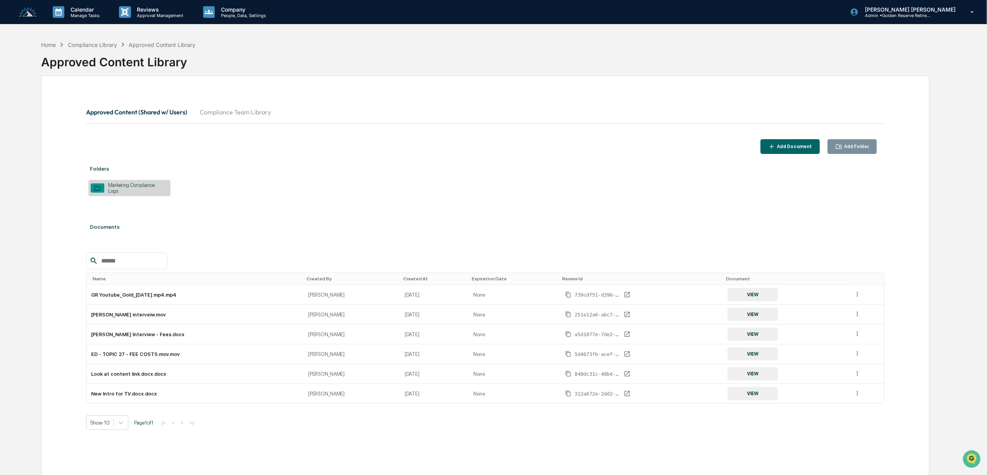
click at [258, 110] on button "Compliance Team Library" at bounding box center [235, 112] width 84 height 19
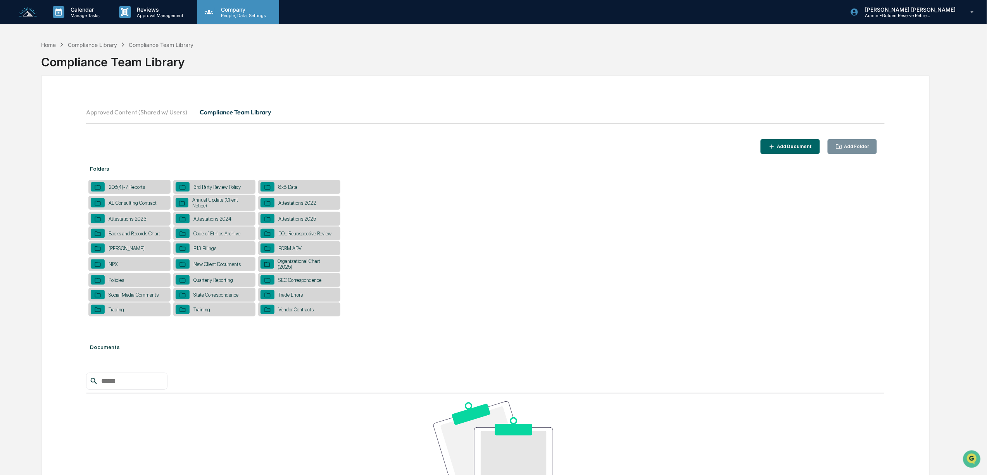
click at [227, 13] on p "People, Data, Settings" at bounding box center [242, 15] width 55 height 5
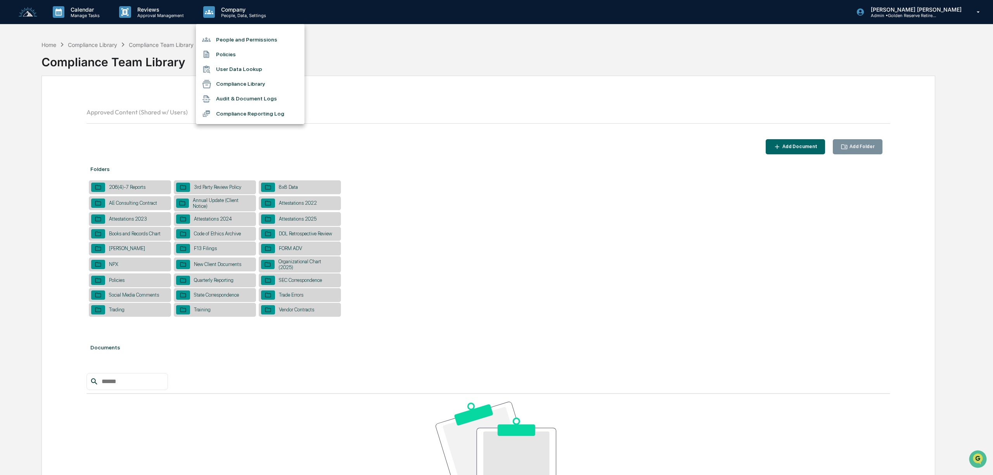
click at [162, 12] on div at bounding box center [496, 237] width 993 height 475
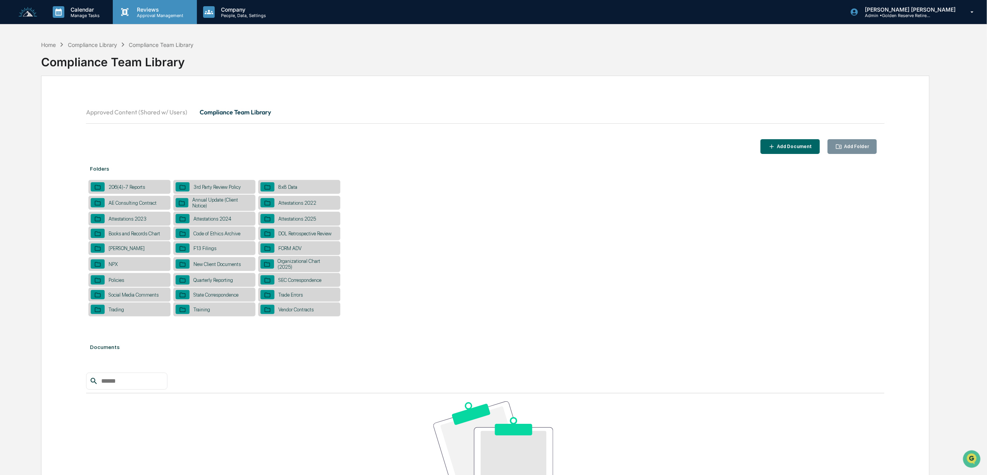
click at [157, 11] on p "Reviews" at bounding box center [159, 9] width 57 height 7
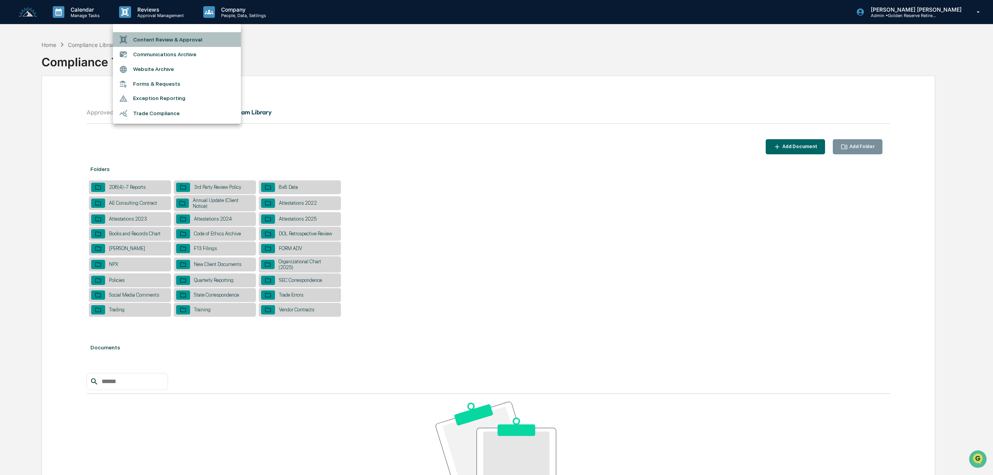
click at [177, 38] on li "Content Review & Approval" at bounding box center [177, 39] width 128 height 15
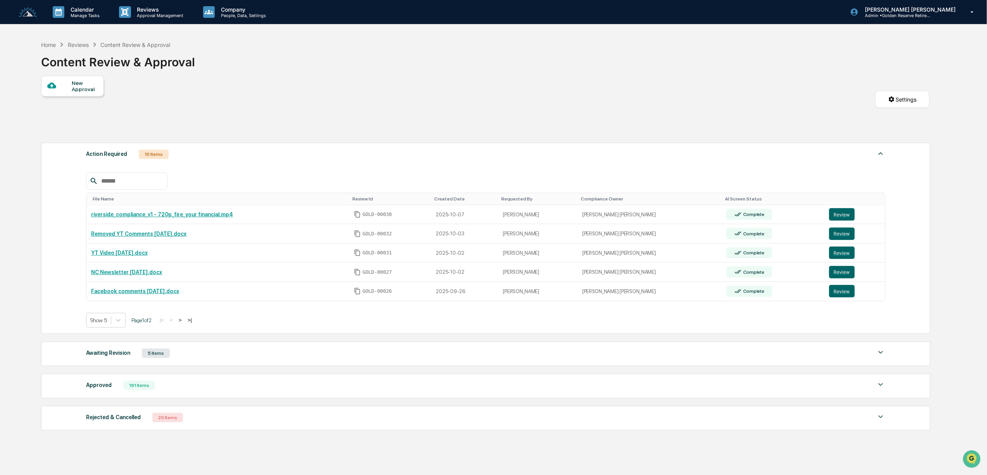
click at [184, 323] on button ">" at bounding box center [180, 320] width 8 height 7
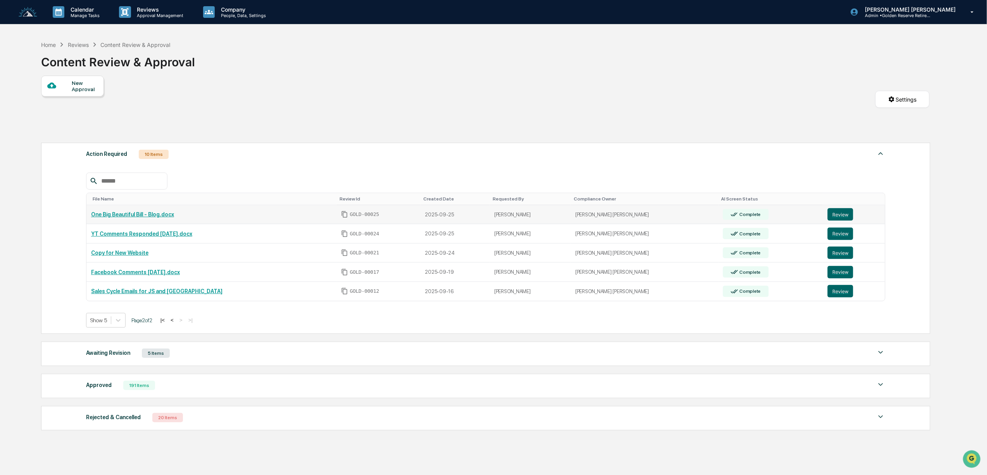
click at [838, 210] on table "File Name Review Id Created Date Requested By Compliance Owner AI Screen Status…" at bounding box center [485, 247] width 799 height 109
click at [835, 219] on button "Review" at bounding box center [841, 214] width 26 height 12
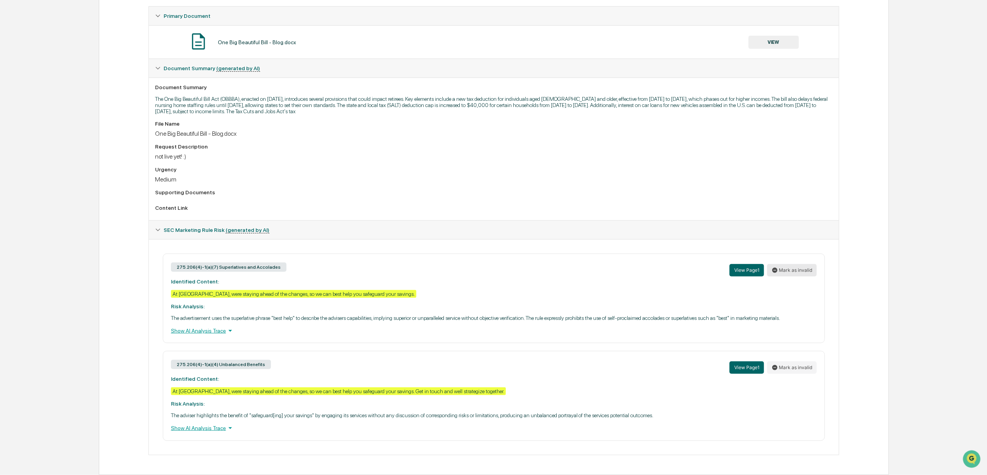
click at [799, 264] on button "Mark as invalid" at bounding box center [792, 270] width 50 height 12
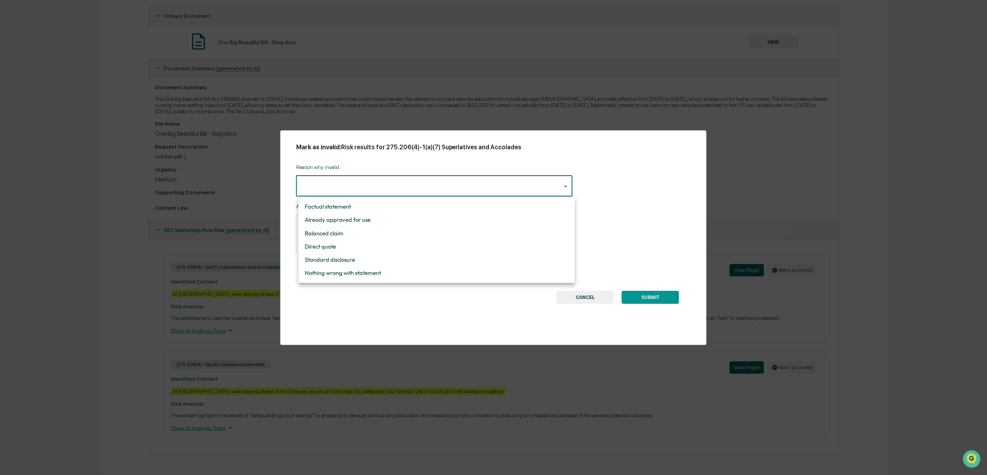
click at [467, 192] on body "Calendar Manage Tasks Reviews Approval Management Company People, Data, Setting…" at bounding box center [493, 167] width 987 height 615
click at [889, 267] on div at bounding box center [496, 237] width 993 height 475
click at [593, 301] on button "CANCEL" at bounding box center [585, 297] width 58 height 13
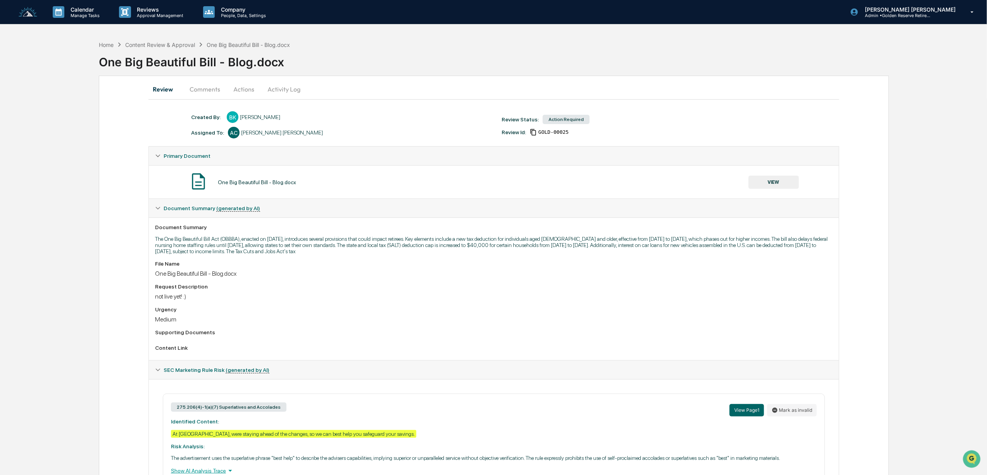
click at [207, 88] on button "Comments" at bounding box center [204, 89] width 43 height 19
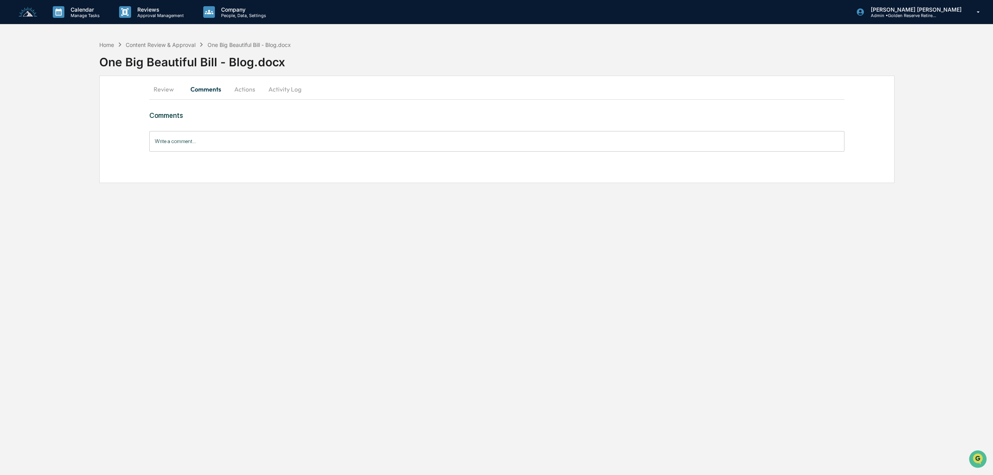
click at [166, 89] on button "Review" at bounding box center [166, 89] width 35 height 19
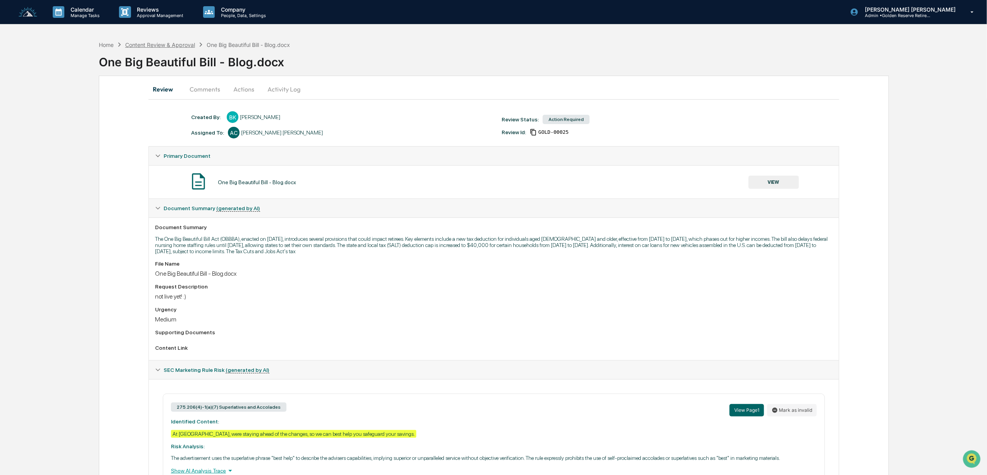
click at [157, 42] on div "Content Review & Approval" at bounding box center [160, 44] width 70 height 7
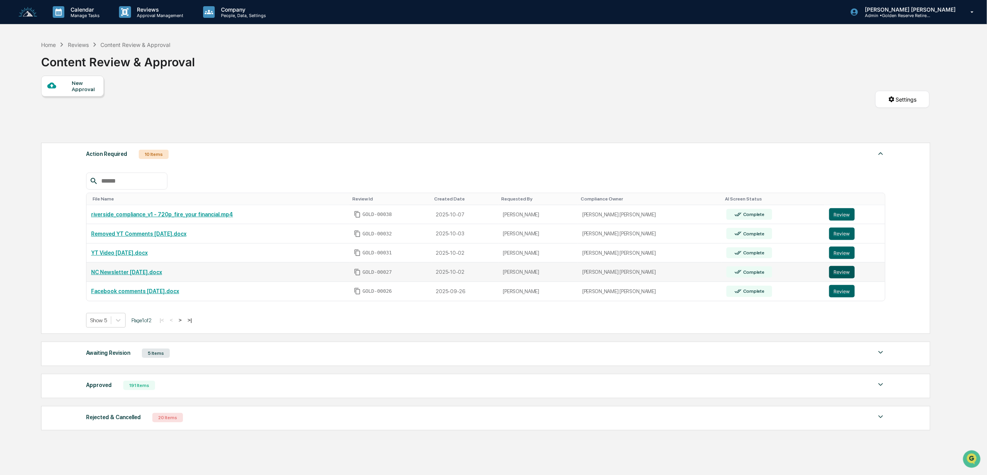
click at [833, 276] on button "Review" at bounding box center [842, 272] width 26 height 12
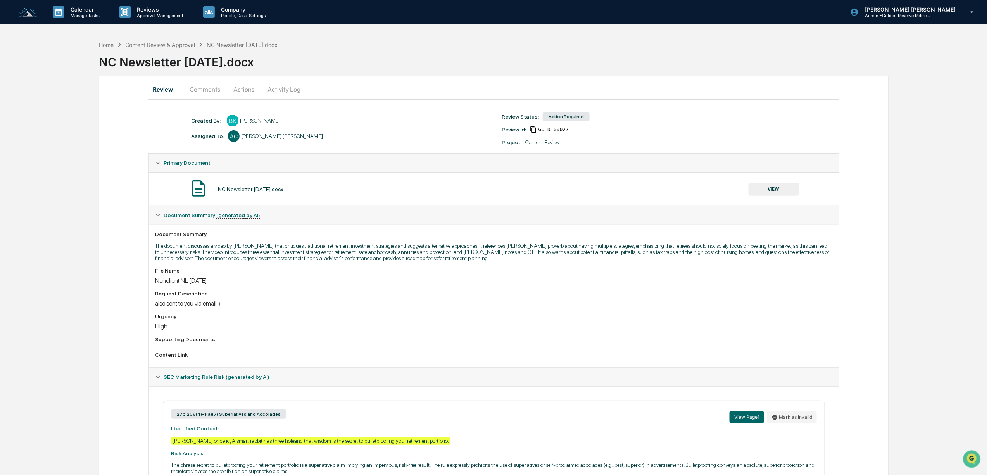
click at [780, 186] on button "VIEW" at bounding box center [774, 189] width 50 height 13
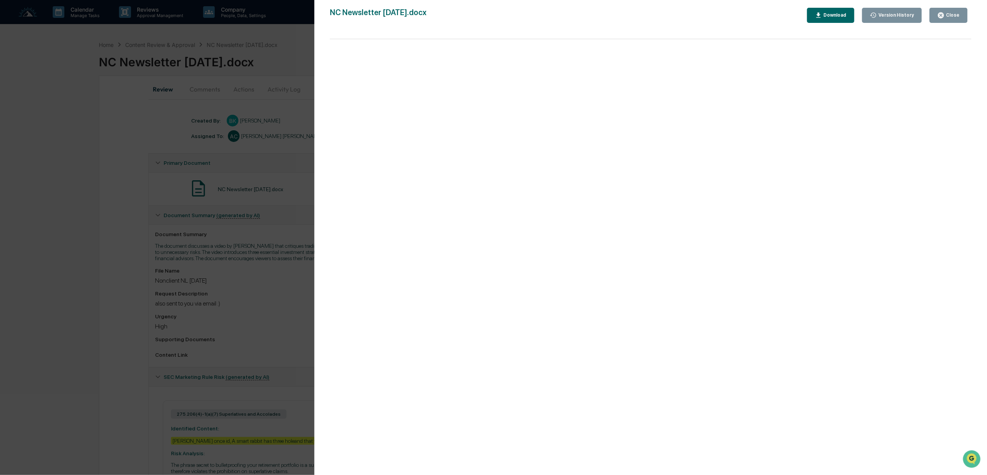
click at [949, 14] on div "Close" at bounding box center [952, 14] width 15 height 5
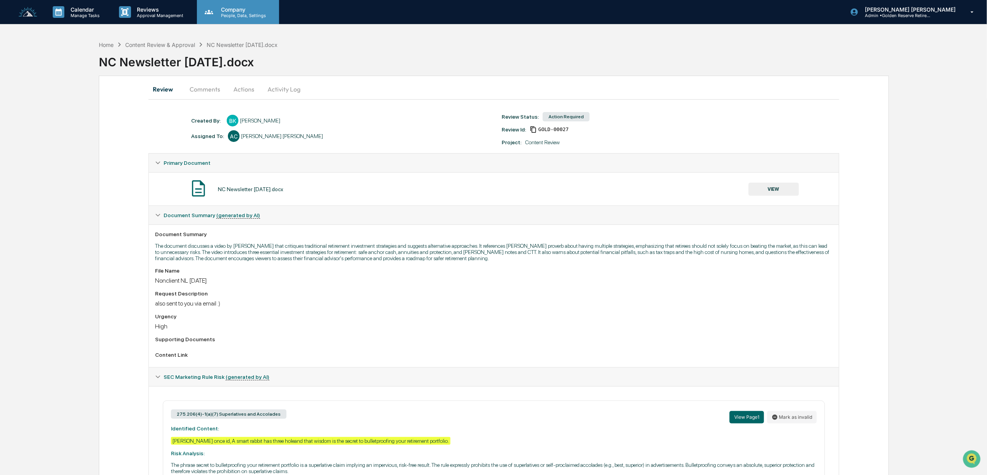
click at [231, 16] on p "People, Data, Settings" at bounding box center [242, 15] width 55 height 5
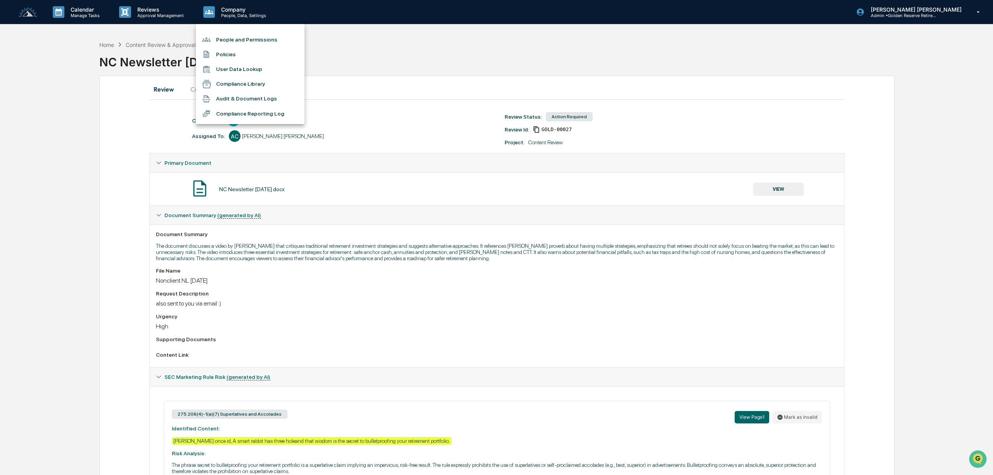
click at [145, 11] on div at bounding box center [496, 237] width 993 height 475
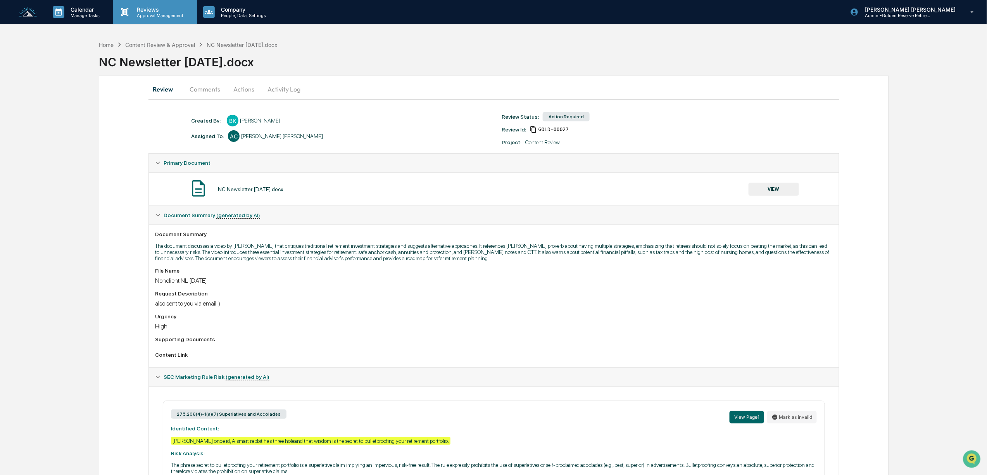
click at [147, 13] on p "Approval Management" at bounding box center [159, 15] width 57 height 5
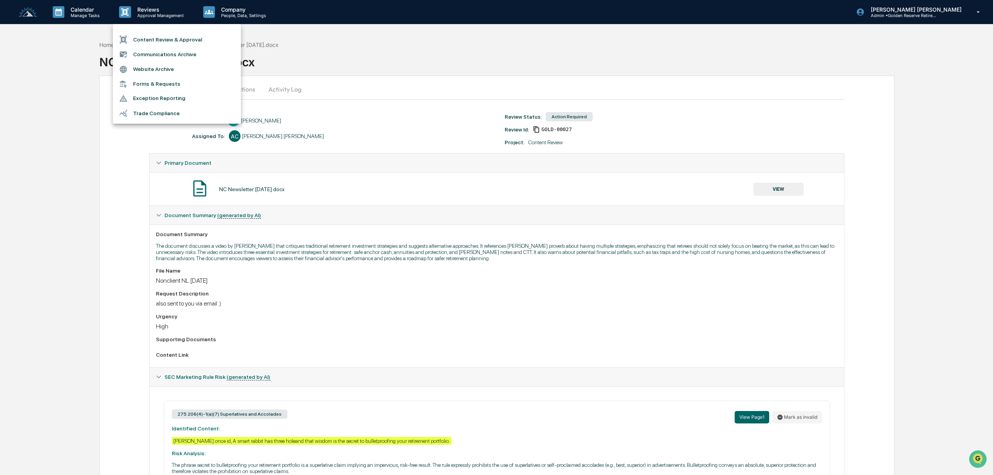
click at [171, 53] on li "Communications Archive" at bounding box center [177, 54] width 128 height 15
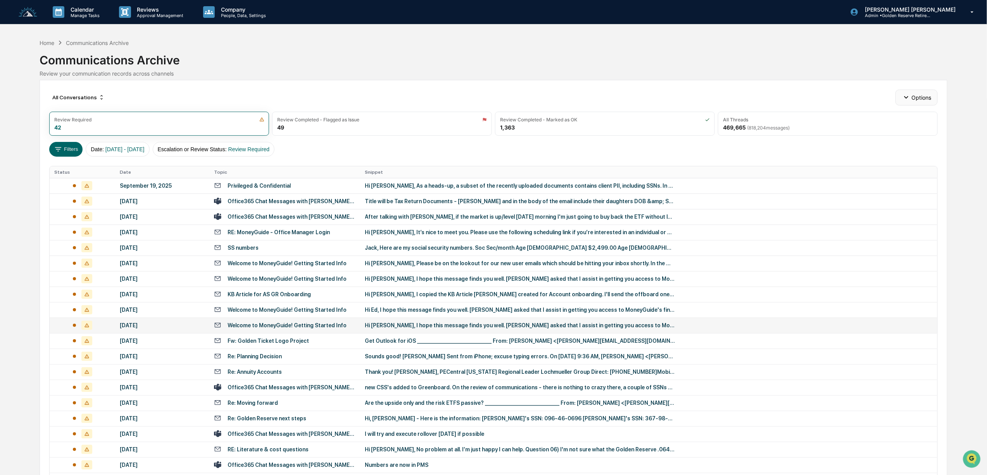
click at [915, 93] on button "Options" at bounding box center [917, 98] width 42 height 16
click at [761, 154] on div "Filters Date : [DATE] - [DATE] Escalation or Review Status : Review Required" at bounding box center [493, 149] width 889 height 15
click at [227, 12] on p "Company" at bounding box center [242, 9] width 55 height 7
click at [140, 11] on div at bounding box center [496, 237] width 993 height 475
click at [143, 16] on p "Approval Management" at bounding box center [159, 15] width 57 height 5
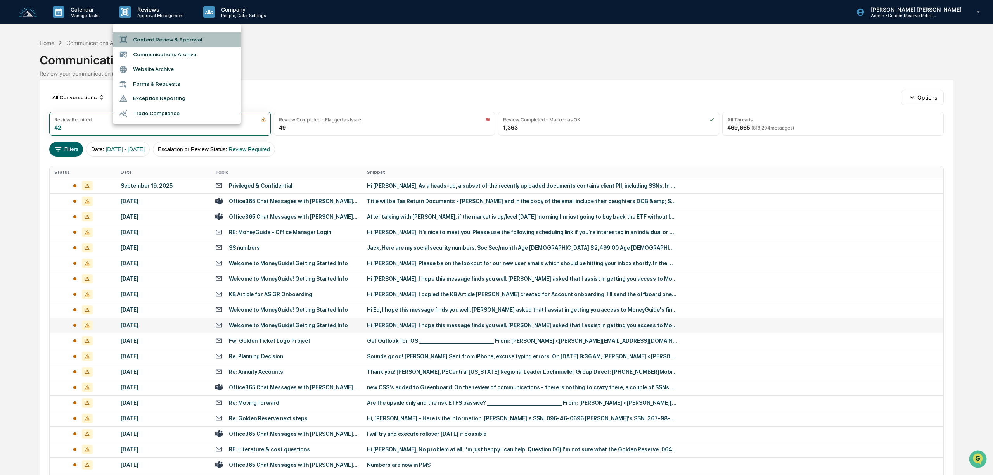
click at [163, 46] on li "Content Review & Approval" at bounding box center [177, 39] width 128 height 15
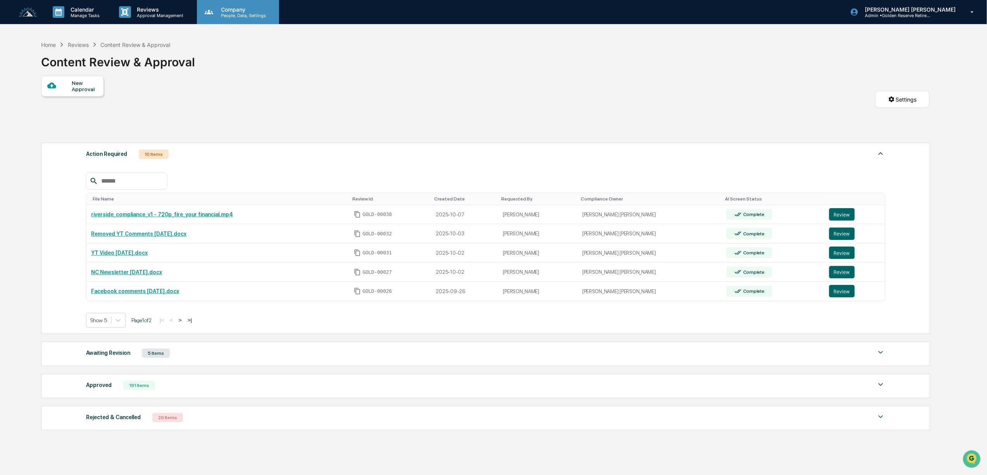
click at [243, 11] on p "Company" at bounding box center [242, 9] width 55 height 7
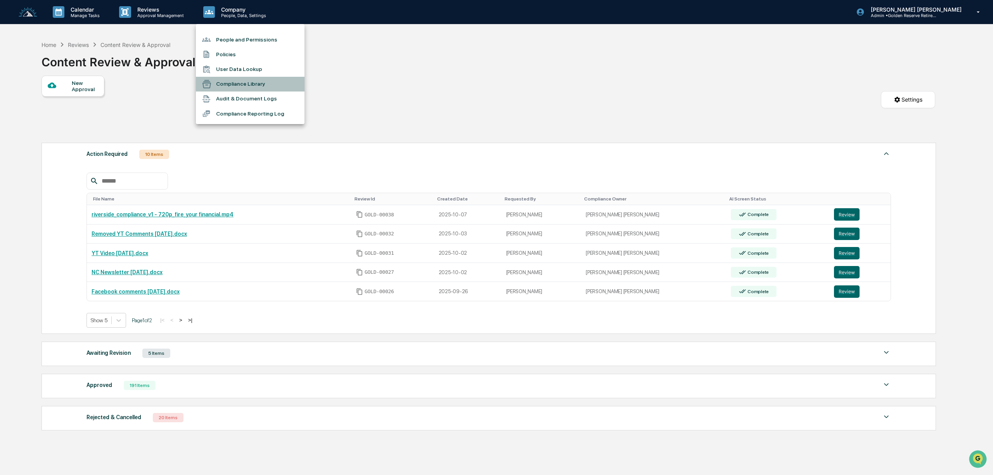
click at [236, 84] on li "Compliance Library" at bounding box center [250, 84] width 109 height 15
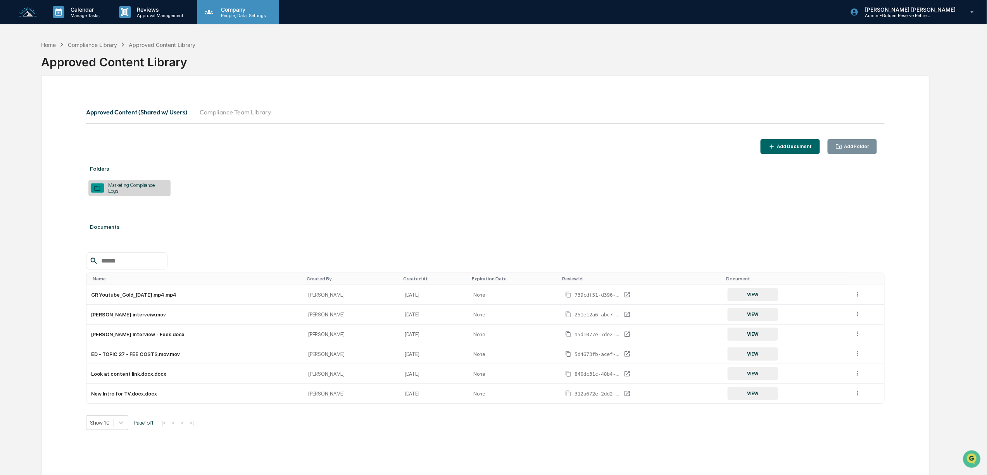
click at [235, 12] on p "Company" at bounding box center [242, 9] width 55 height 7
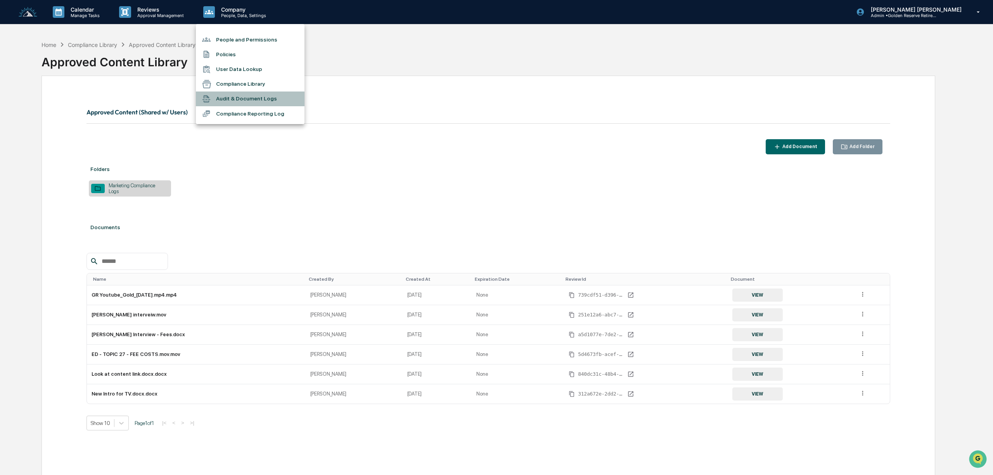
click at [242, 102] on li "Audit & Document Logs" at bounding box center [250, 98] width 109 height 15
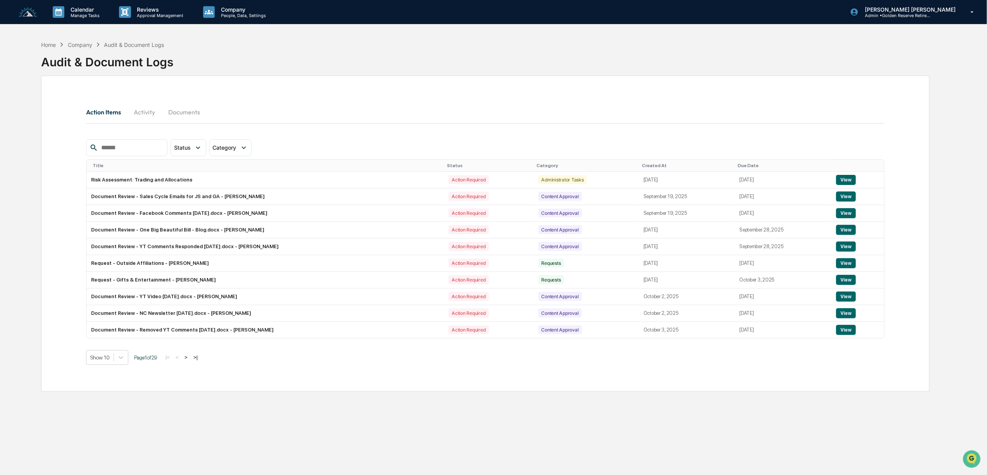
click at [187, 114] on button "Documents" at bounding box center [184, 112] width 44 height 19
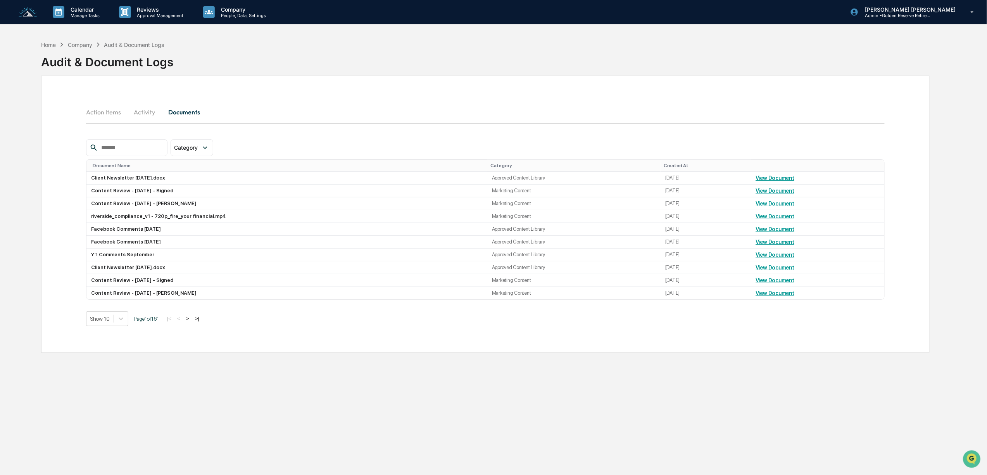
click at [143, 113] on button "Activity" at bounding box center [144, 112] width 35 height 19
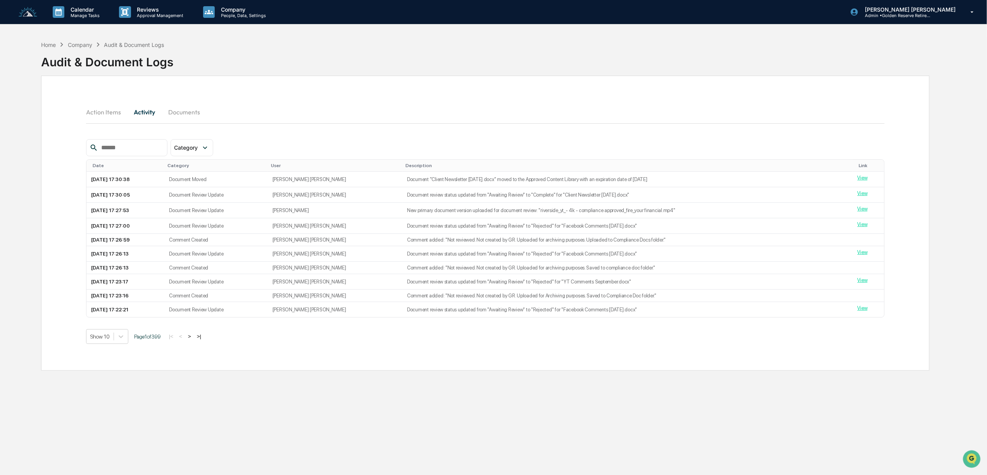
click at [176, 114] on button "Documents" at bounding box center [184, 112] width 44 height 19
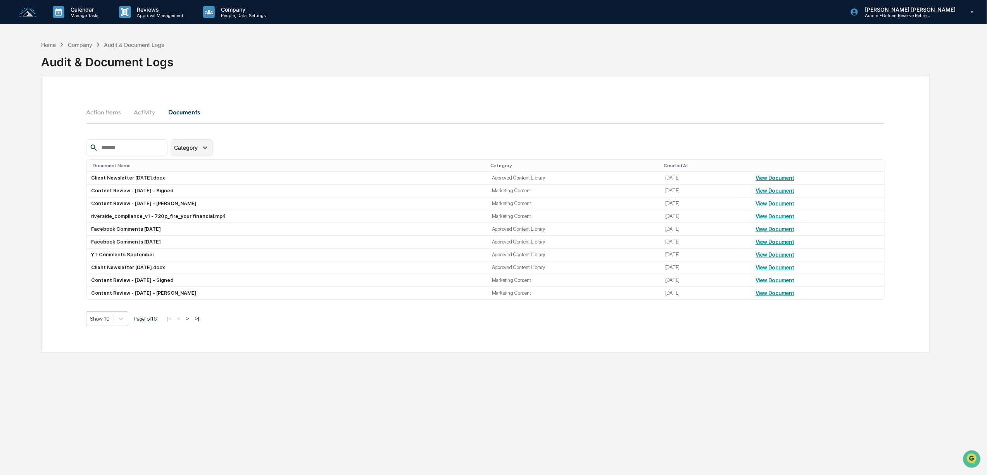
click at [209, 151] on icon at bounding box center [205, 147] width 9 height 9
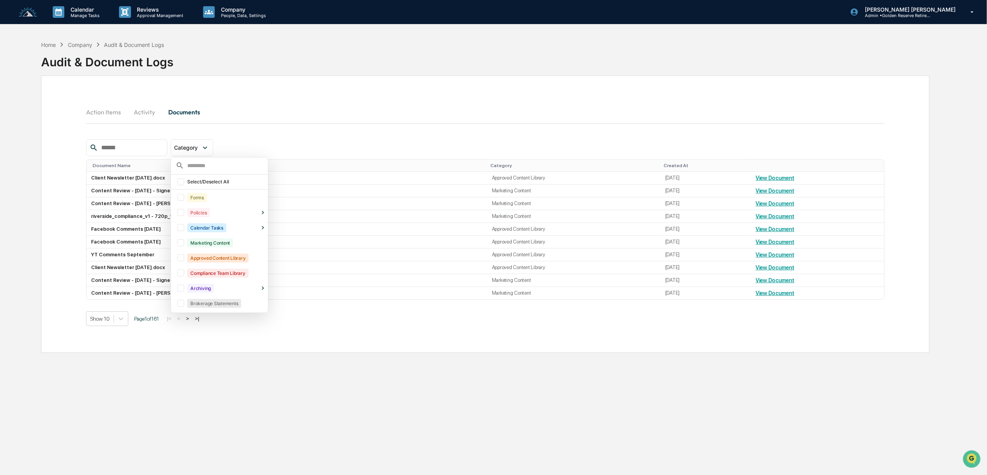
click at [184, 243] on div at bounding box center [180, 242] width 7 height 7
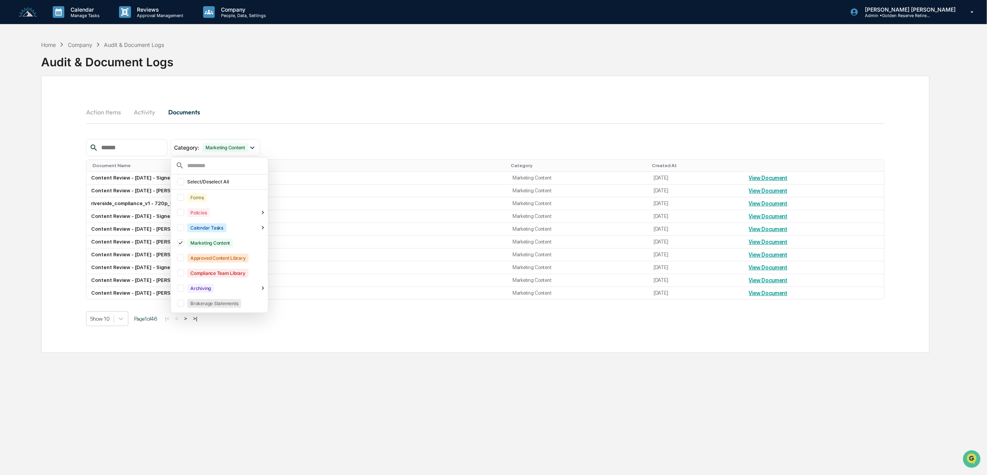
click at [455, 100] on div "Action Items Activity Documents Category : Marketing Content Select/Deselect Al…" at bounding box center [485, 214] width 888 height 277
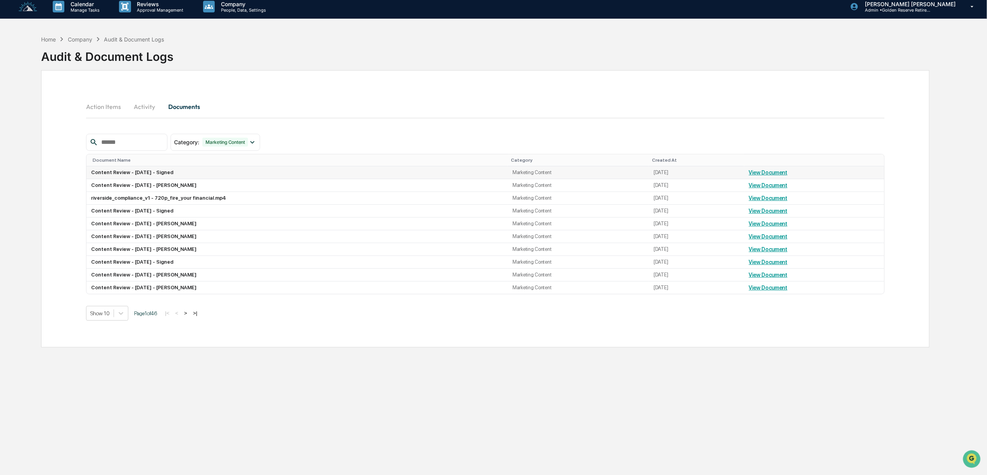
scroll to position [37, 0]
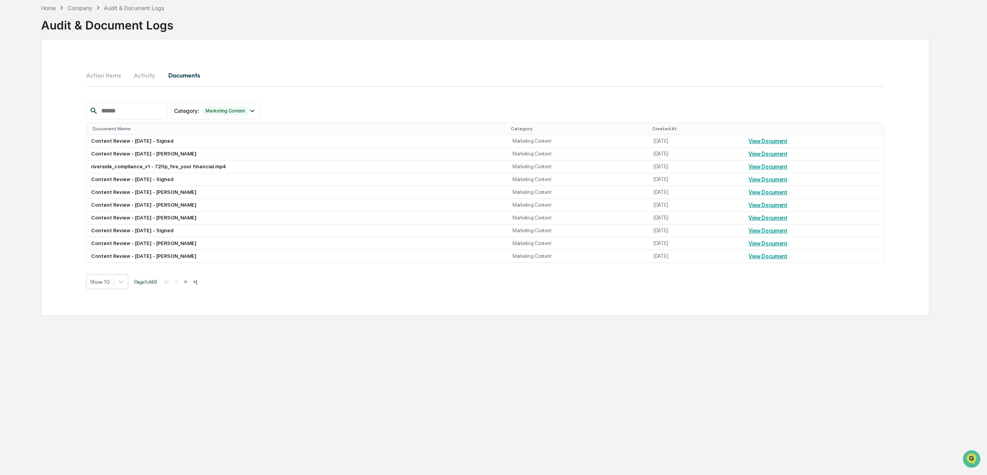
click at [190, 285] on button ">" at bounding box center [186, 281] width 8 height 7
click at [190, 285] on button ">" at bounding box center [187, 281] width 8 height 7
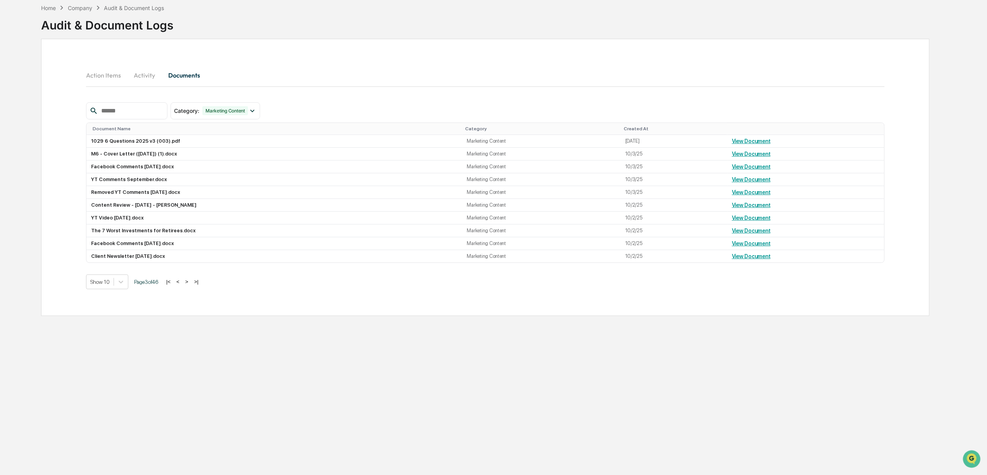
click at [179, 285] on button "<" at bounding box center [178, 281] width 8 height 7
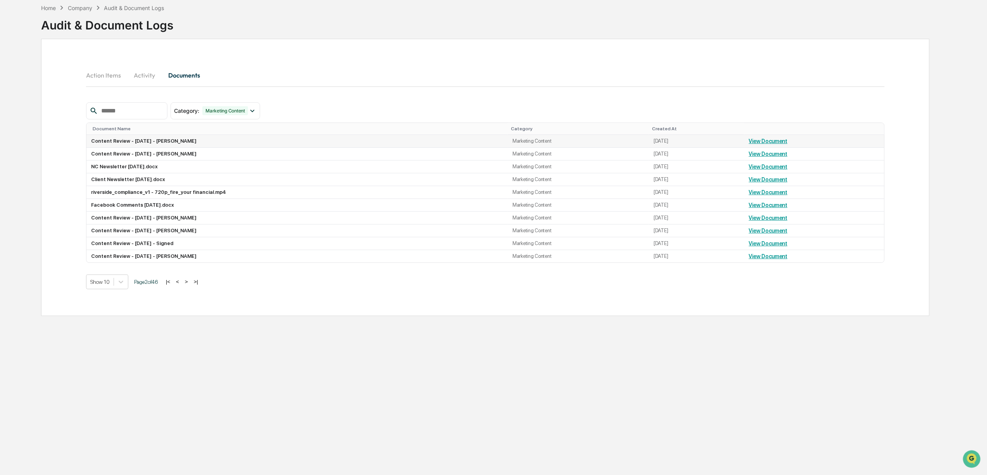
click at [768, 141] on link "View Document" at bounding box center [768, 141] width 39 height 6
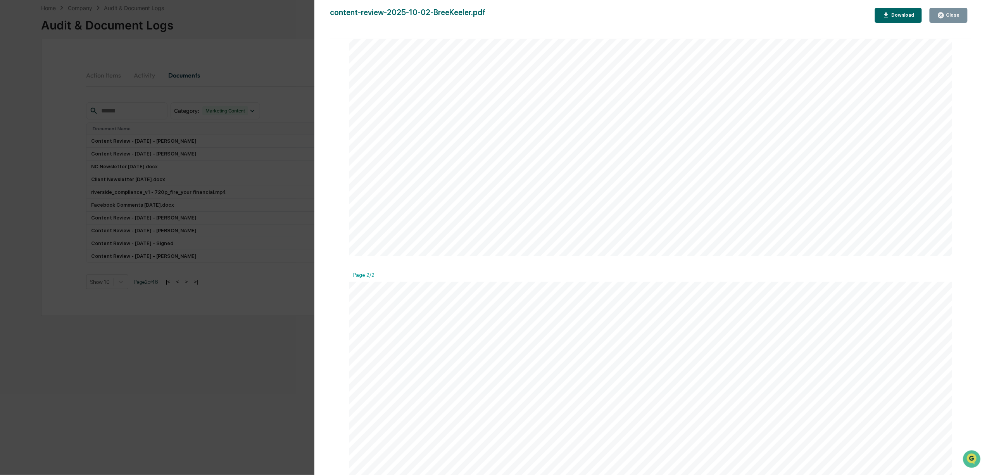
scroll to position [641, 0]
click at [422, 371] on link at bounding box center [429, 371] width 48 height 13
click at [210, 372] on div "Version History [DATE] 09:57 PM [PERSON_NAME] [PERSON_NAME] content-review-2025…" at bounding box center [493, 237] width 987 height 475
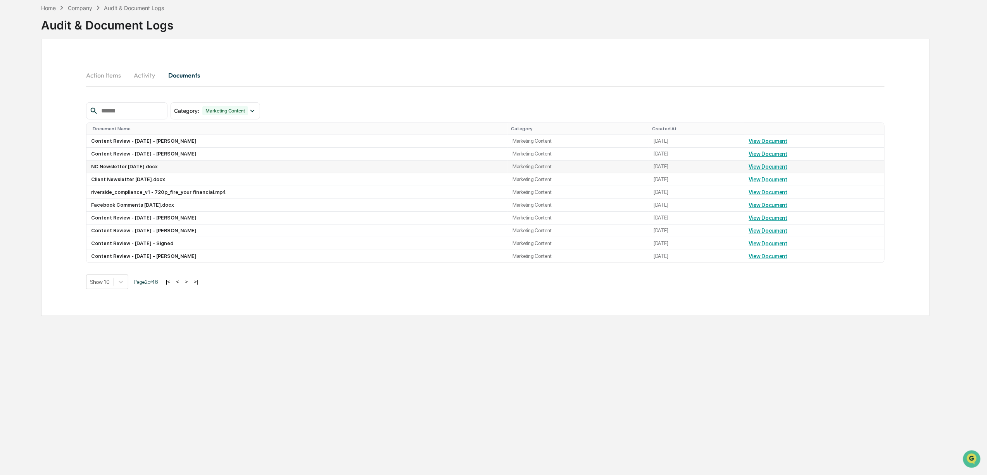
click at [768, 170] on link "View Document" at bounding box center [768, 167] width 39 height 6
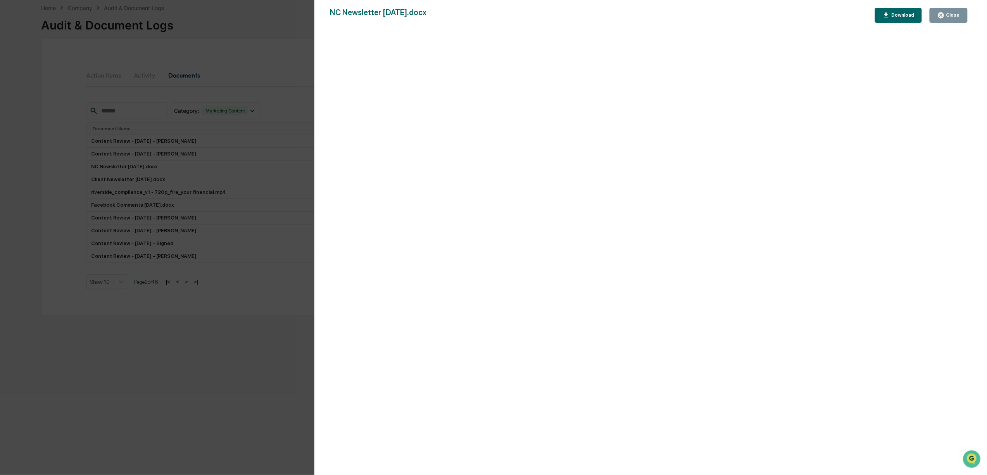
click at [945, 22] on button "Close" at bounding box center [949, 15] width 38 height 15
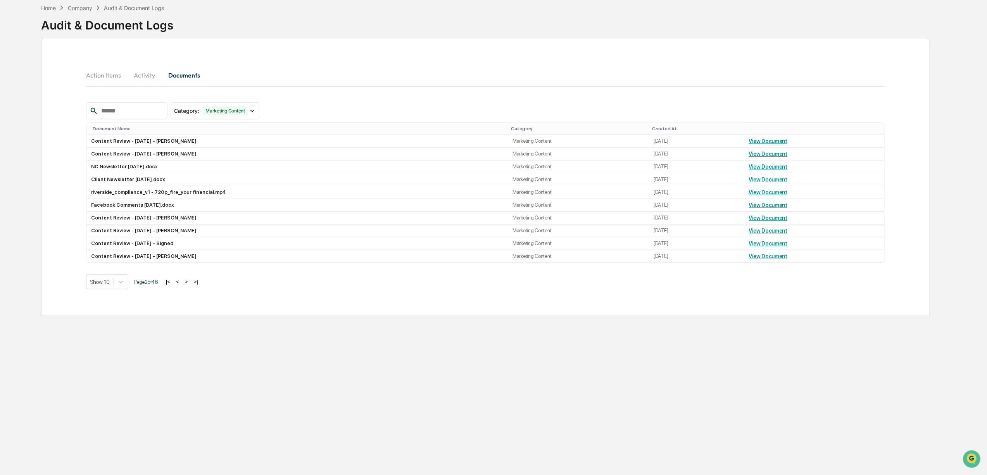
click at [190, 285] on button ">" at bounding box center [187, 281] width 8 height 7
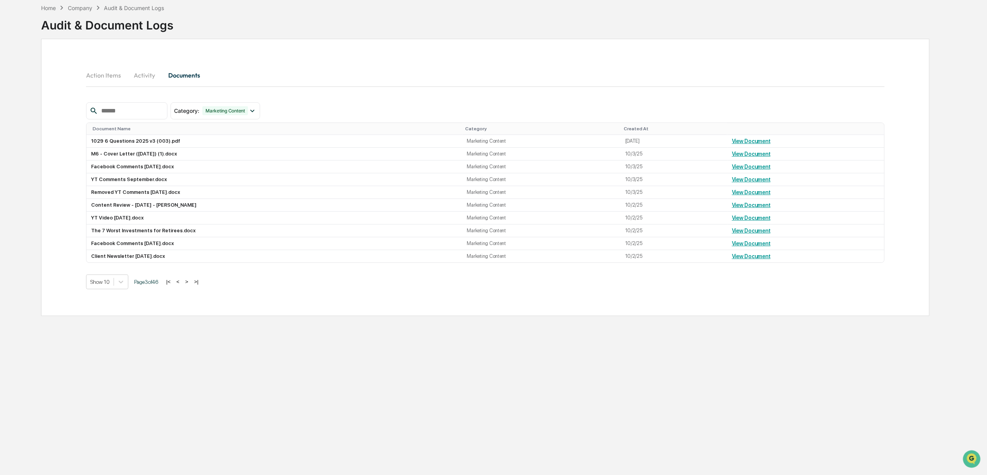
click at [191, 285] on button ">" at bounding box center [187, 281] width 8 height 7
click at [190, 285] on button ">" at bounding box center [187, 281] width 8 height 7
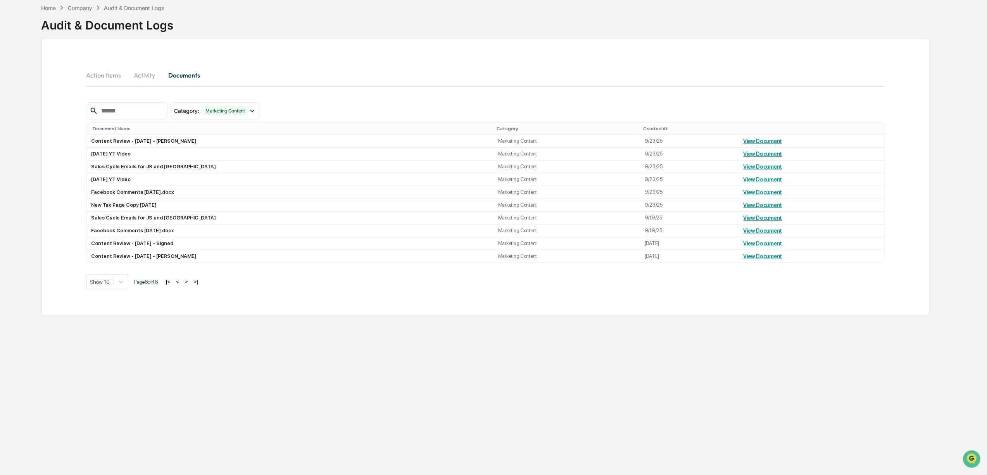
click at [189, 286] on div "Show 10 Page 6 of 46 |< < > >|" at bounding box center [485, 281] width 799 height 15
click at [190, 285] on button ">" at bounding box center [187, 281] width 8 height 7
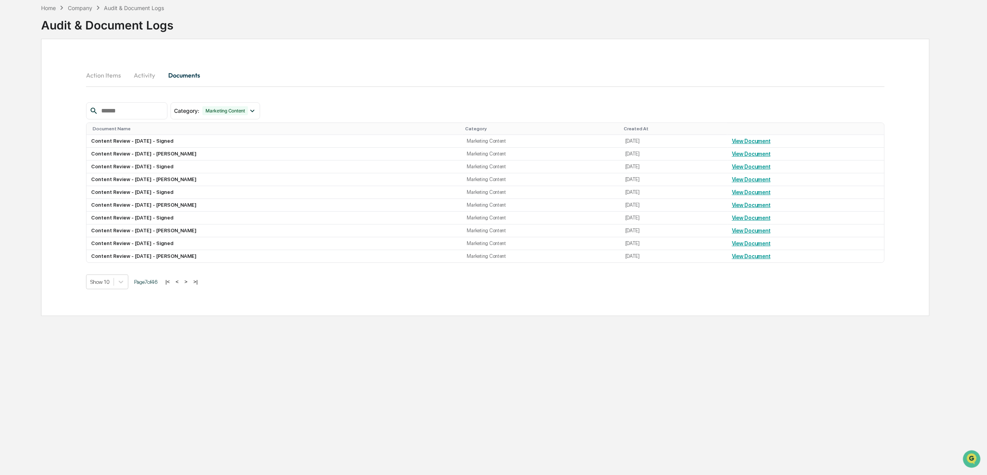
click at [190, 285] on button ">" at bounding box center [186, 281] width 8 height 7
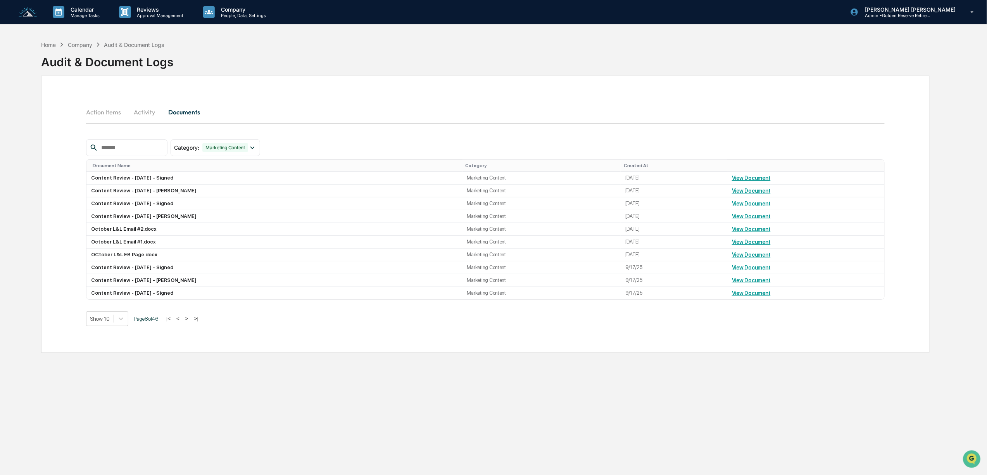
click at [140, 109] on button "Activity" at bounding box center [144, 112] width 35 height 19
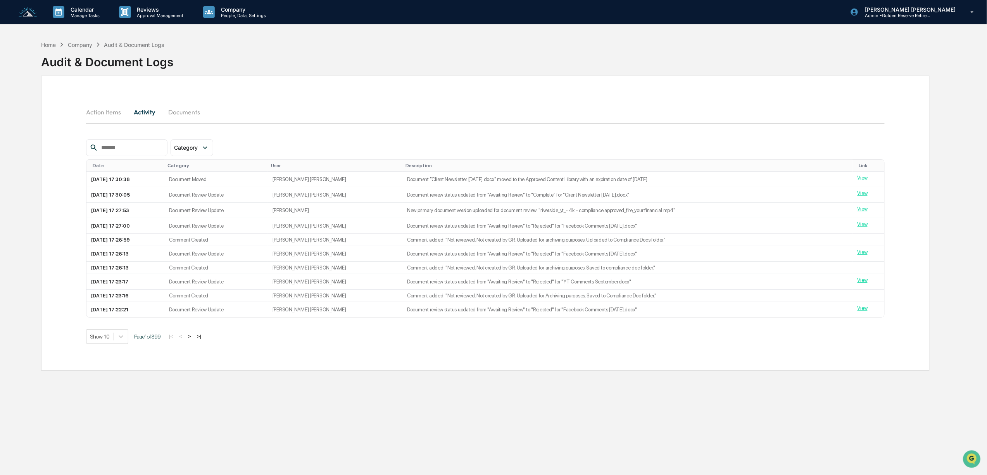
click at [109, 113] on button "Action Items" at bounding box center [106, 112] width 41 height 19
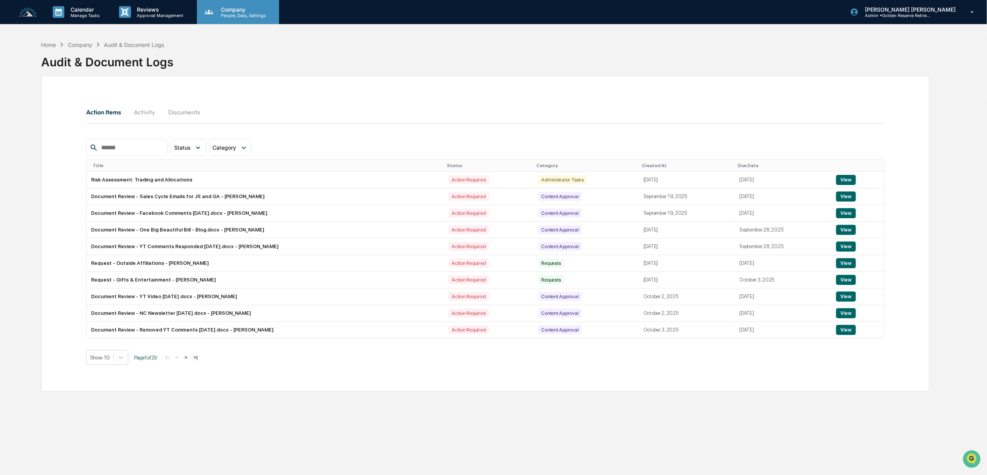
click at [247, 15] on p "People, Data, Settings" at bounding box center [242, 15] width 55 height 5
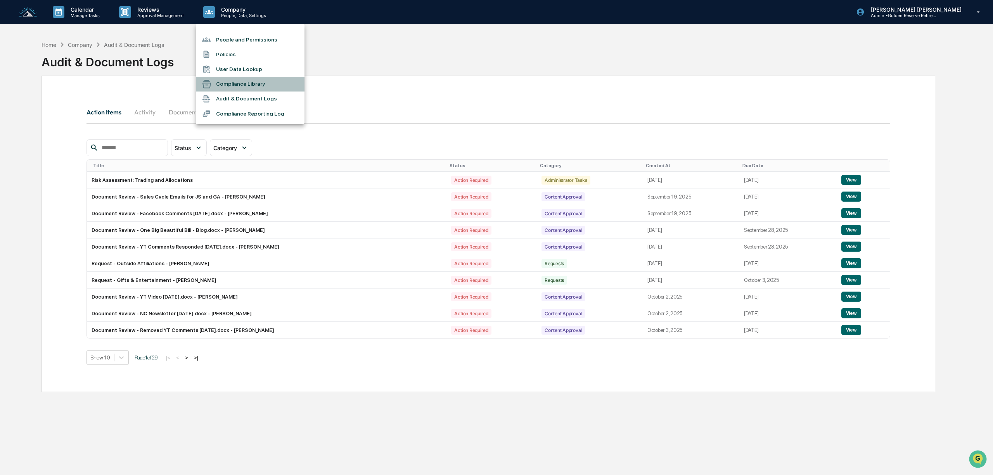
click at [248, 88] on li "Compliance Library" at bounding box center [250, 84] width 109 height 15
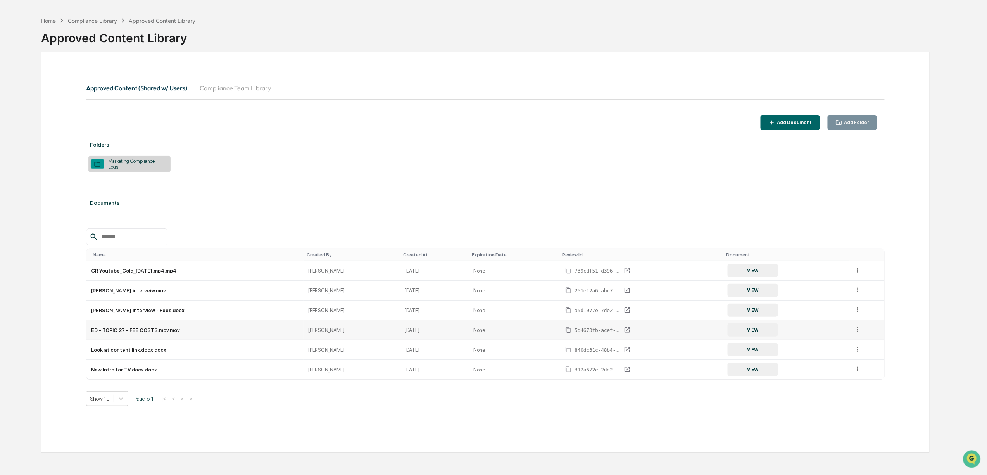
scroll to position [37, 0]
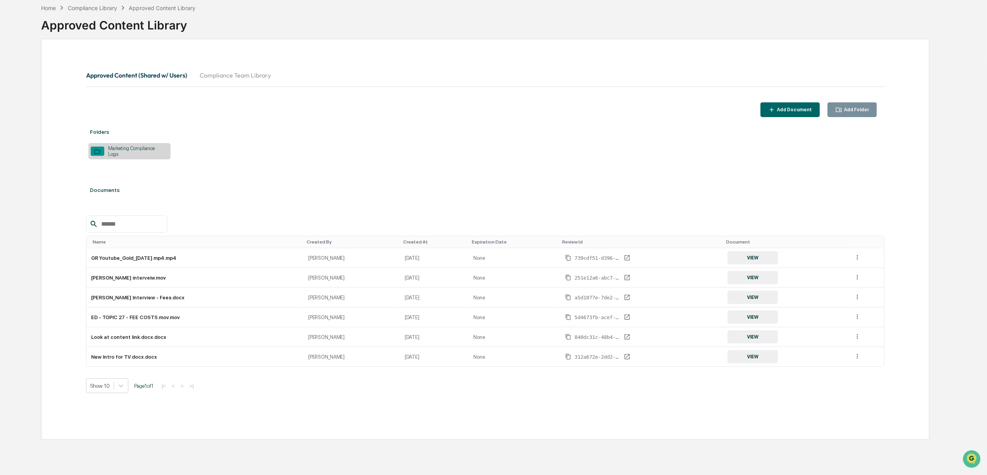
click at [123, 148] on div "Marketing Compliance Logs" at bounding box center [136, 151] width 64 height 12
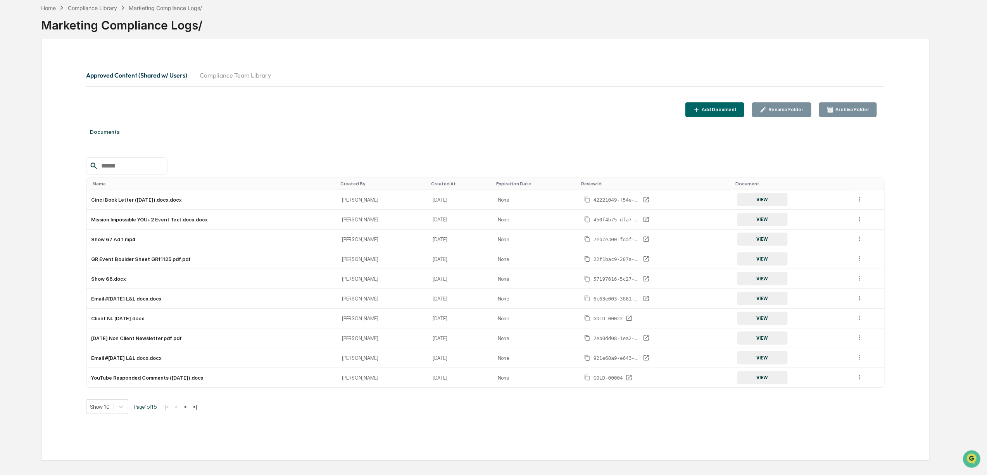
click at [188, 410] on button ">" at bounding box center [185, 407] width 8 height 7
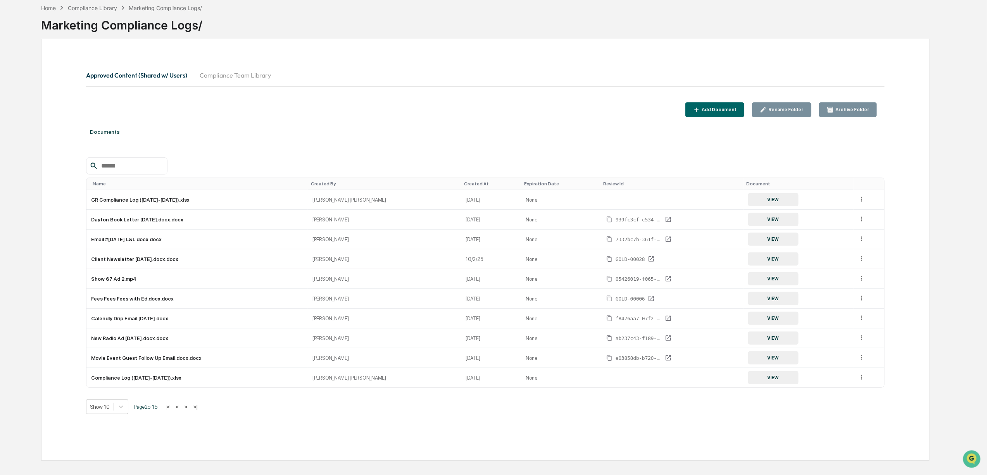
click at [190, 410] on button ">" at bounding box center [186, 407] width 8 height 7
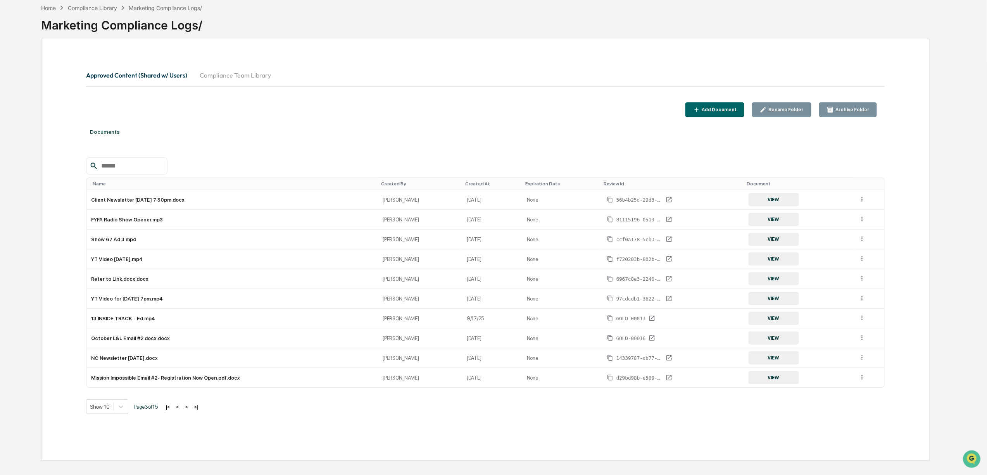
click at [190, 410] on button ">" at bounding box center [187, 407] width 8 height 7
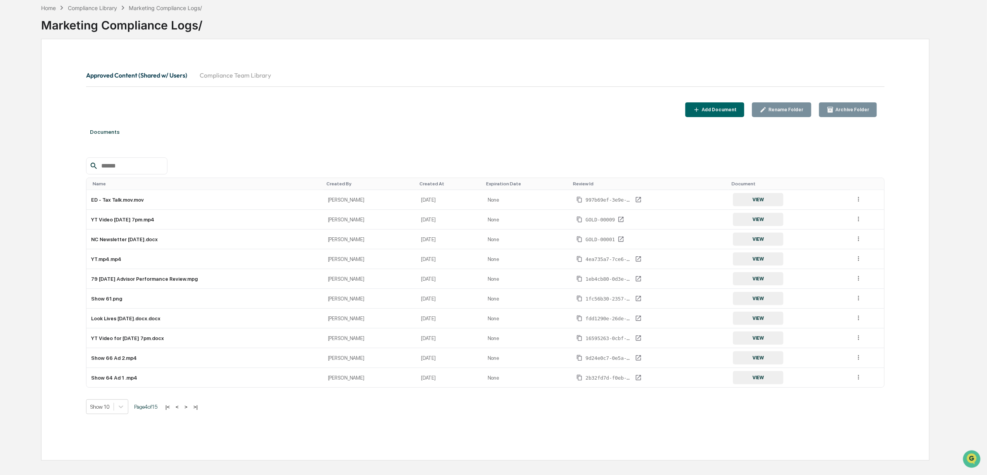
click at [190, 410] on button ">" at bounding box center [186, 407] width 8 height 7
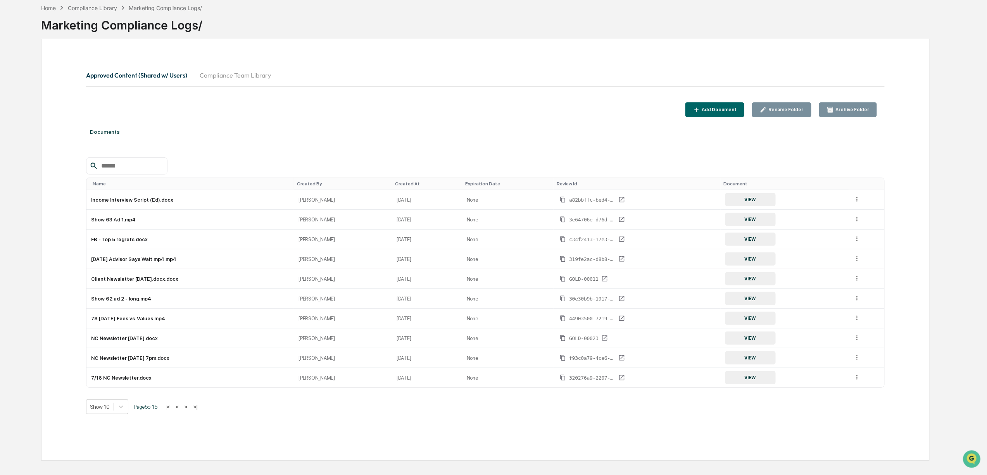
click at [190, 410] on button ">" at bounding box center [186, 407] width 8 height 7
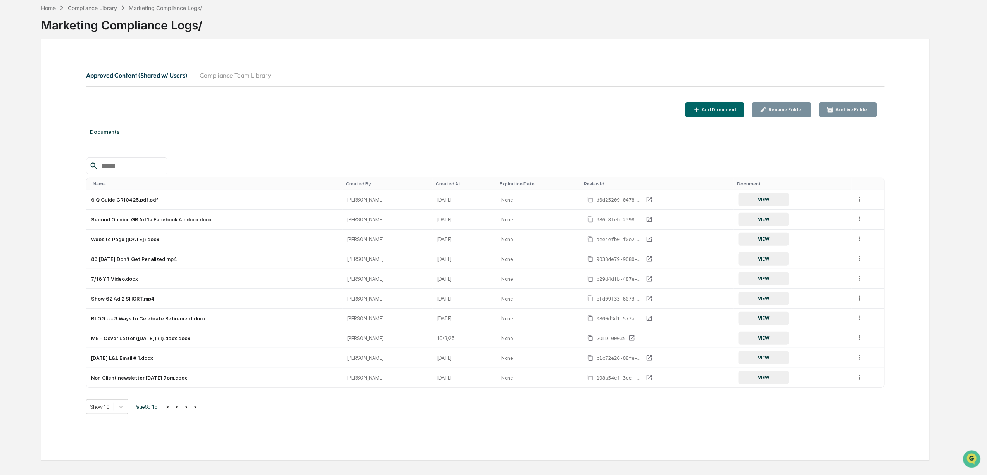
click at [190, 410] on button ">" at bounding box center [186, 407] width 8 height 7
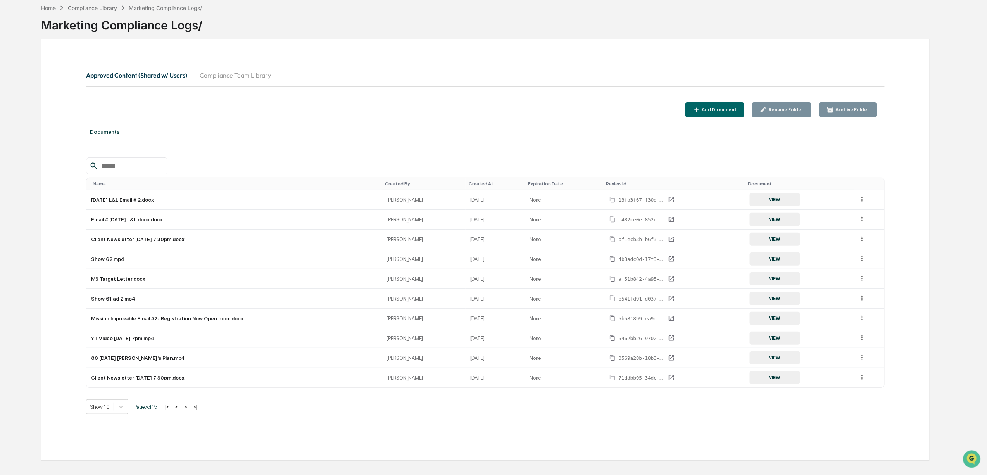
click at [190, 410] on button ">" at bounding box center [186, 407] width 8 height 7
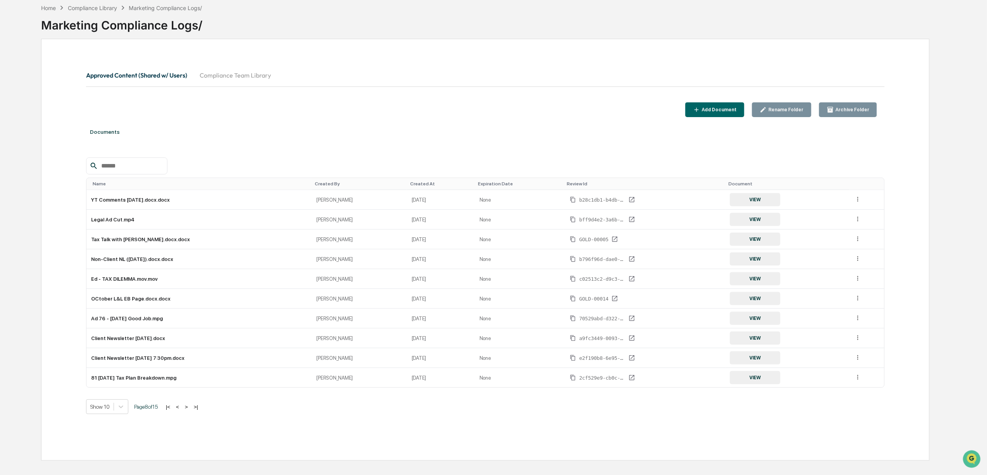
click at [190, 410] on button ">" at bounding box center [187, 407] width 8 height 7
click at [190, 410] on button ">" at bounding box center [186, 407] width 8 height 7
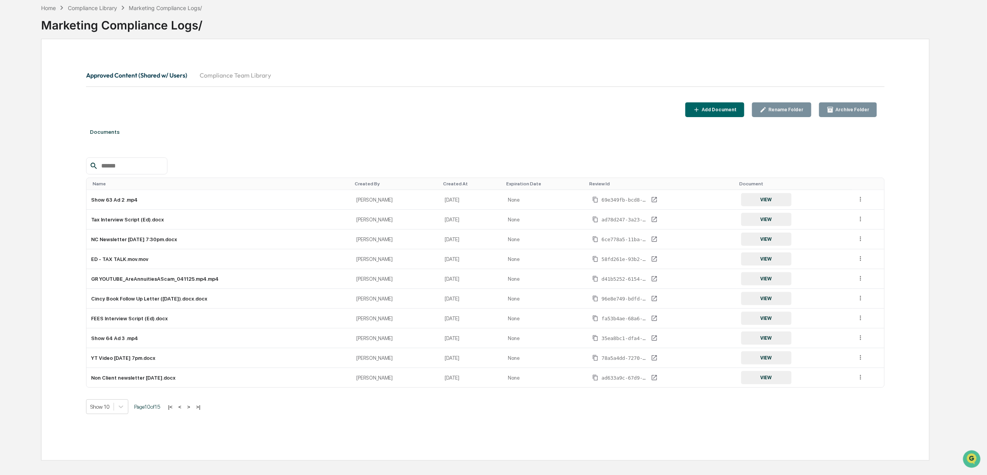
click at [190, 410] on button ">" at bounding box center [189, 407] width 8 height 7
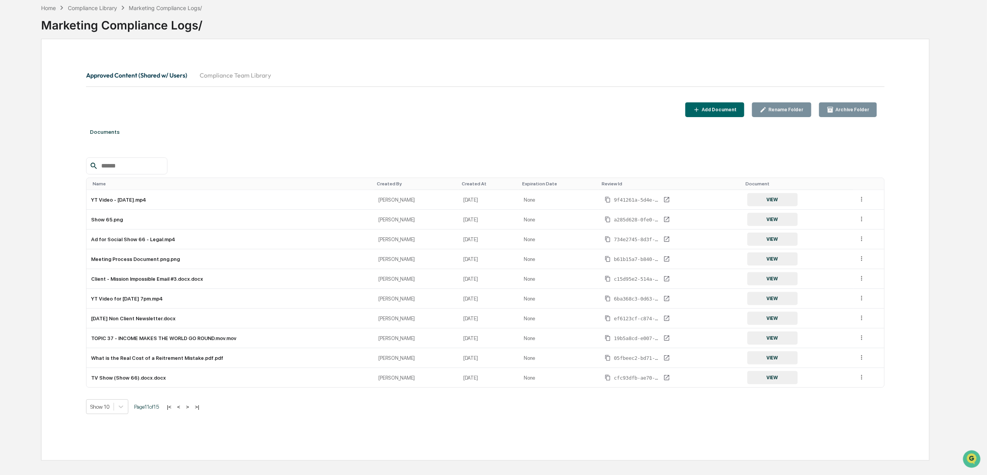
click at [190, 410] on button ">" at bounding box center [188, 407] width 8 height 7
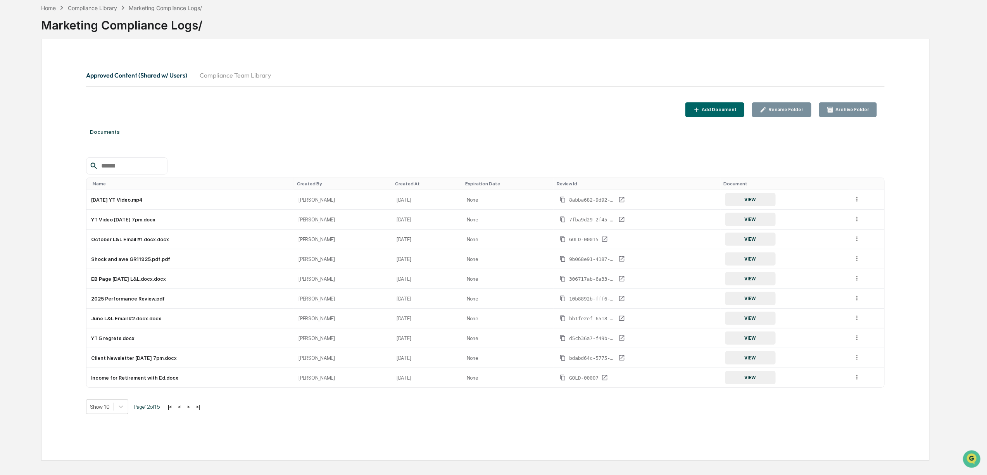
click at [190, 410] on button ">" at bounding box center [189, 407] width 8 height 7
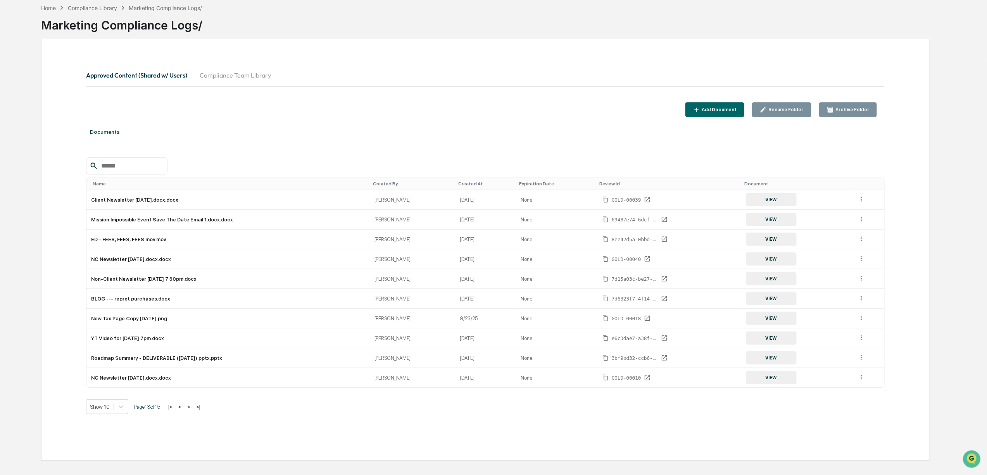
click at [190, 410] on button ">" at bounding box center [189, 407] width 8 height 7
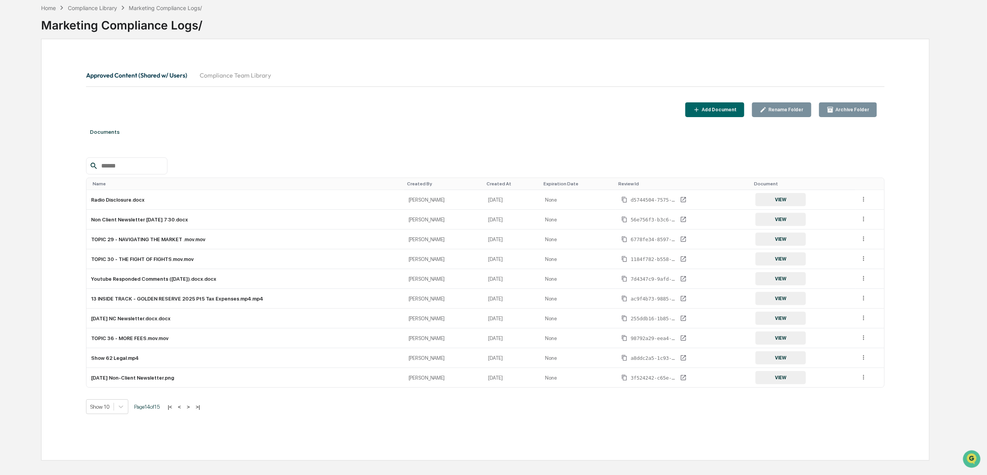
click at [192, 409] on button ">" at bounding box center [189, 407] width 8 height 7
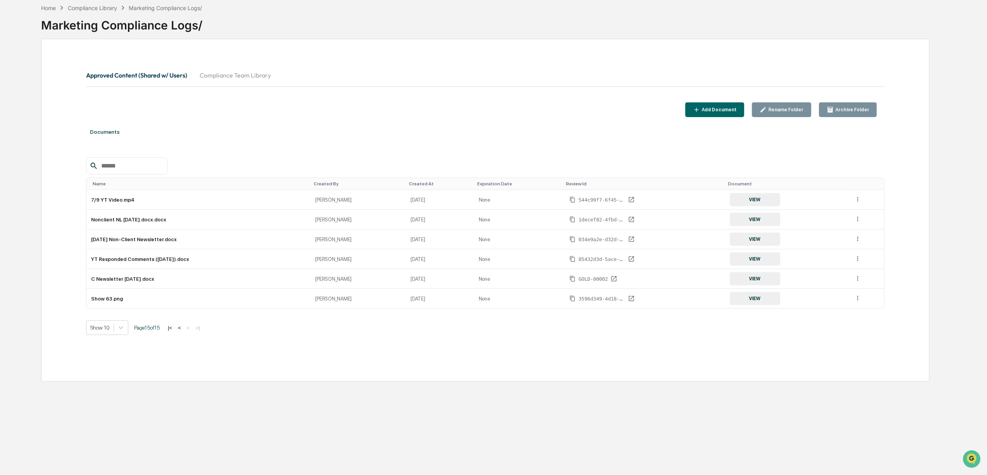
click at [183, 331] on button "<" at bounding box center [180, 328] width 8 height 7
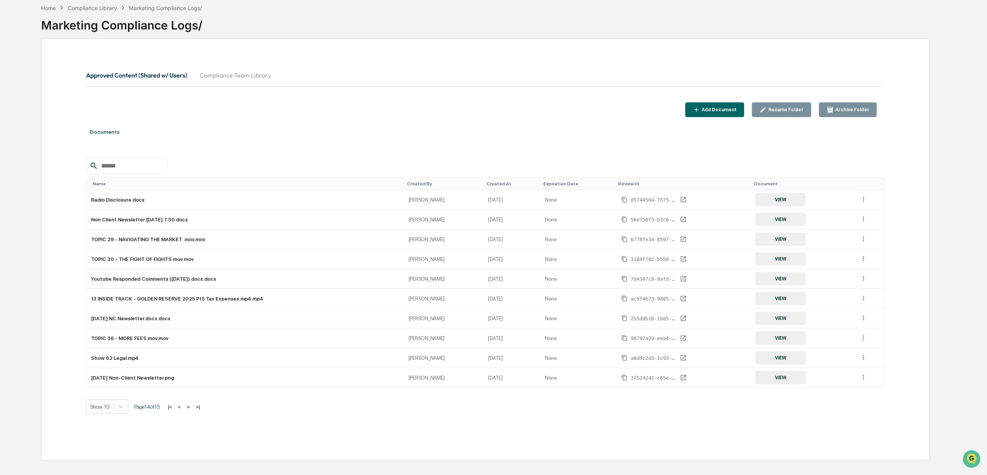
click at [183, 410] on button "<" at bounding box center [180, 407] width 8 height 7
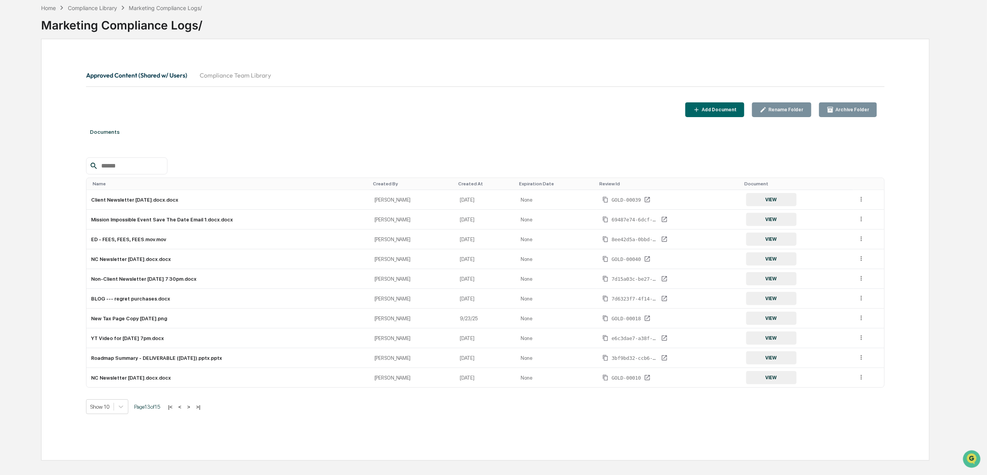
click at [184, 410] on button "<" at bounding box center [180, 407] width 8 height 7
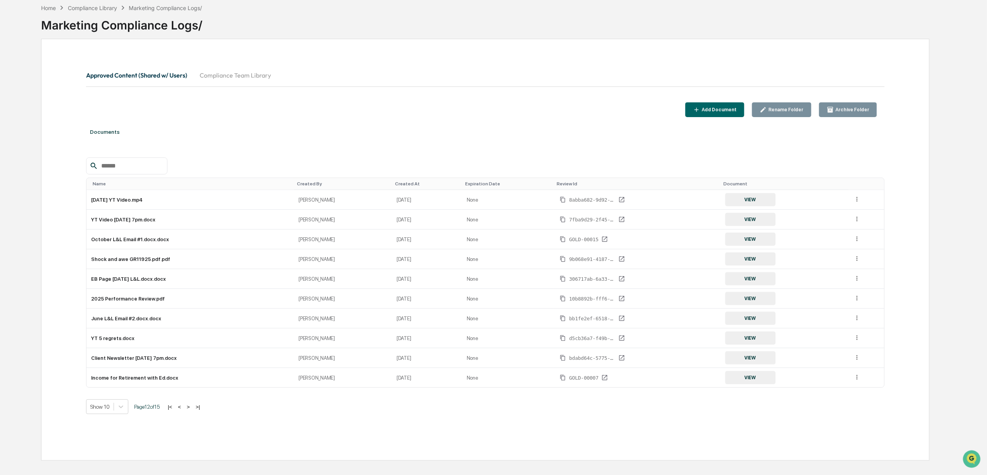
click at [183, 410] on button "<" at bounding box center [180, 407] width 8 height 7
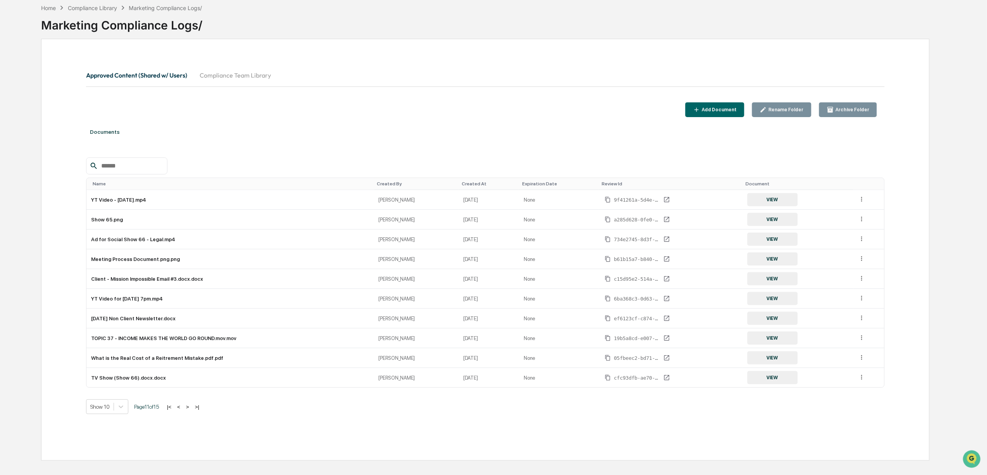
click at [183, 410] on button "<" at bounding box center [179, 407] width 8 height 7
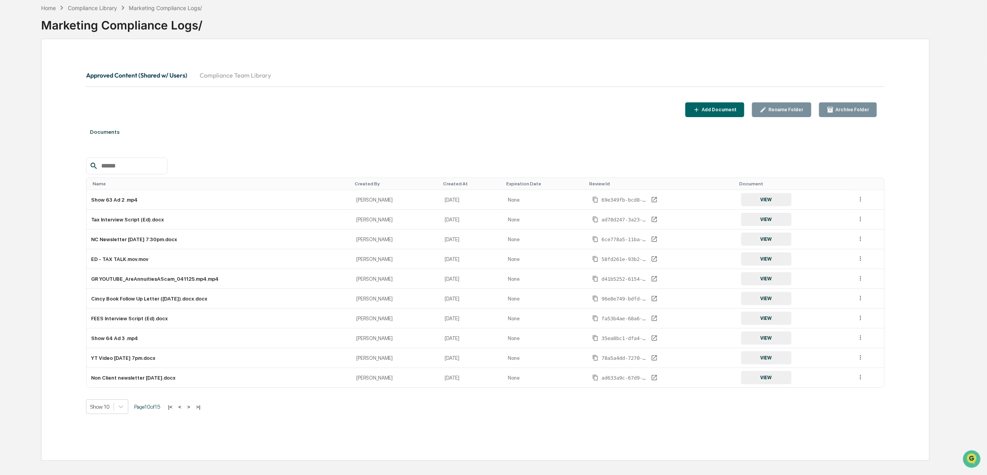
click at [184, 410] on button "<" at bounding box center [180, 407] width 8 height 7
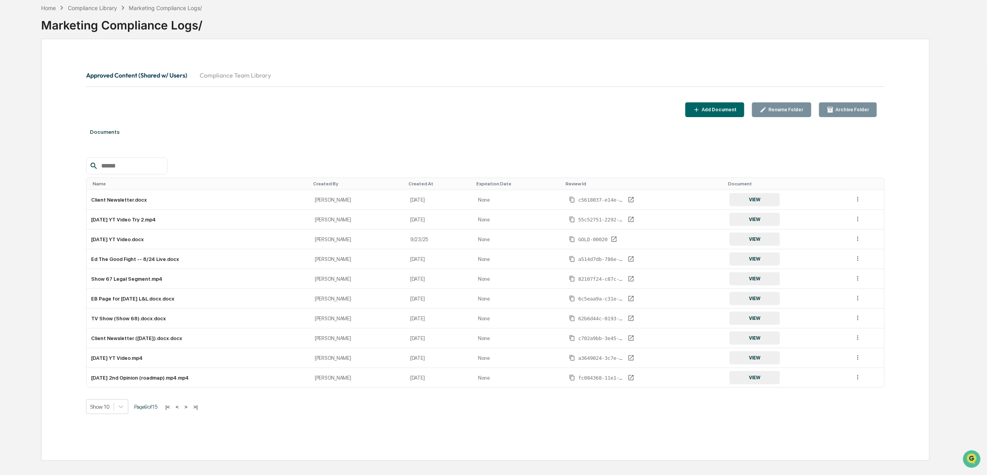
click at [181, 410] on button "<" at bounding box center [177, 407] width 8 height 7
click at [181, 410] on button "<" at bounding box center [178, 407] width 8 height 7
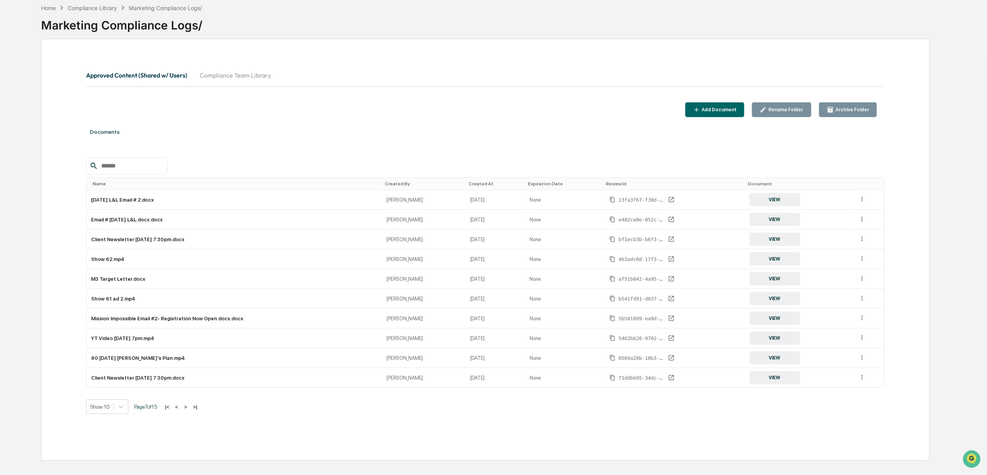
click at [181, 410] on button "<" at bounding box center [177, 407] width 8 height 7
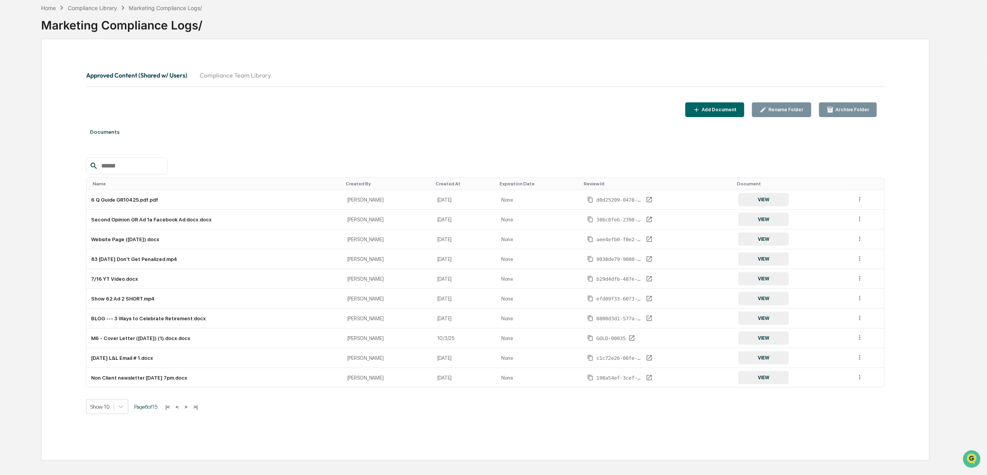
click at [178, 410] on button "<" at bounding box center [177, 407] width 8 height 7
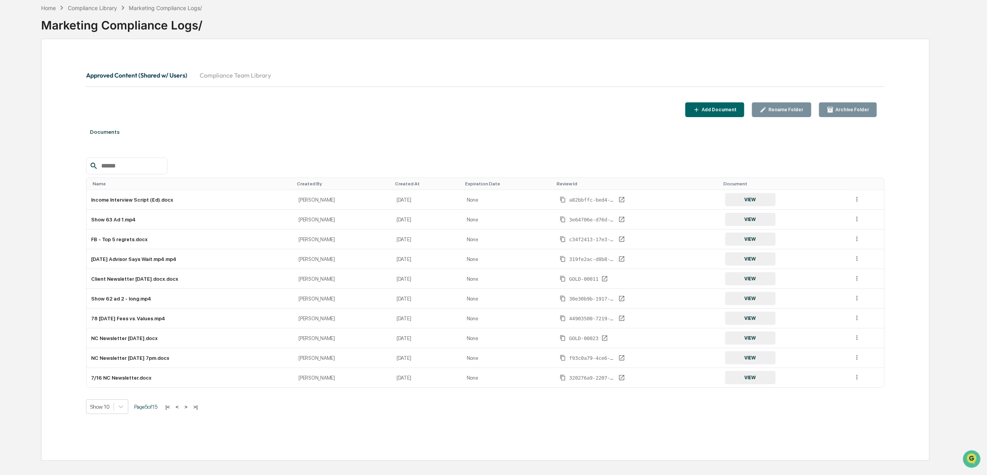
click at [178, 410] on button "<" at bounding box center [177, 407] width 8 height 7
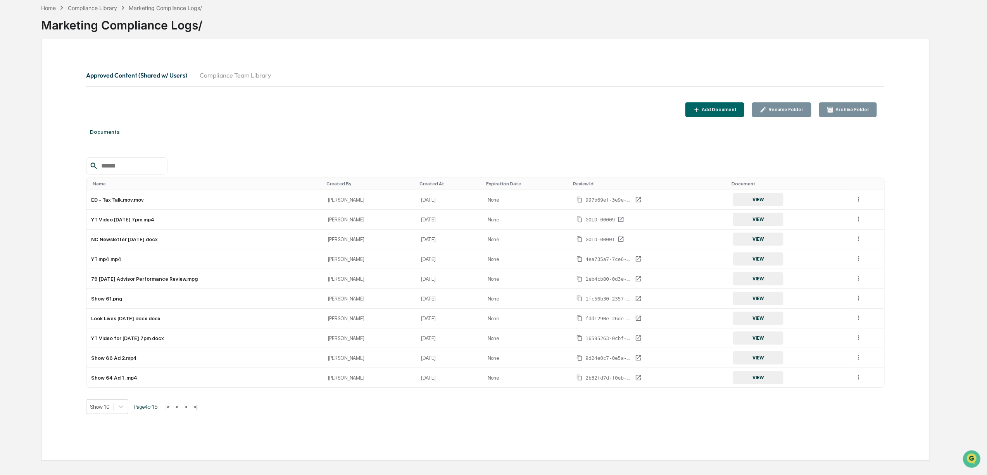
click at [178, 410] on button "<" at bounding box center [177, 407] width 8 height 7
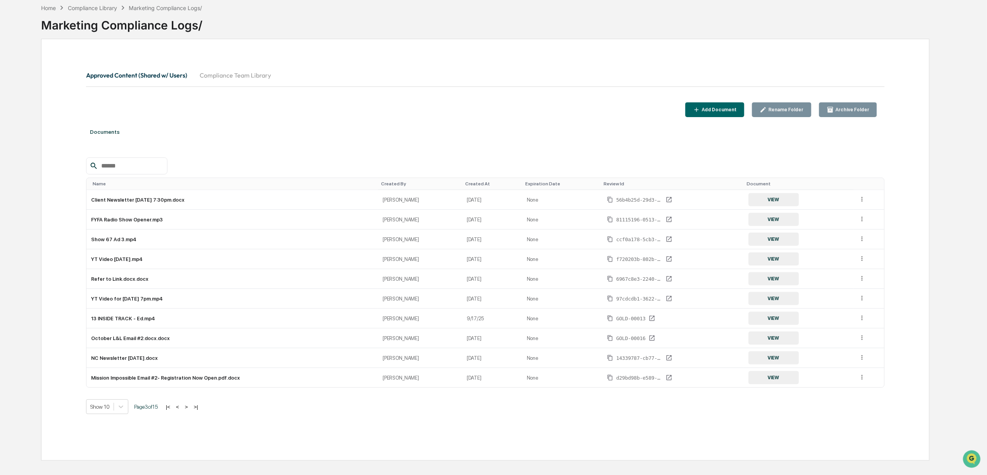
click at [178, 410] on button "<" at bounding box center [178, 407] width 8 height 7
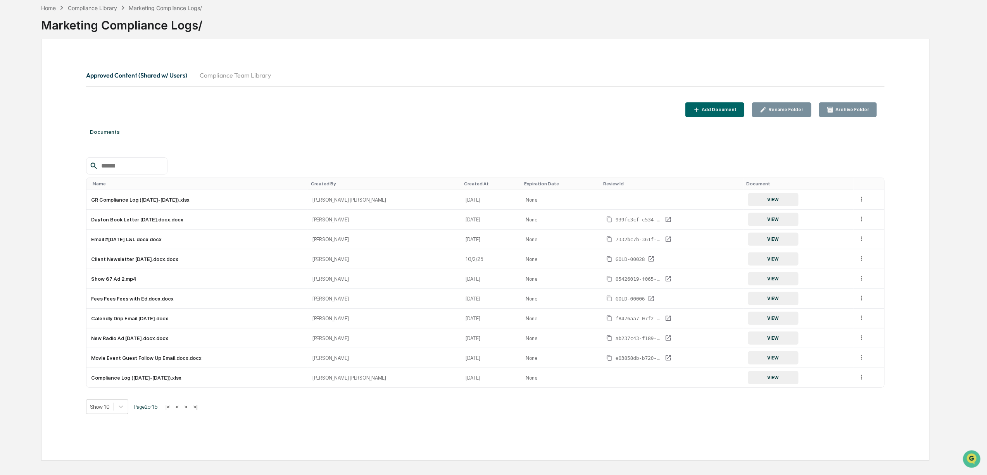
click at [178, 410] on button "<" at bounding box center [177, 407] width 8 height 7
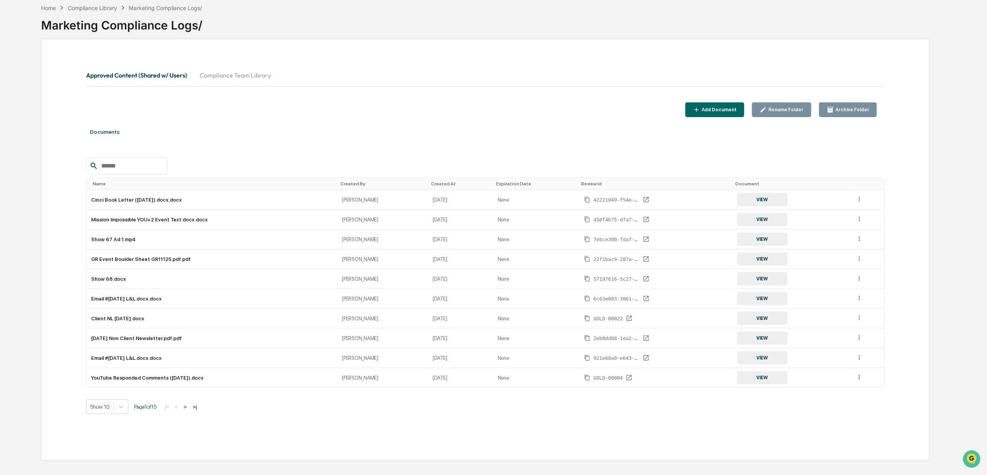
click at [188, 410] on button ">" at bounding box center [185, 407] width 8 height 7
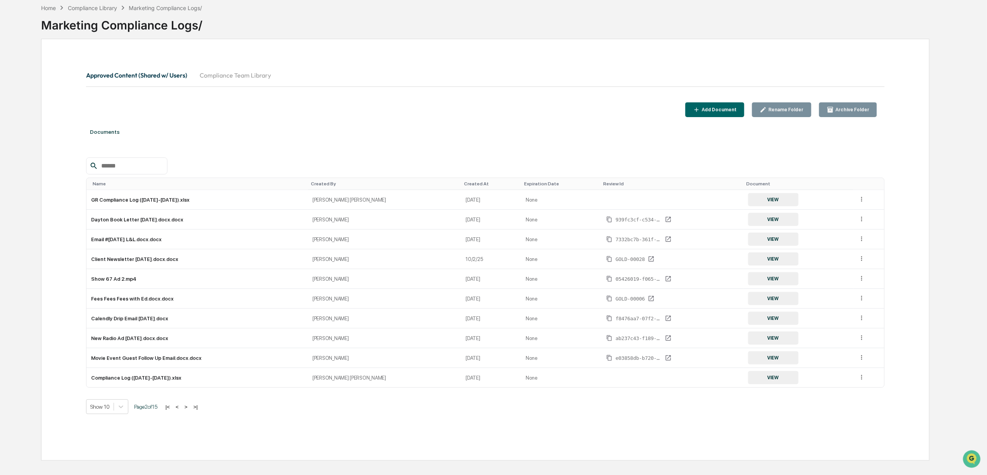
click at [188, 410] on button ">" at bounding box center [186, 407] width 8 height 7
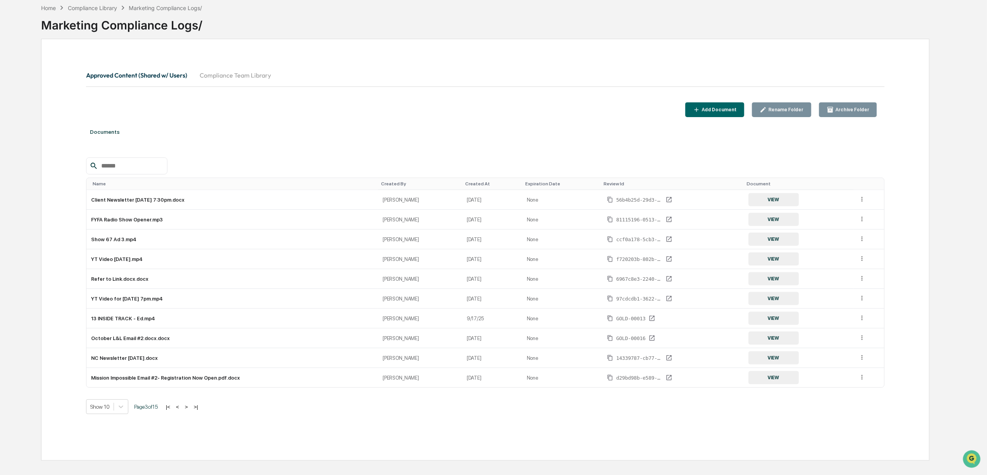
click at [188, 410] on button ">" at bounding box center [187, 407] width 8 height 7
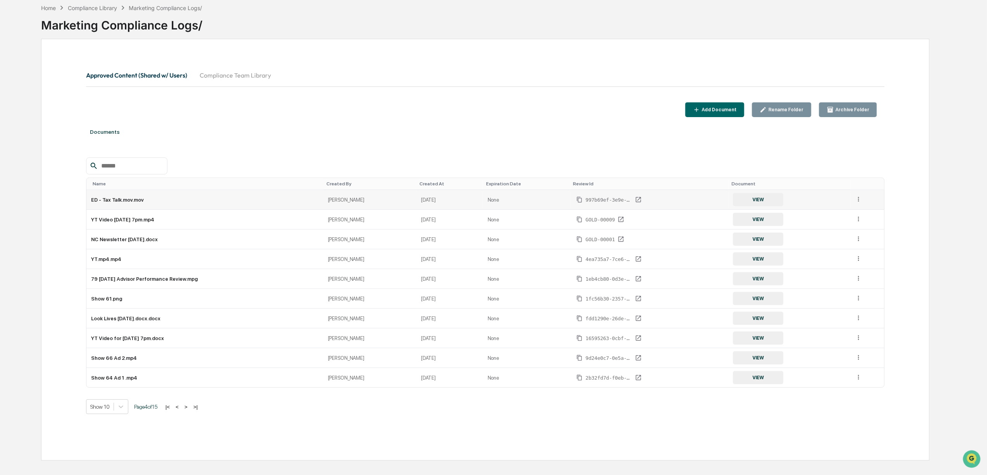
click at [861, 201] on td at bounding box center [868, 200] width 34 height 20
click at [855, 203] on icon at bounding box center [858, 199] width 7 height 7
click at [875, 134] on div "Documents" at bounding box center [485, 132] width 799 height 22
